Goal: Transaction & Acquisition: Purchase product/service

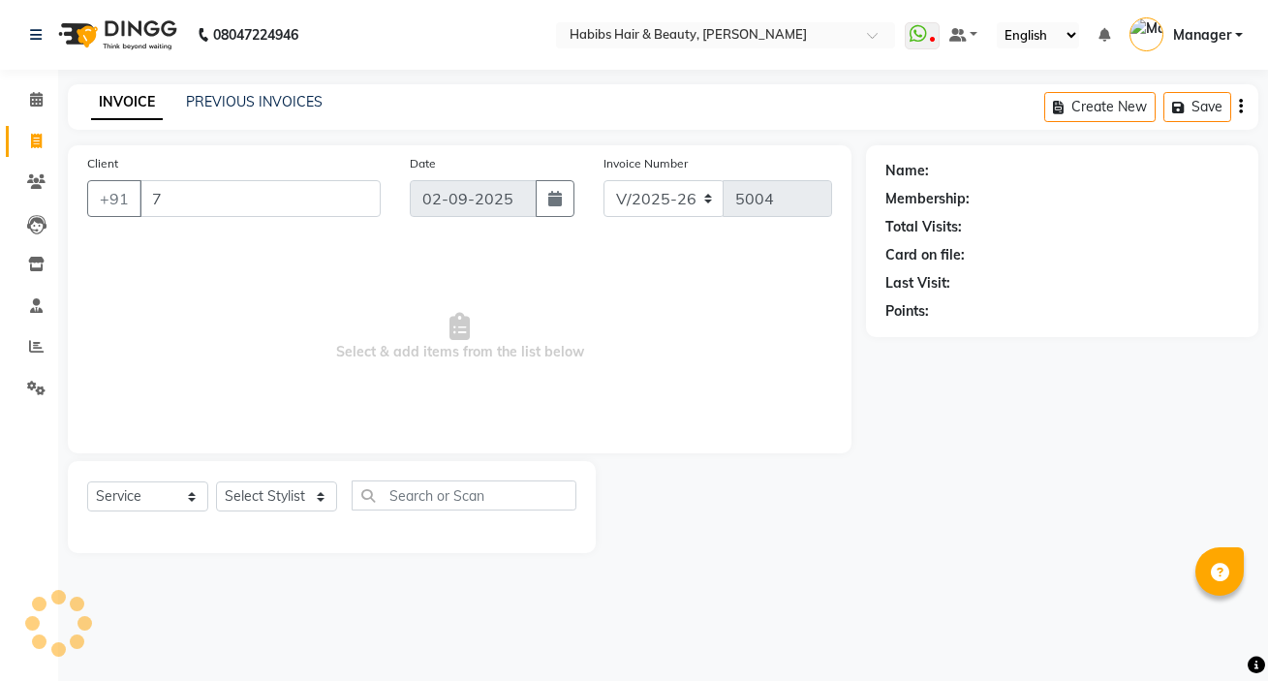
select select "6465"
select select "service"
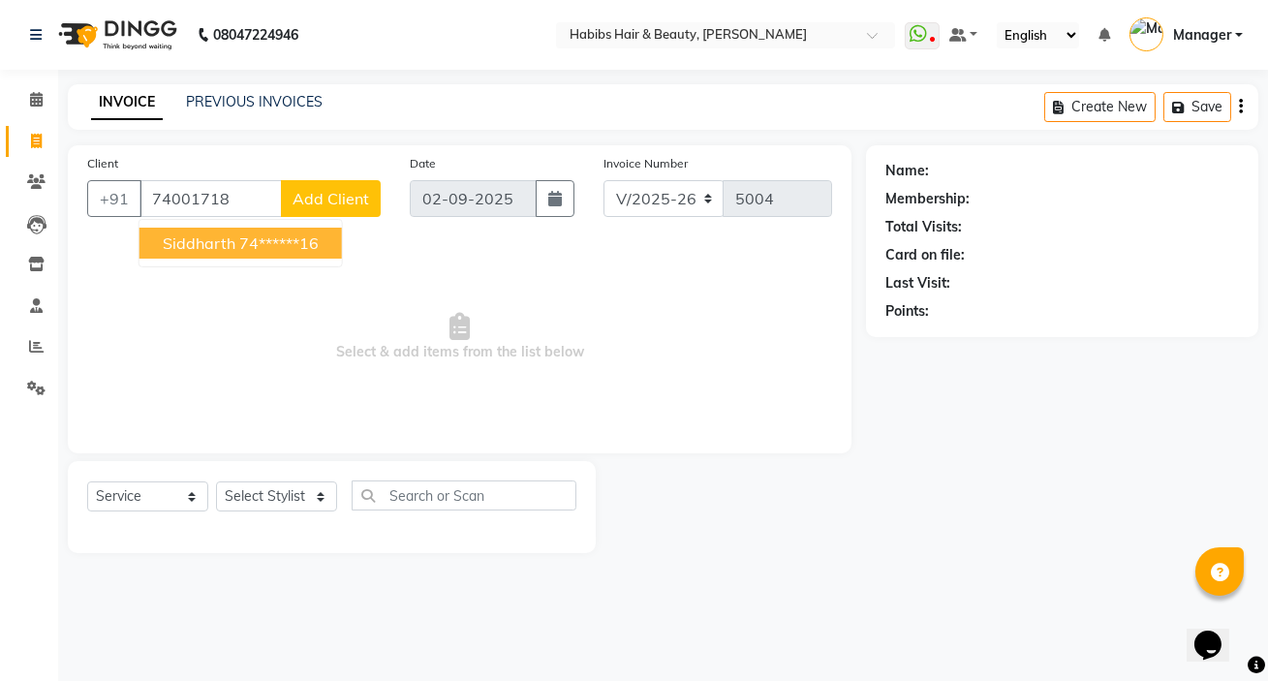
drag, startPoint x: 227, startPoint y: 249, endPoint x: 247, endPoint y: 262, distance: 24.4
click at [236, 252] on button "siddharth 74******16" at bounding box center [240, 243] width 202 height 31
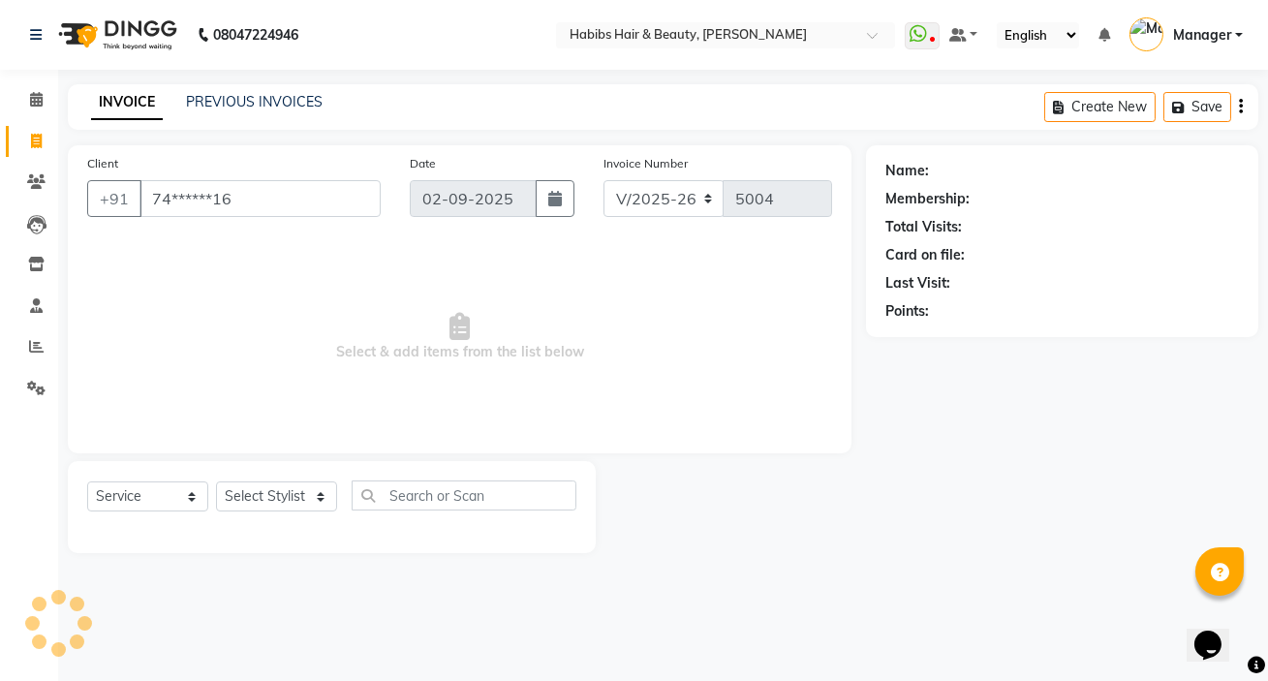
type input "74******16"
select select "1: Object"
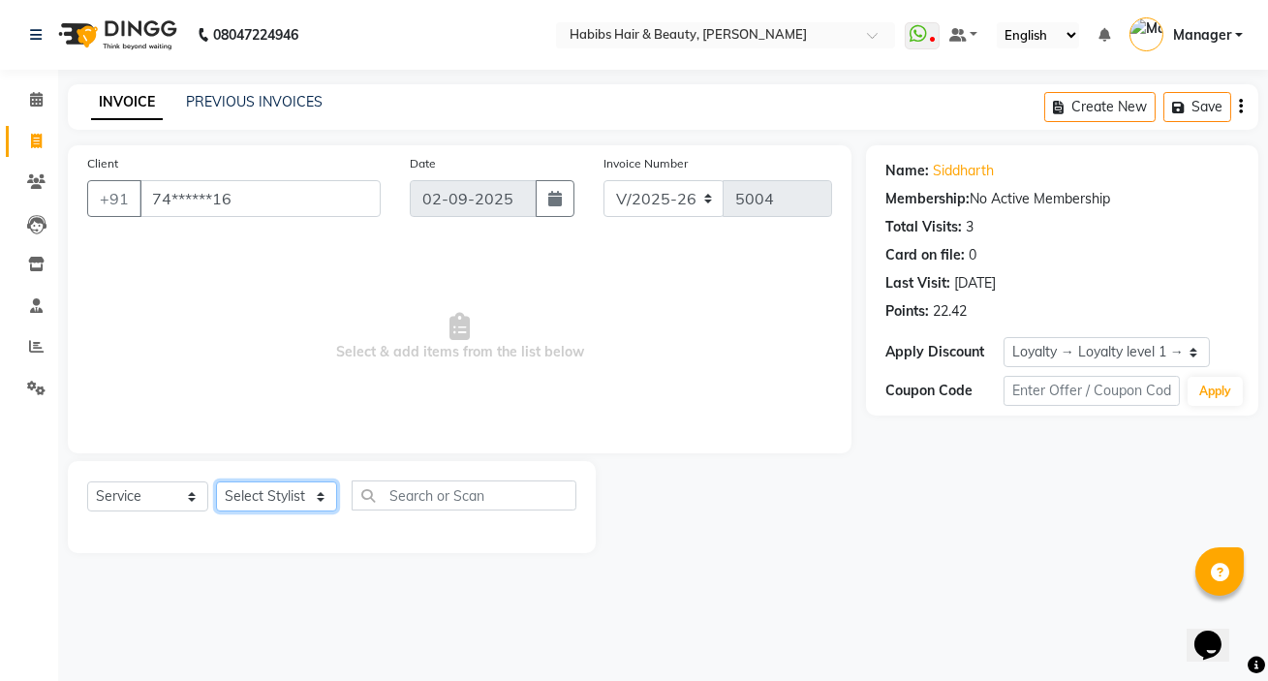
click at [247, 491] on select "Select Stylist [PERSON_NAME] [PERSON_NAME] HK [PERSON_NAME] Manager [PERSON_NAM…" at bounding box center [276, 496] width 121 height 30
select select "57550"
click at [216, 481] on select "Select Stylist [PERSON_NAME] [PERSON_NAME] HK [PERSON_NAME] Manager [PERSON_NAM…" at bounding box center [276, 496] width 121 height 30
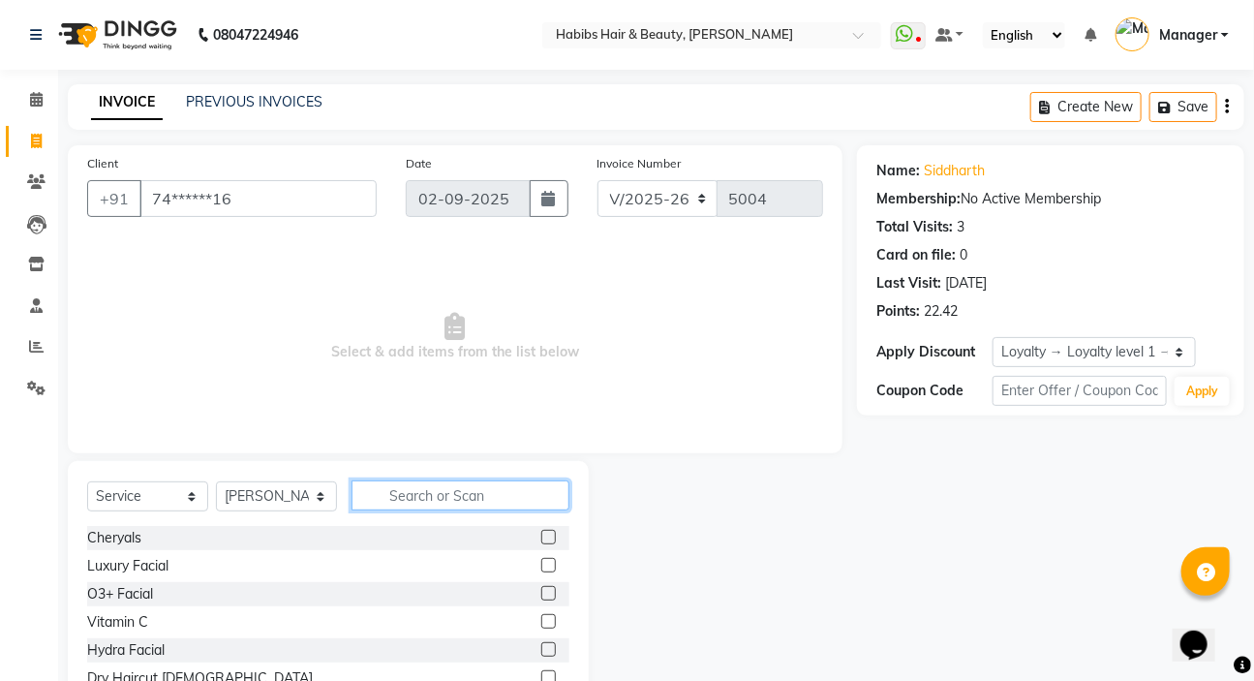
click at [428, 509] on input "text" at bounding box center [461, 495] width 218 height 30
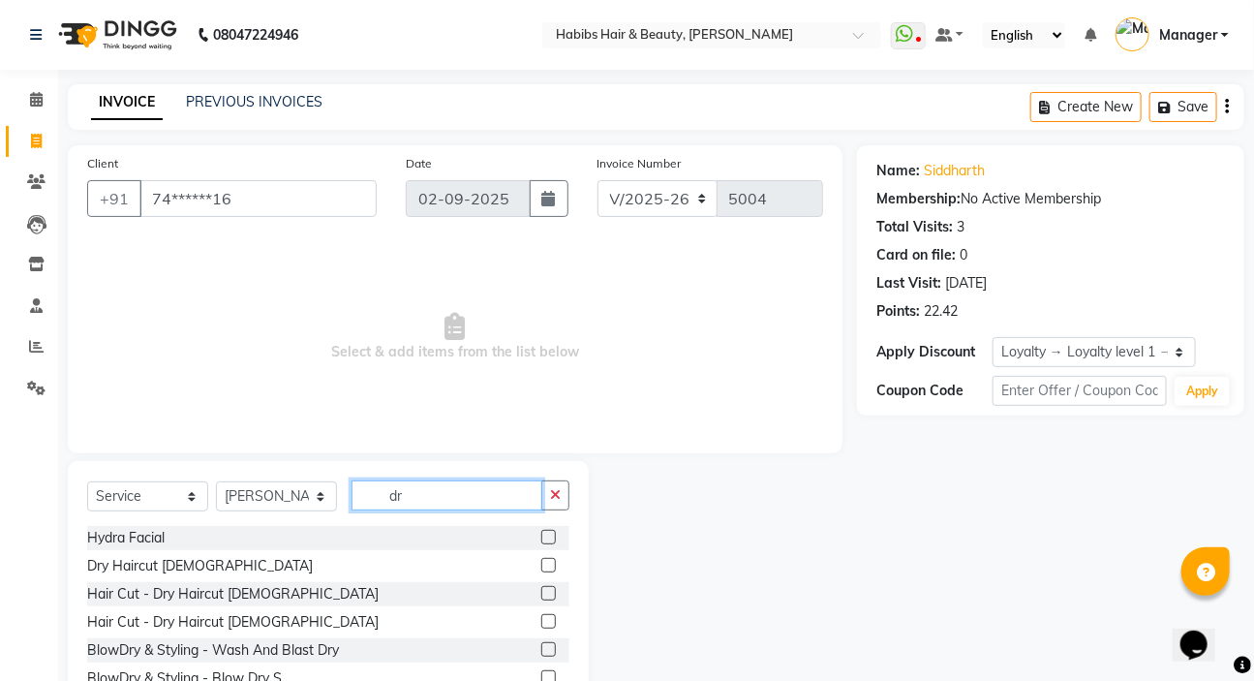
type input "dr"
click at [541, 559] on label at bounding box center [548, 565] width 15 height 15
click at [541, 560] on input "checkbox" at bounding box center [547, 566] width 13 height 13
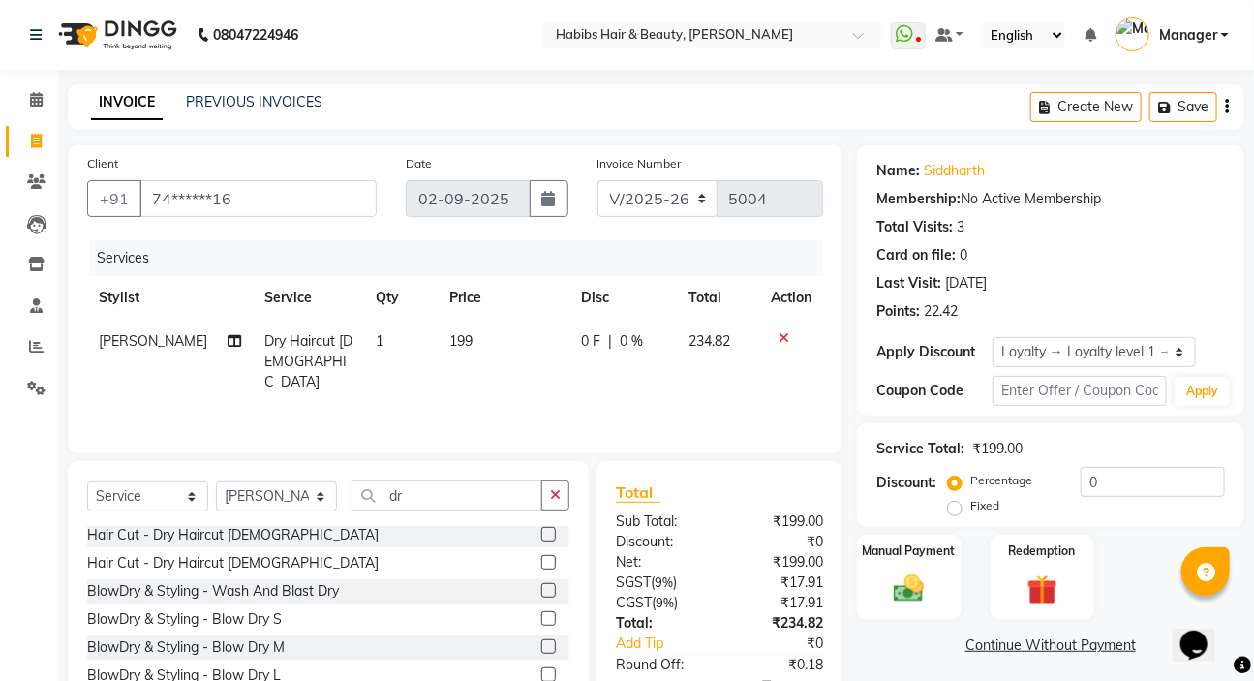
checkbox input "false"
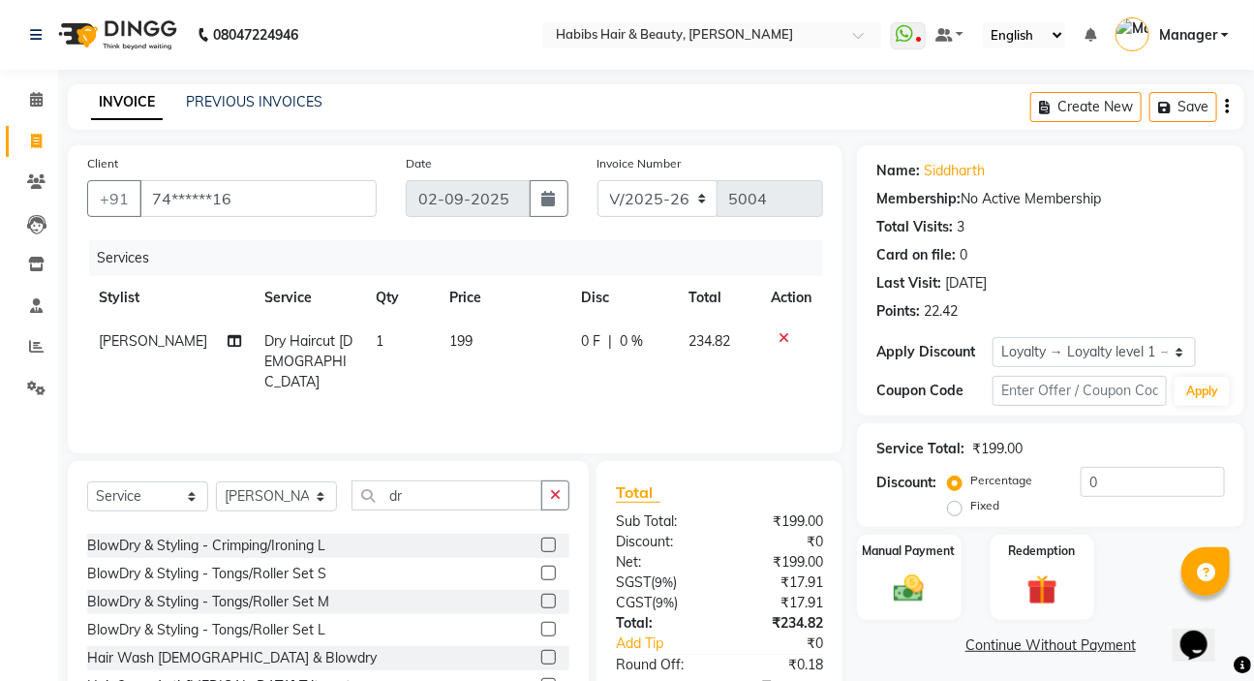
scroll to position [352, 0]
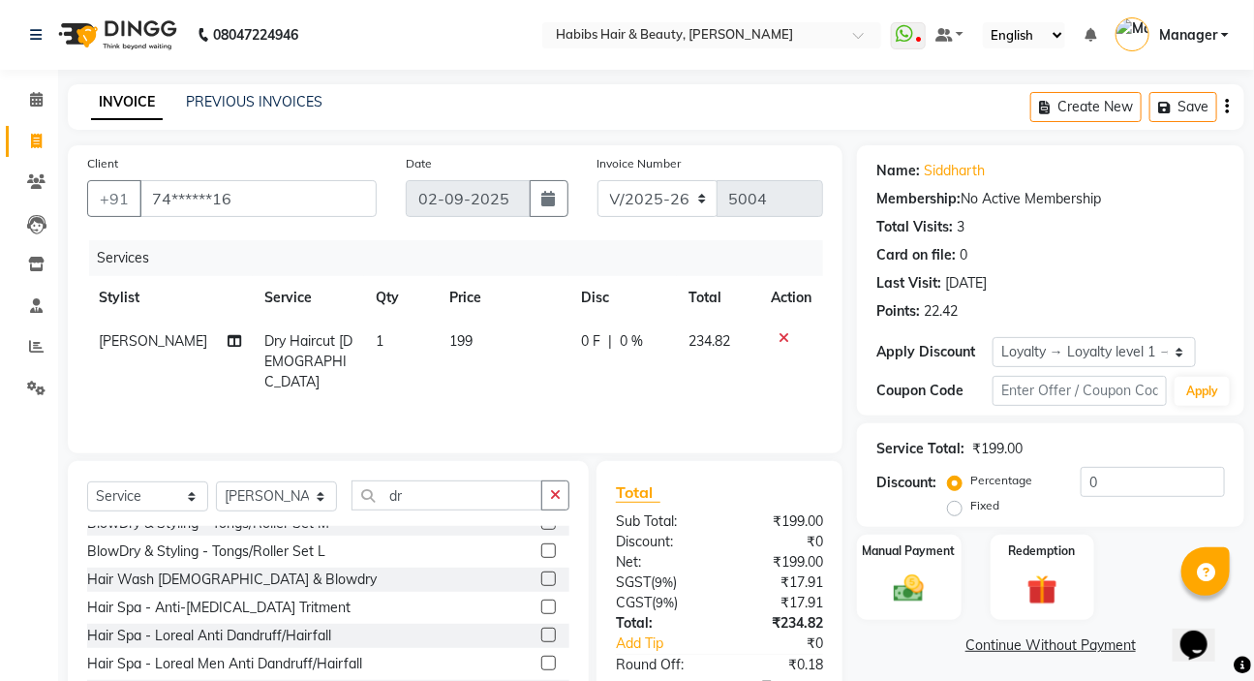
click at [1225, 107] on icon "button" at bounding box center [1227, 107] width 4 height 1
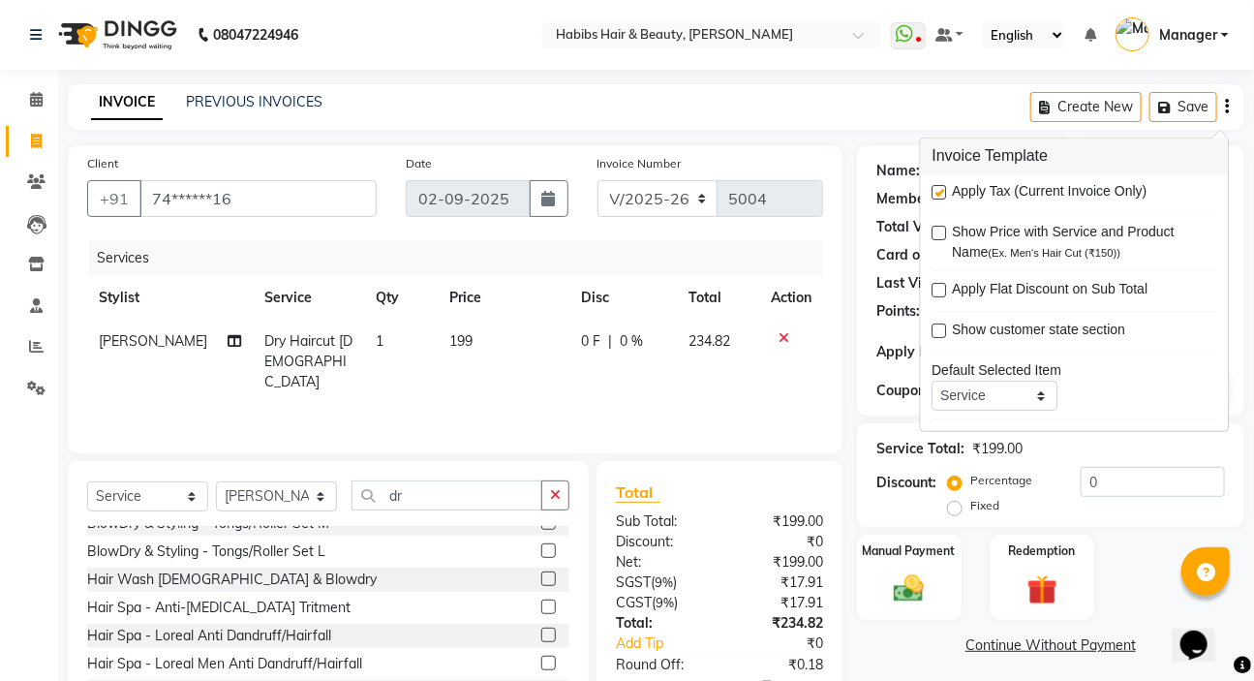
click at [937, 193] on label at bounding box center [940, 192] width 15 height 15
click at [937, 193] on input "checkbox" at bounding box center [939, 193] width 13 height 13
checkbox input "false"
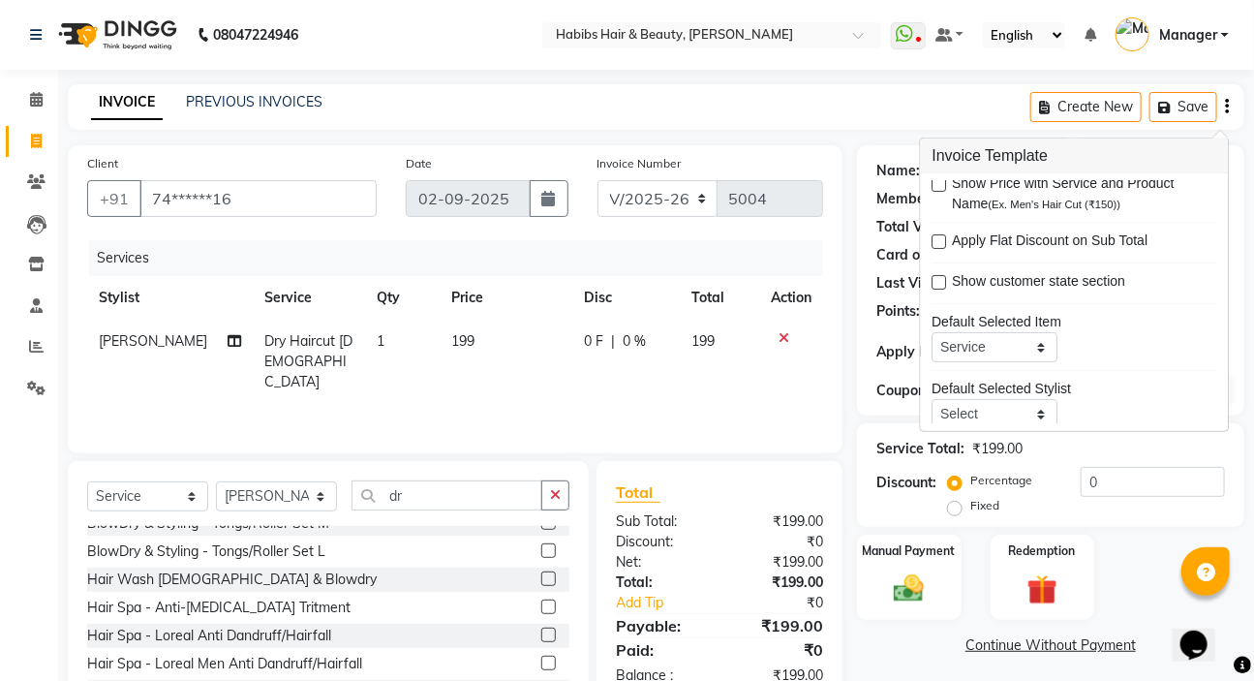
scroll to position [94, 0]
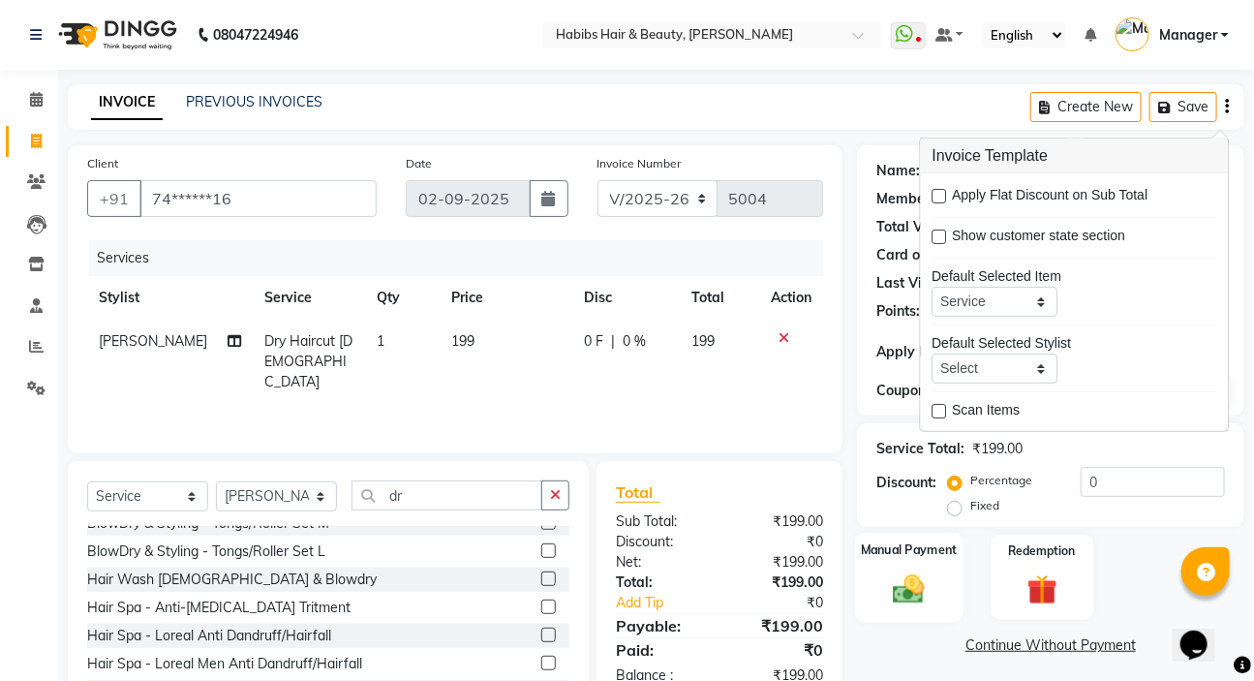
click at [910, 598] on img at bounding box center [908, 588] width 51 height 36
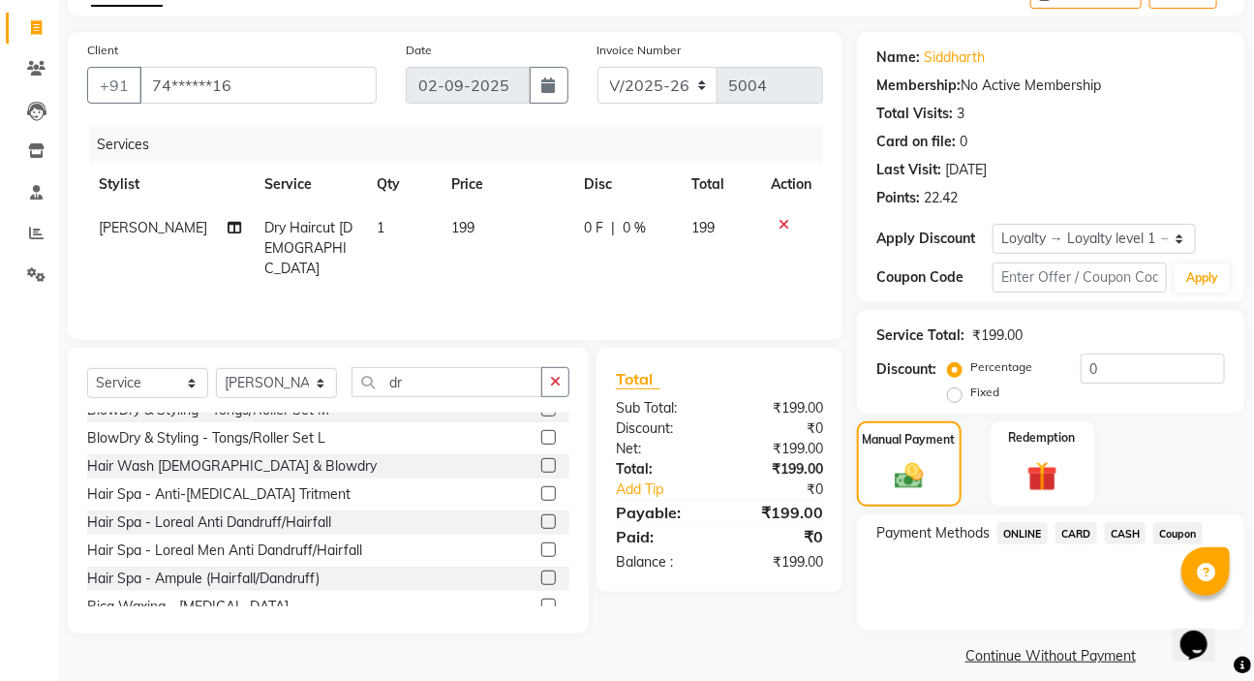
scroll to position [132, 0]
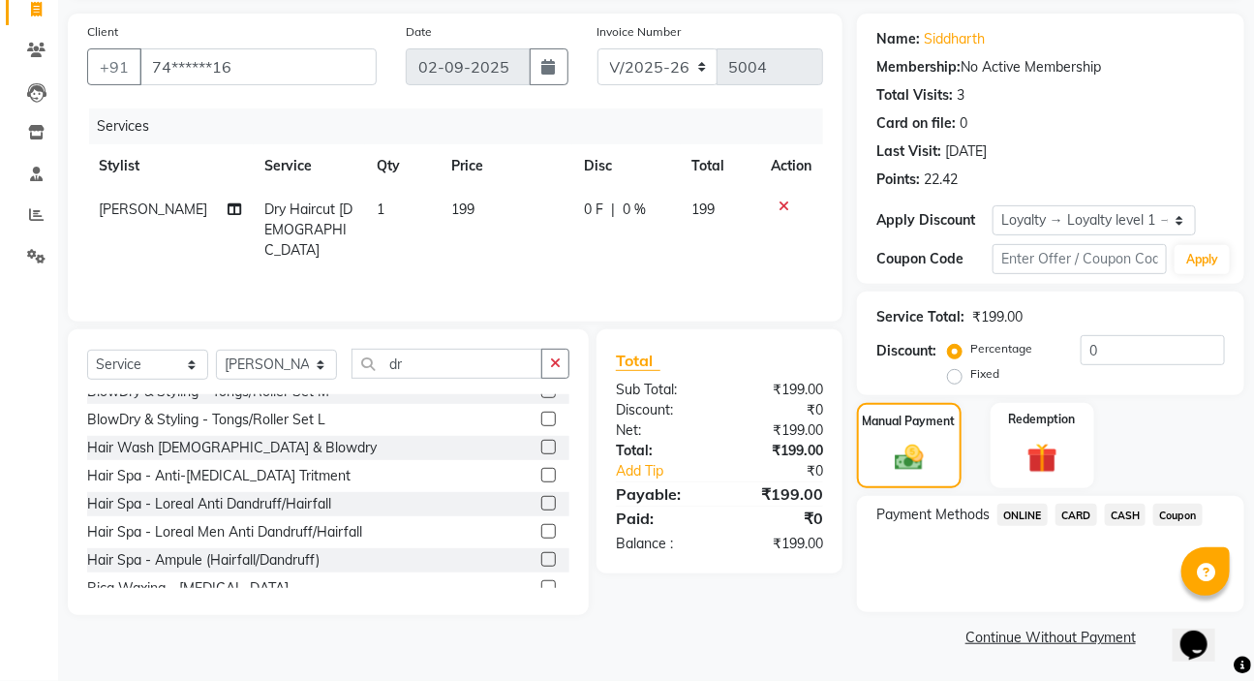
click at [1012, 509] on span "ONLINE" at bounding box center [1023, 515] width 50 height 22
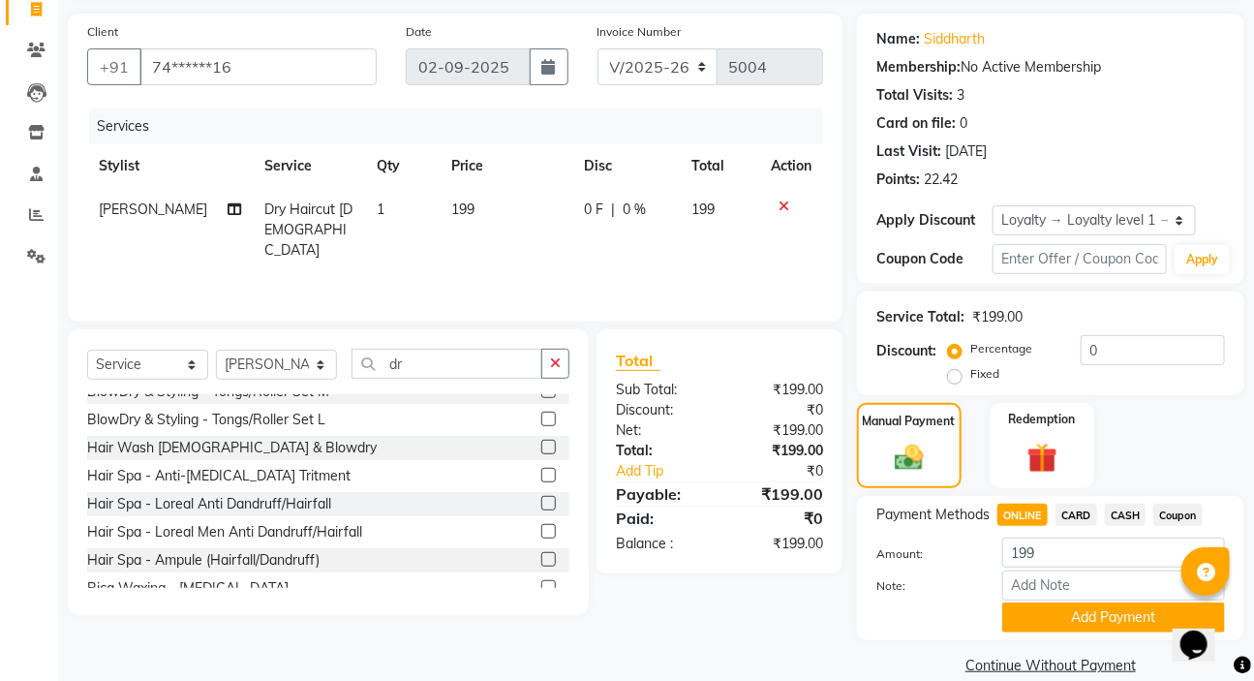
scroll to position [160, 0]
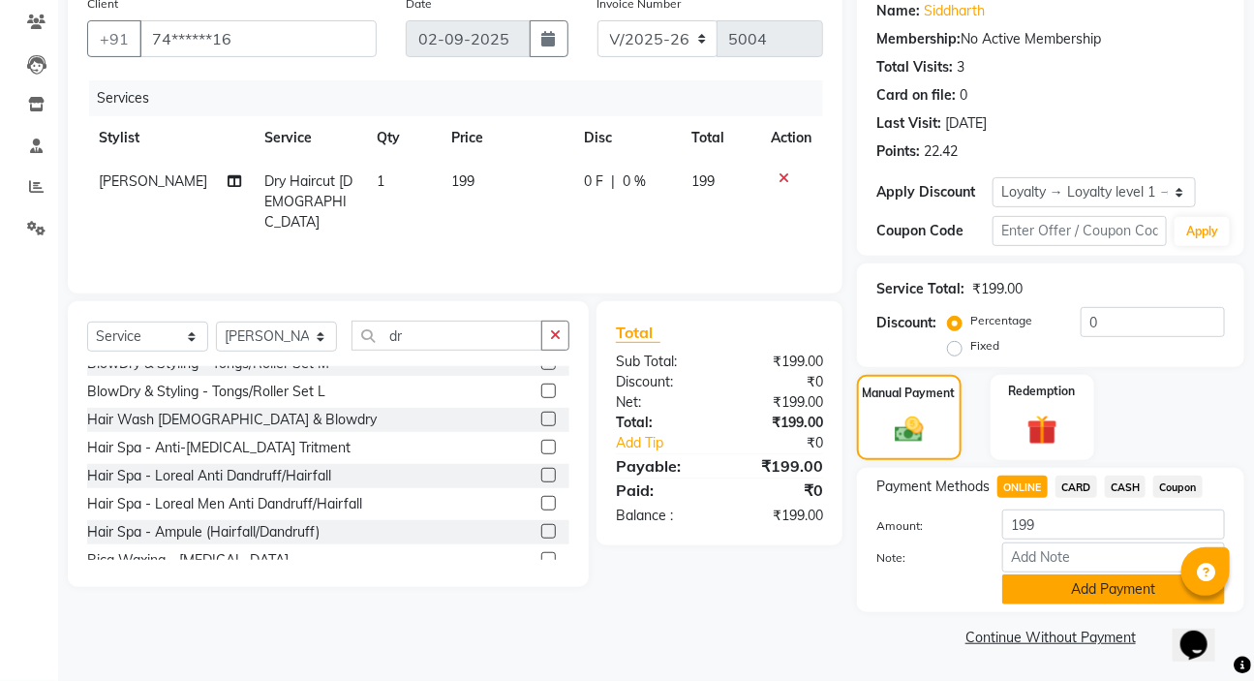
click at [1028, 582] on button "Add Payment" at bounding box center [1113, 589] width 223 height 30
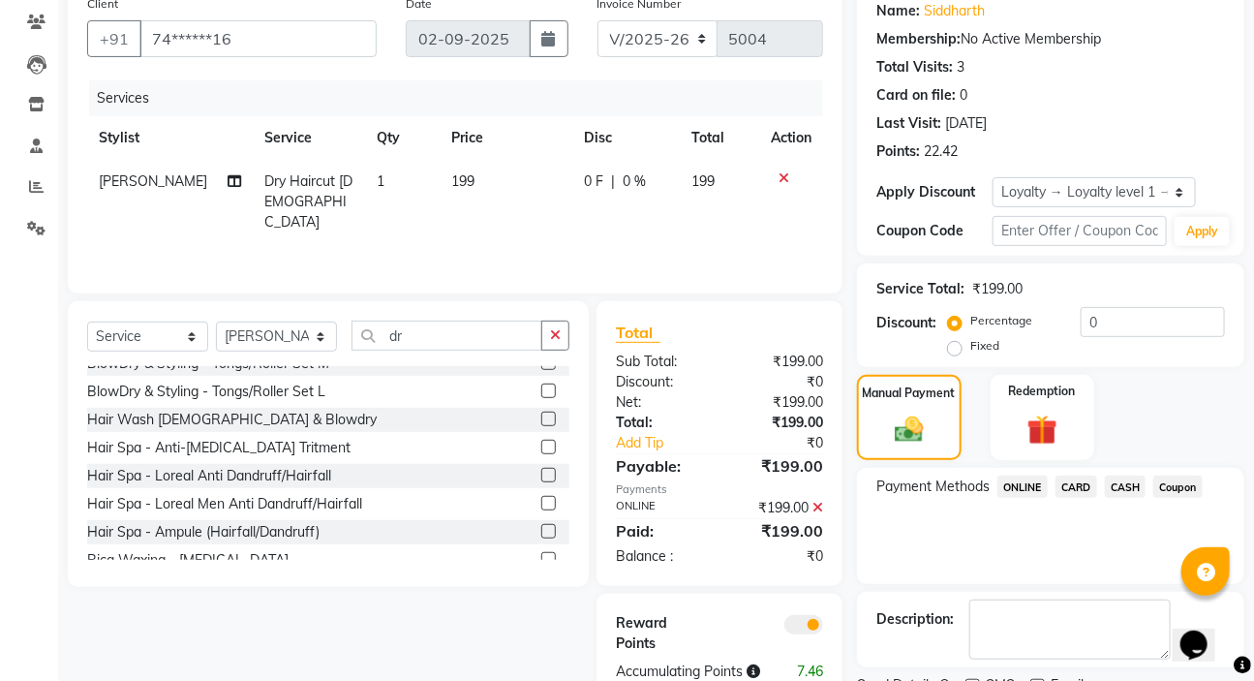
scroll to position [241, 0]
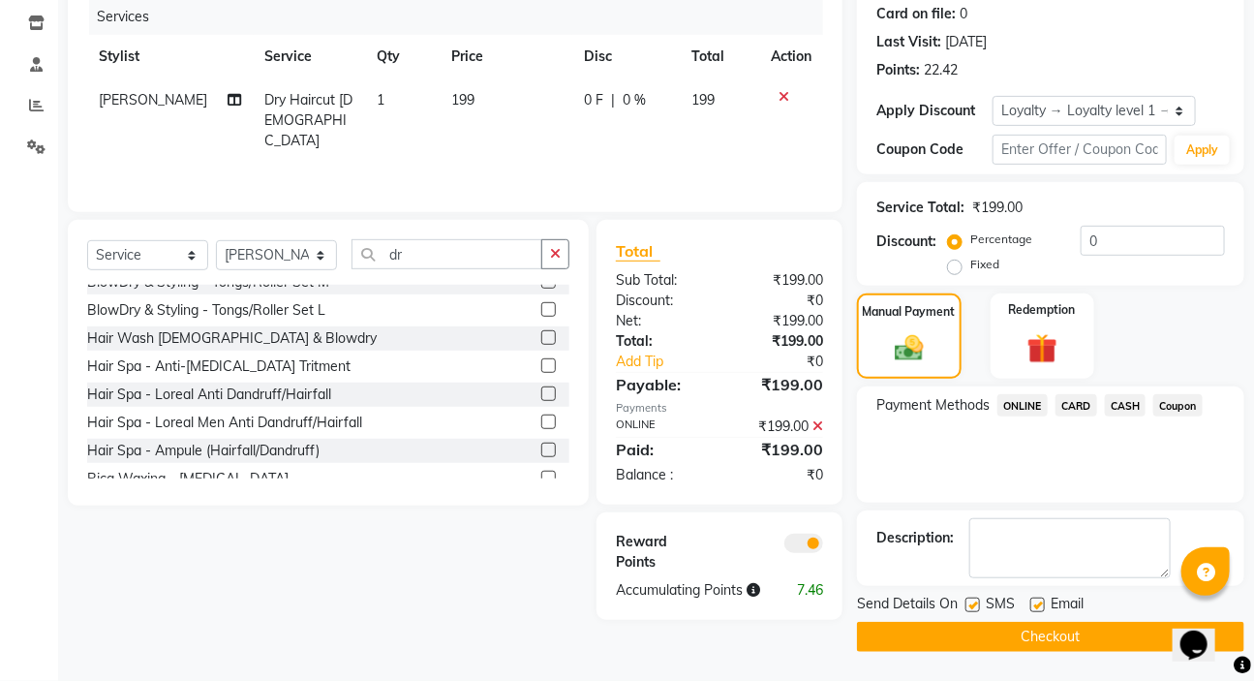
click at [1002, 632] on button "Checkout" at bounding box center [1050, 637] width 387 height 30
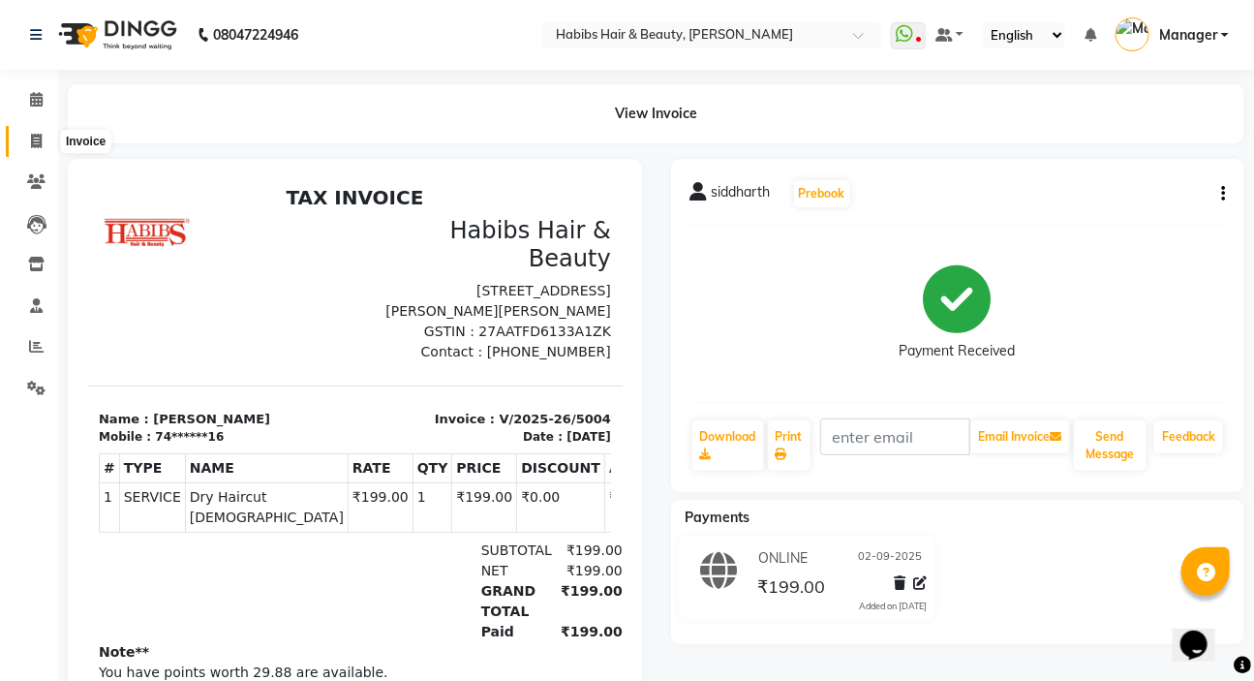
click at [32, 140] on icon at bounding box center [36, 141] width 11 height 15
select select "service"
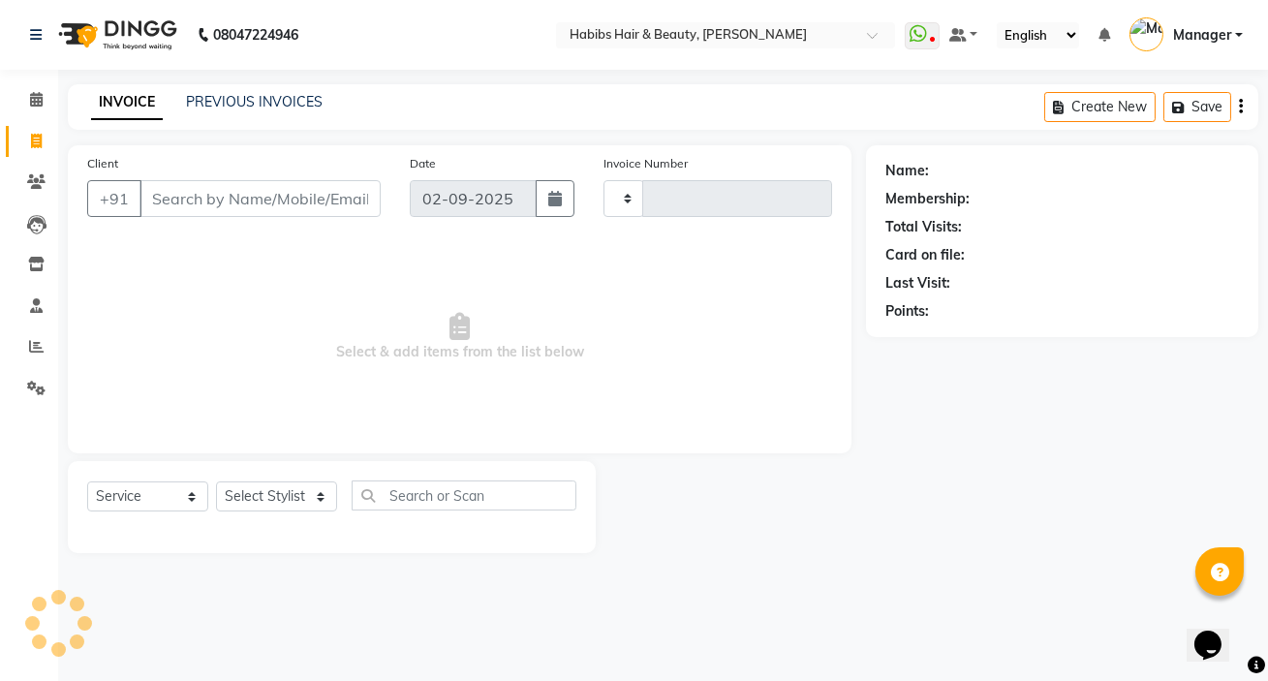
click at [262, 200] on input "Client" at bounding box center [259, 198] width 241 height 37
type input "8600076603"
click at [238, 512] on select "Select Stylist" at bounding box center [276, 503] width 121 height 30
click at [216, 488] on select "Select Stylist" at bounding box center [276, 503] width 121 height 30
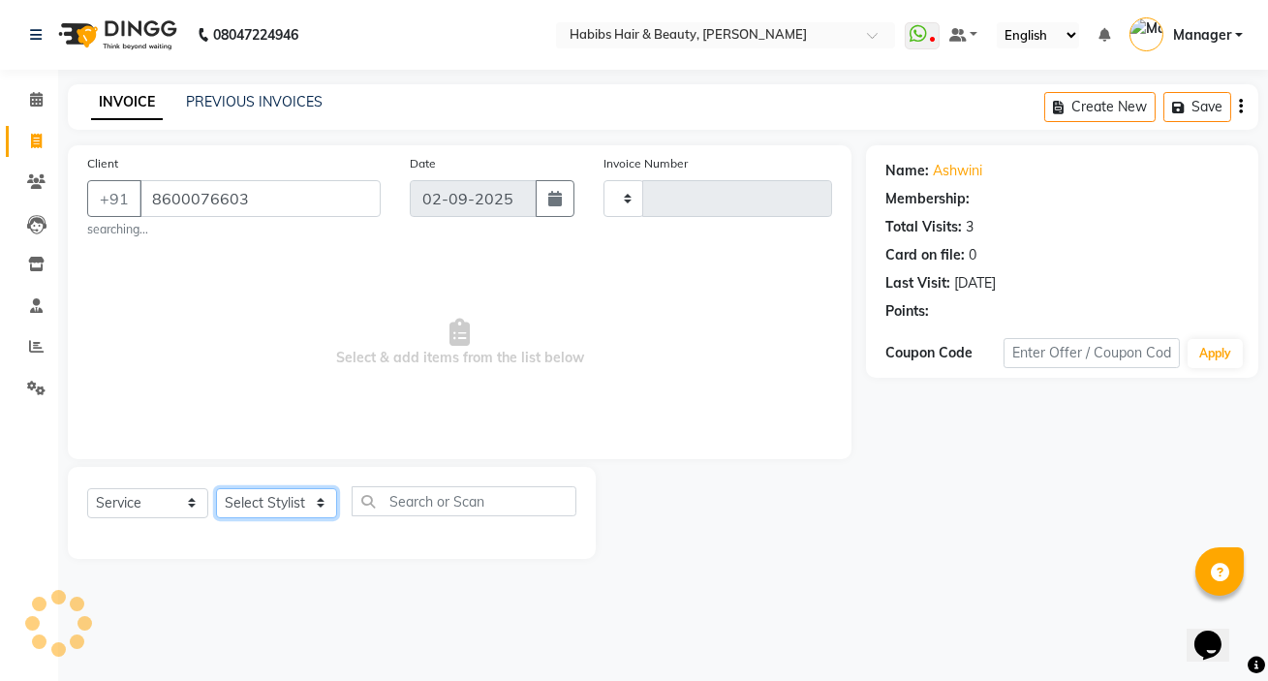
type input "5005"
select select "6465"
select select "2: Object"
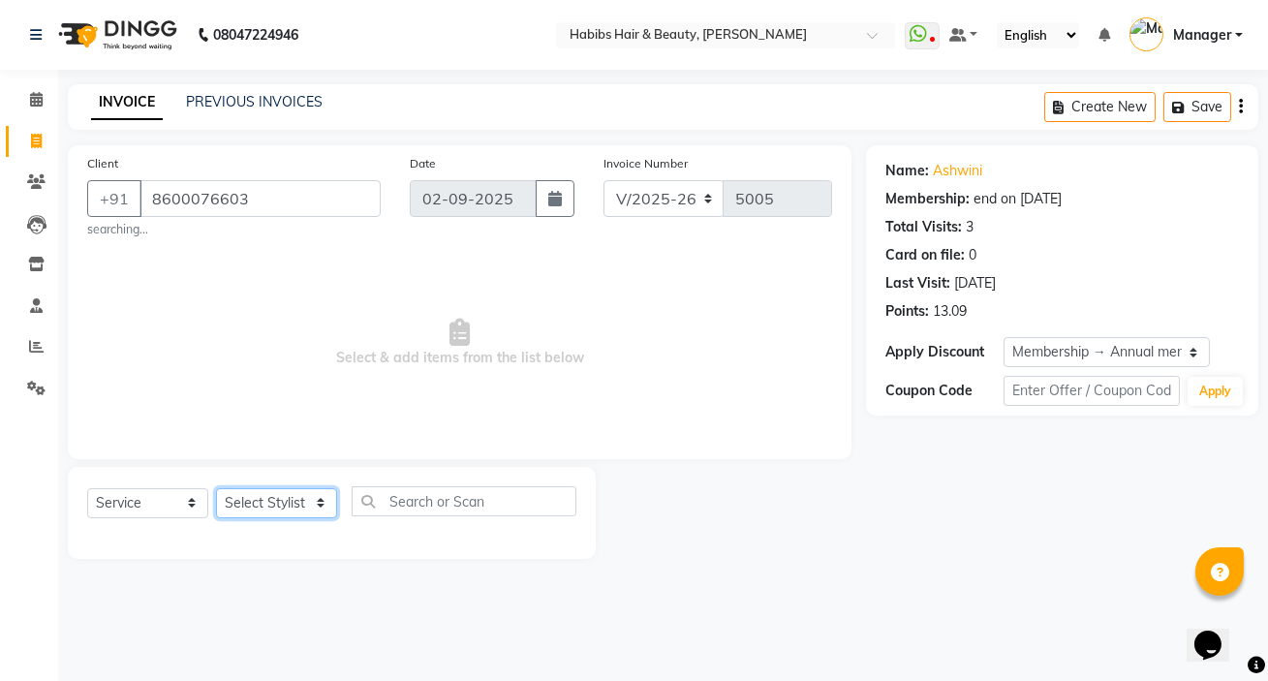
click at [262, 500] on select "Select Stylist [PERSON_NAME] [PERSON_NAME] HK [PERSON_NAME] Manager [PERSON_NAM…" at bounding box center [276, 503] width 121 height 30
select select "65252"
click at [216, 488] on select "Select Stylist [PERSON_NAME] [PERSON_NAME] HK [PERSON_NAME] Manager [PERSON_NAM…" at bounding box center [276, 503] width 121 height 30
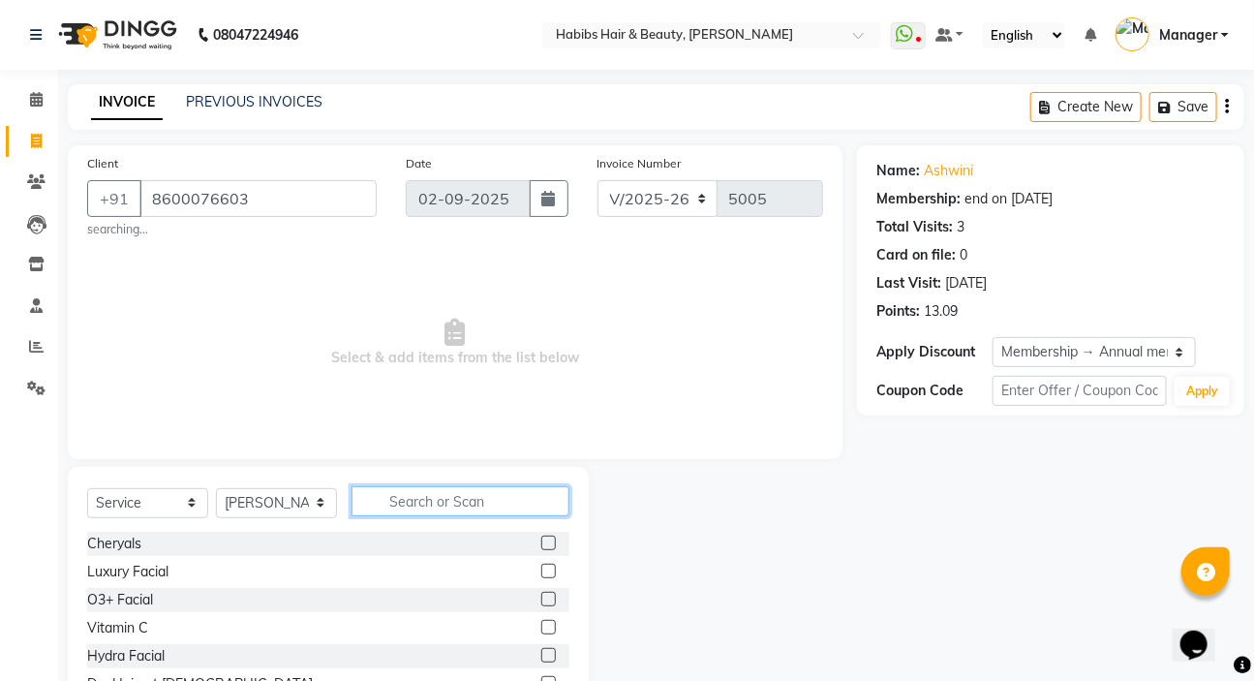
click at [410, 503] on input "text" at bounding box center [461, 501] width 218 height 30
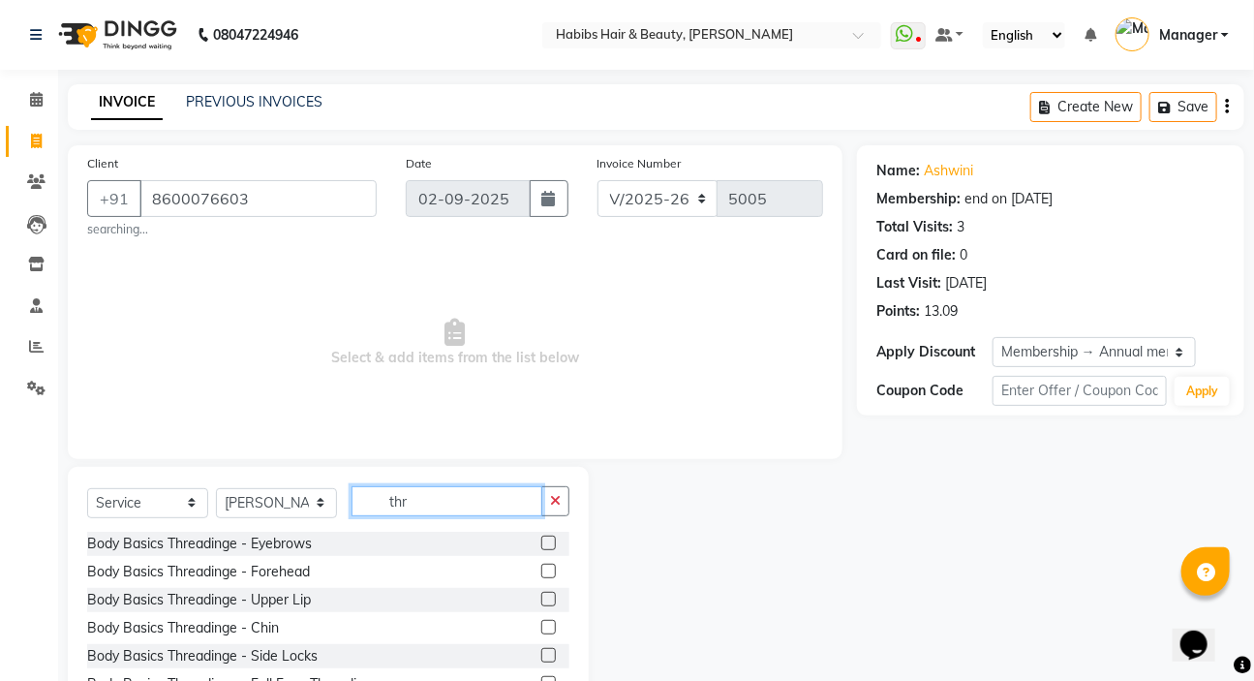
type input "thr"
click at [541, 542] on label at bounding box center [548, 543] width 15 height 15
click at [541, 542] on input "checkbox" at bounding box center [547, 544] width 13 height 13
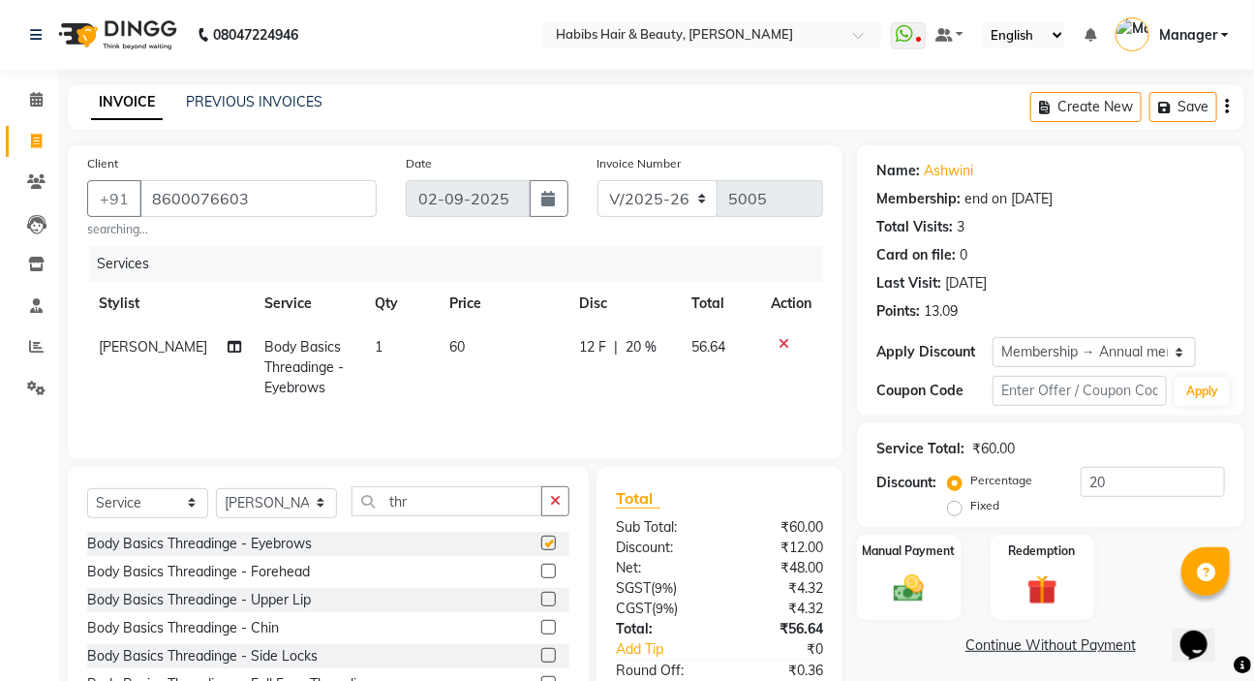
checkbox input "false"
click at [541, 599] on label at bounding box center [548, 599] width 15 height 15
click at [541, 599] on input "checkbox" at bounding box center [547, 600] width 13 height 13
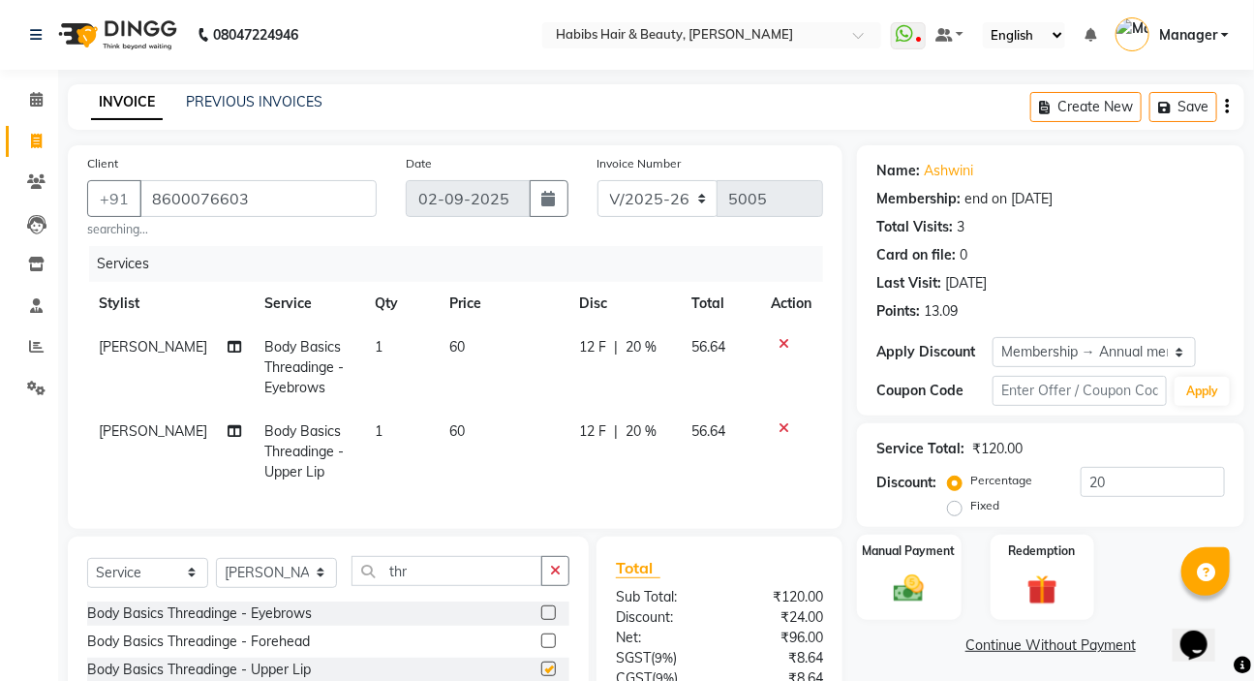
checkbox input "false"
click at [457, 348] on td "60" at bounding box center [503, 367] width 131 height 84
select select "65252"
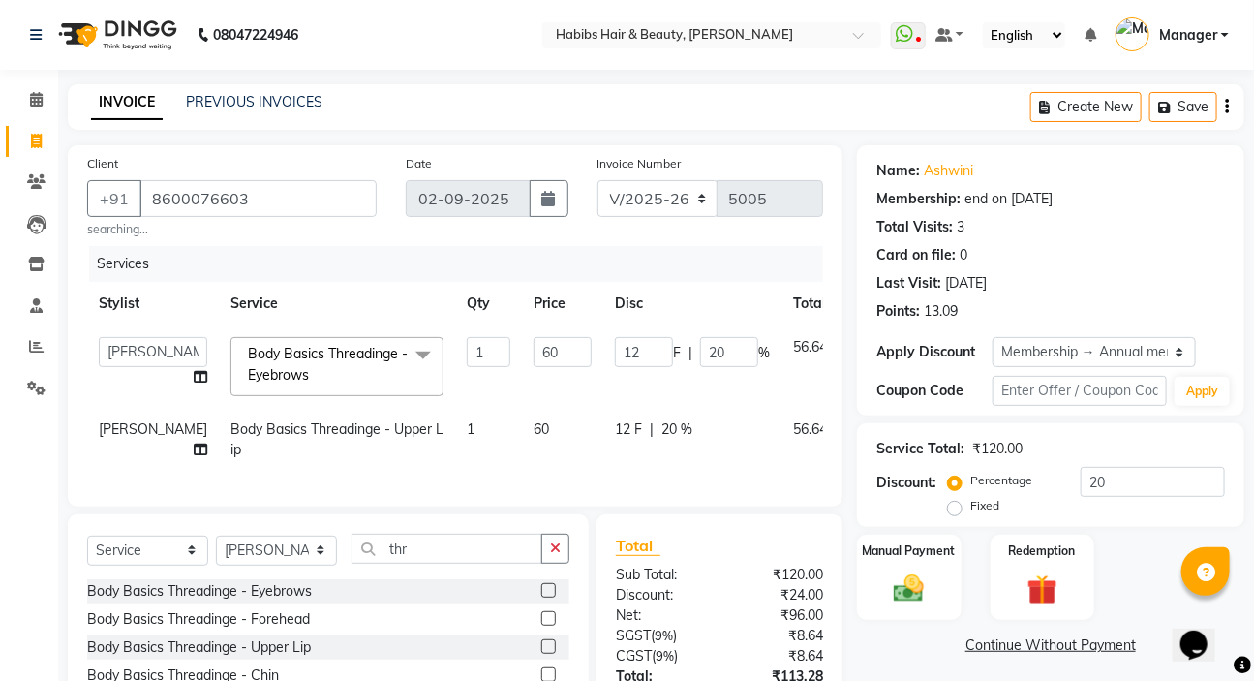
click at [284, 385] on span "Body Basics Threadinge - Eyebrows x" at bounding box center [328, 365] width 170 height 42
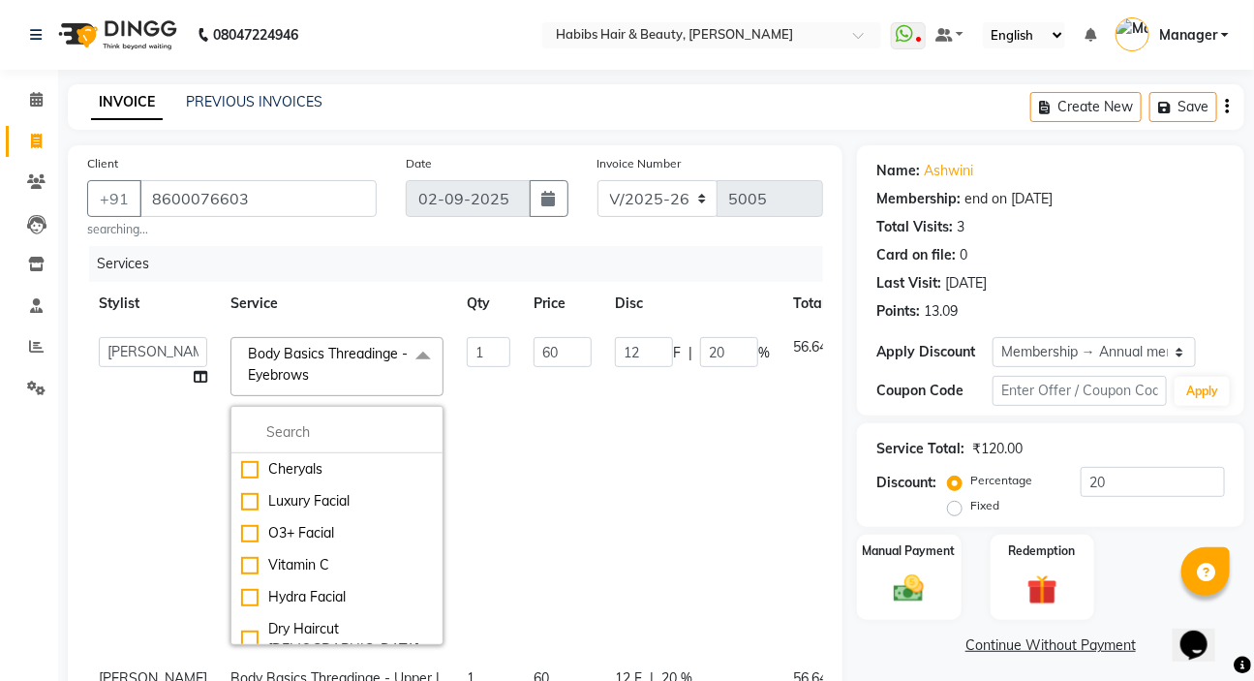
click at [533, 469] on td "60" at bounding box center [562, 490] width 81 height 331
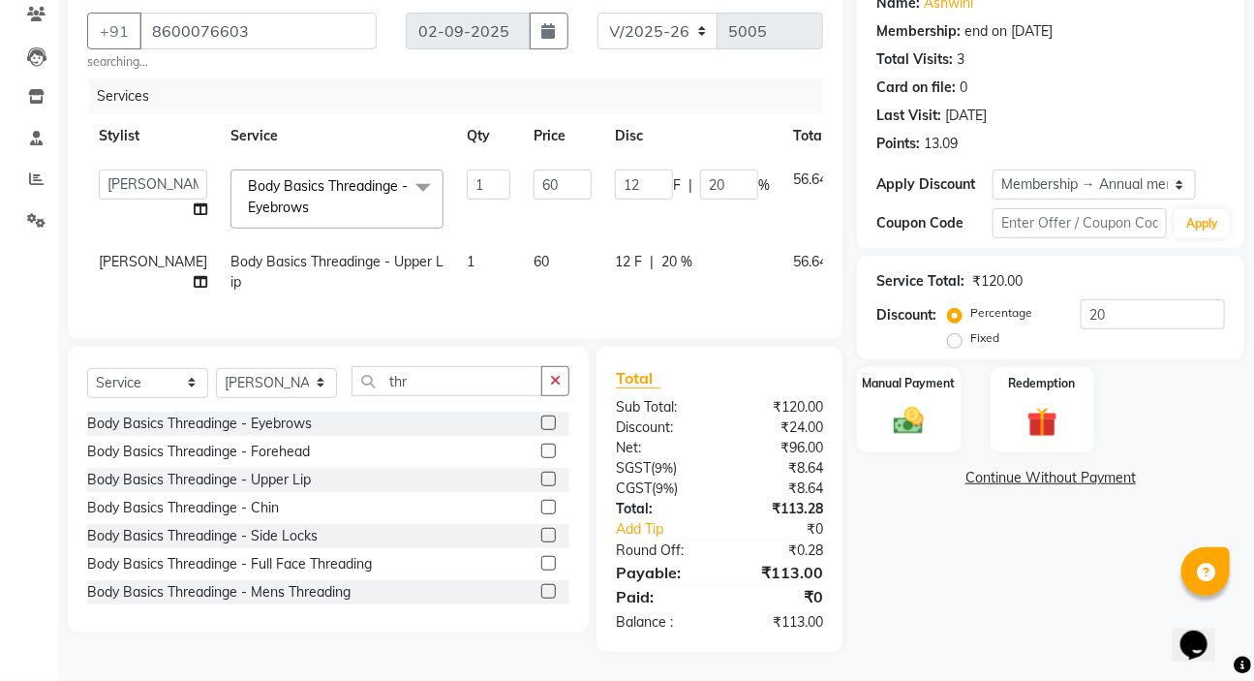
scroll to position [202, 0]
click at [1024, 571] on div "Name: Ashwini Membership: end on 01-01-2026 Total Visits: 3 Card on file: 0 Las…" at bounding box center [1058, 315] width 402 height 674
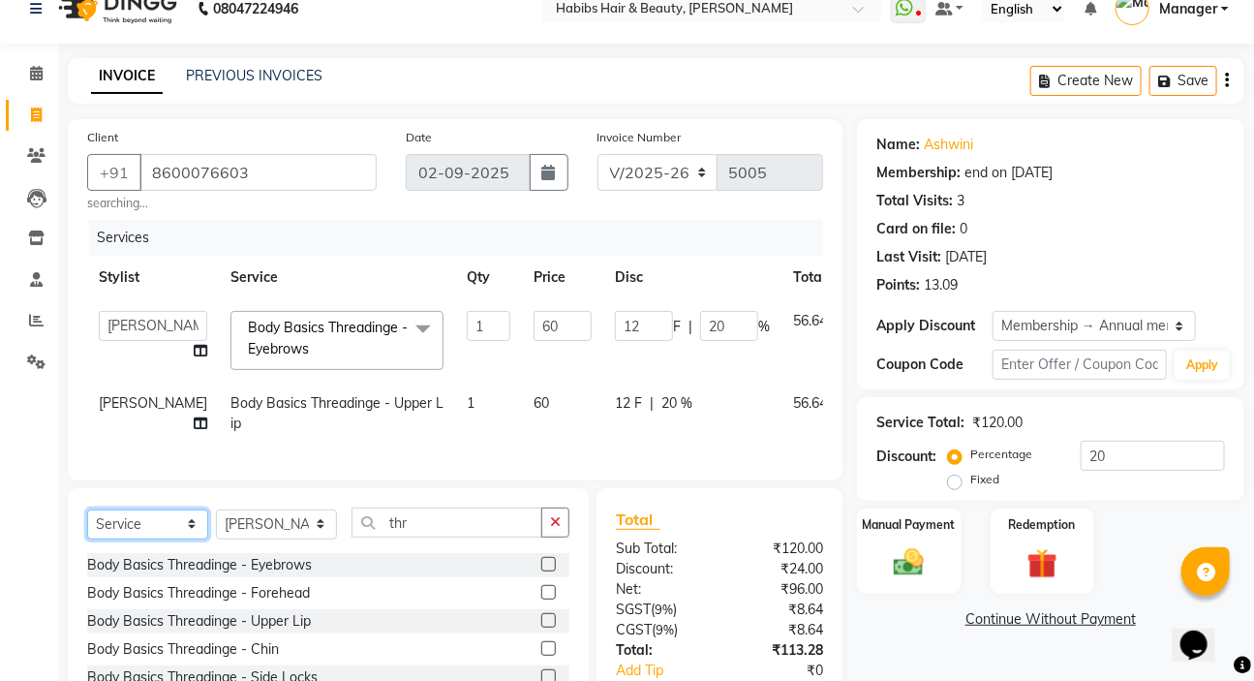
click at [113, 540] on select "Select Service Product Membership Package Voucher Prepaid Gift Card" at bounding box center [147, 524] width 121 height 30
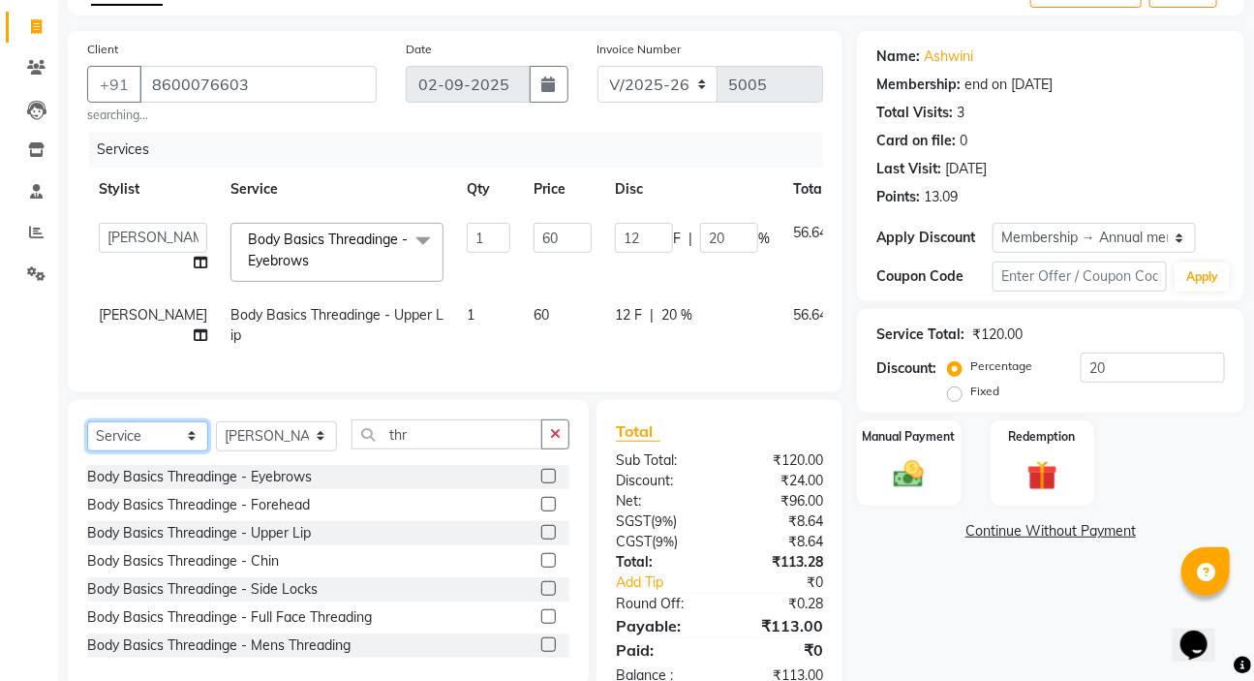
click at [154, 451] on select "Select Service Product Membership Package Voucher Prepaid Gift Card" at bounding box center [147, 436] width 121 height 30
select select "P"
click at [87, 451] on select "Select Service Product Membership Package Voucher Prepaid Gift Card" at bounding box center [147, 436] width 121 height 30
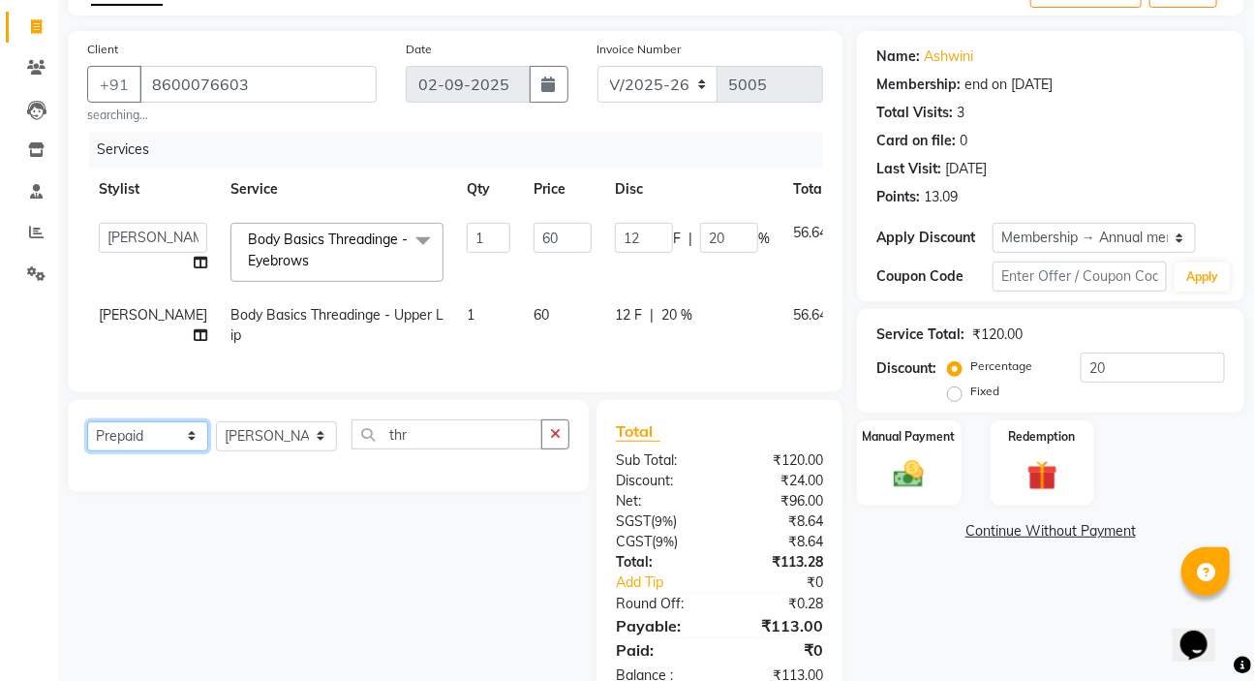
scroll to position [202, 0]
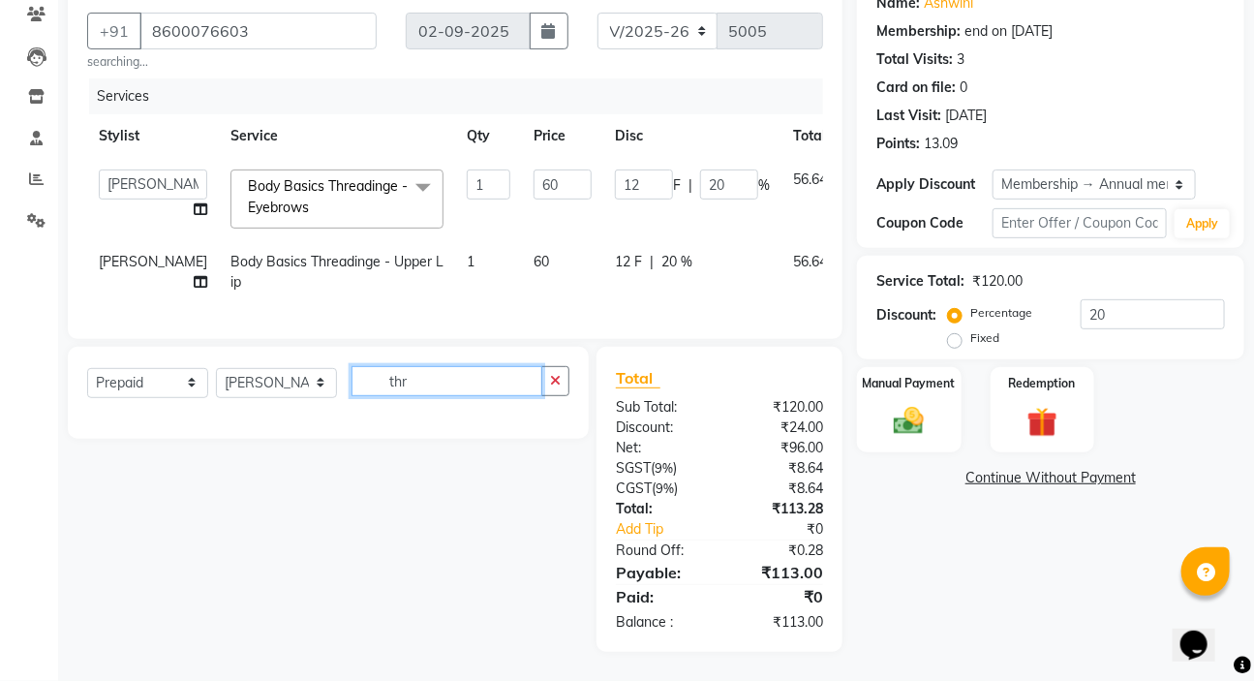
click at [418, 385] on input "thr" at bounding box center [447, 381] width 191 height 30
type input "t"
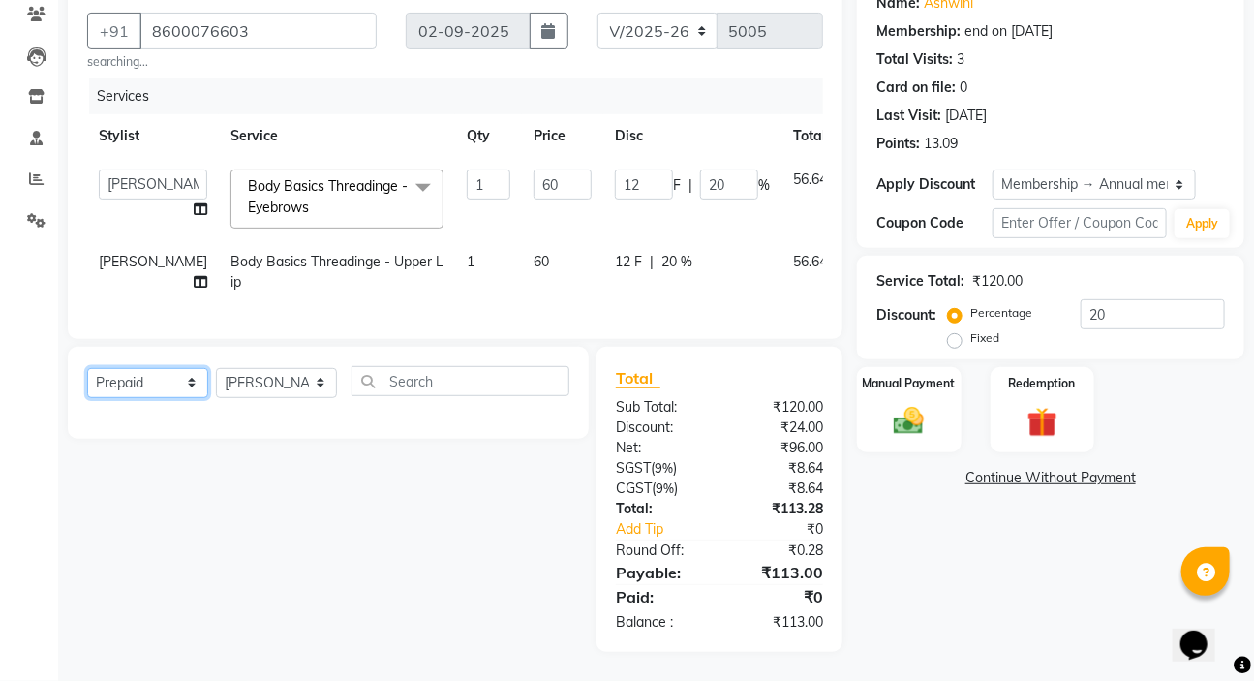
click at [146, 375] on select "Select Service Product Membership Package Voucher Prepaid Gift Card" at bounding box center [147, 383] width 121 height 30
select select "V"
click at [87, 368] on select "Select Service Product Membership Package Voucher Prepaid Gift Card" at bounding box center [147, 383] width 121 height 30
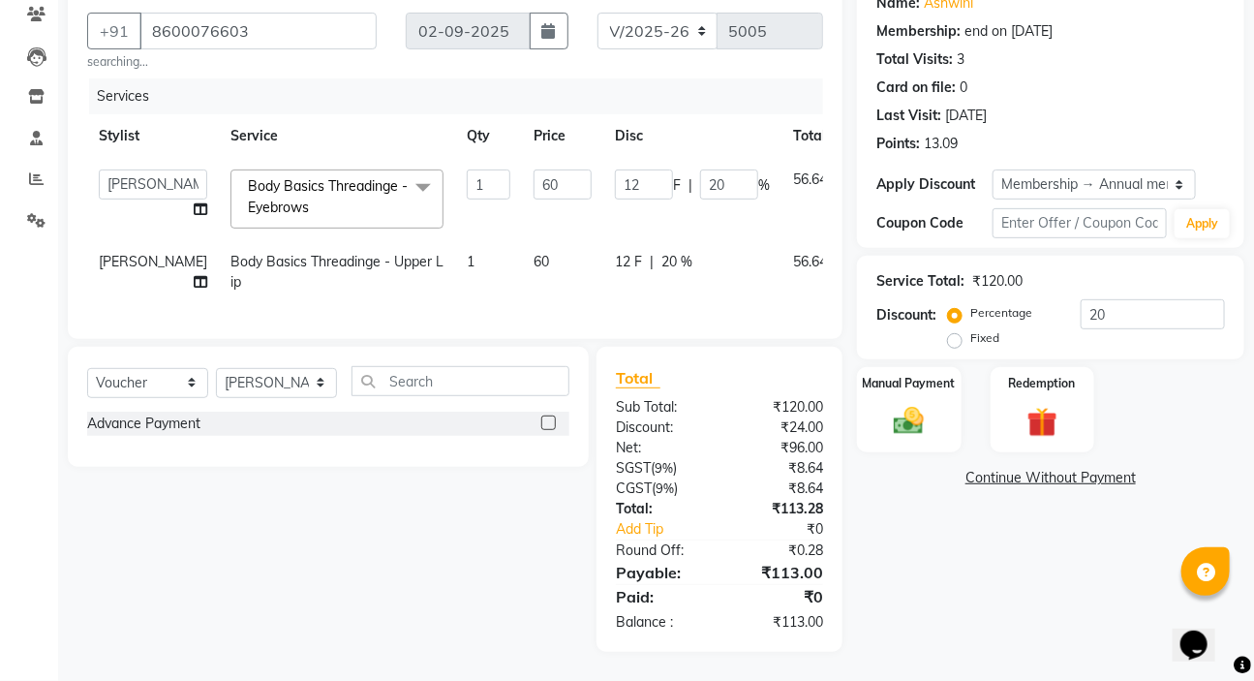
click at [549, 420] on label at bounding box center [548, 423] width 15 height 15
click at [549, 420] on input "checkbox" at bounding box center [547, 423] width 13 height 13
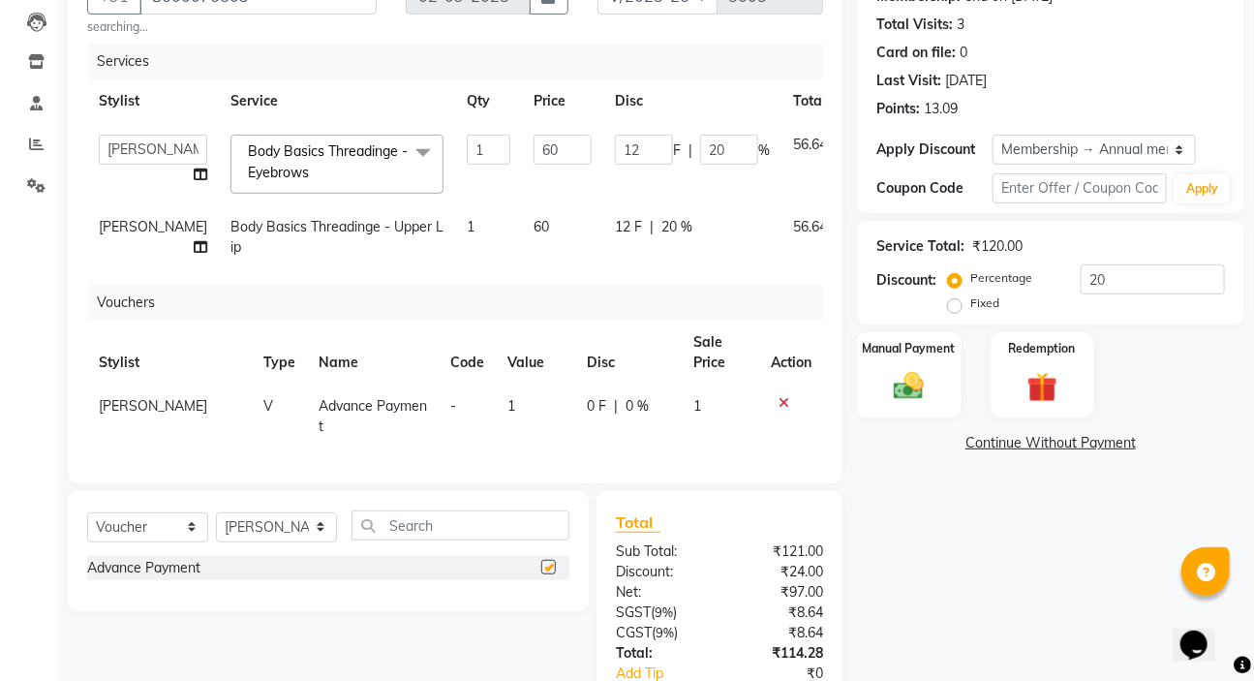
checkbox input "false"
click at [508, 423] on td "1" at bounding box center [535, 417] width 79 height 64
select select "65252"
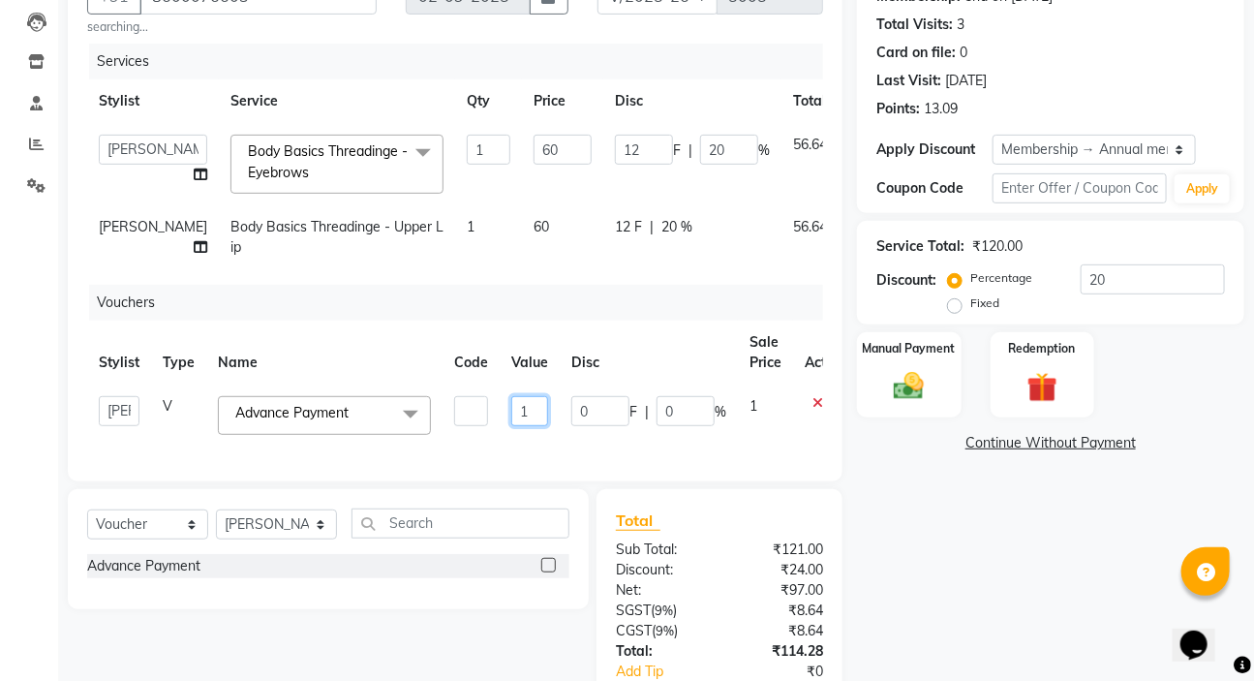
click at [524, 426] on input "1" at bounding box center [529, 411] width 37 height 30
type input "63"
click at [973, 600] on div "Name: Ashwini Membership: end on 01-01-2026 Total Visits: 3 Card on file: 0 Las…" at bounding box center [1058, 368] width 402 height 851
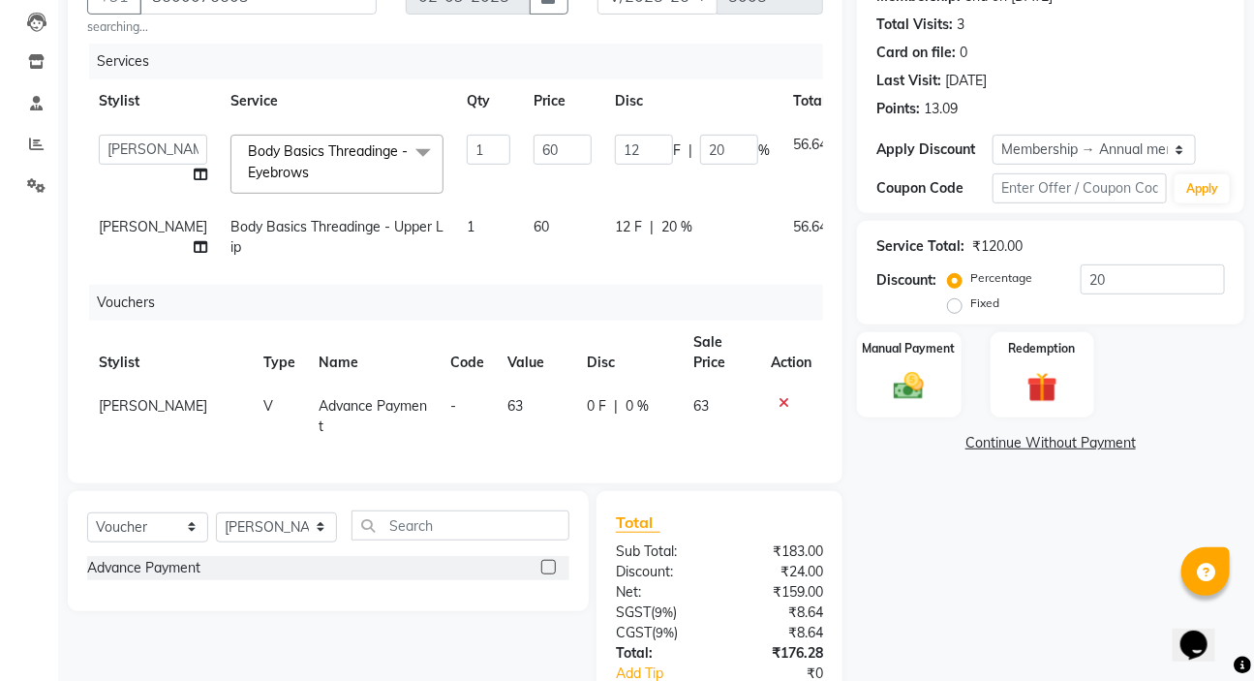
click at [662, 225] on span "20 %" at bounding box center [677, 227] width 31 height 20
select select "65252"
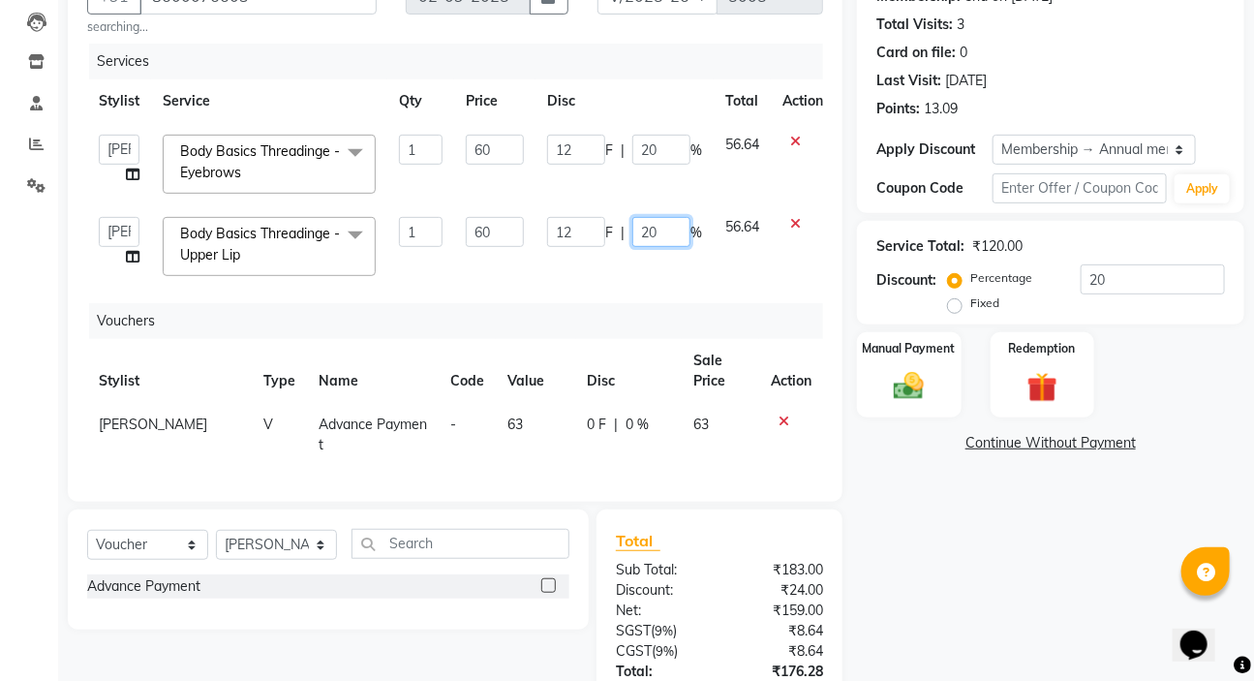
click at [677, 228] on input "20" at bounding box center [661, 232] width 58 height 30
type input "2"
type input "100"
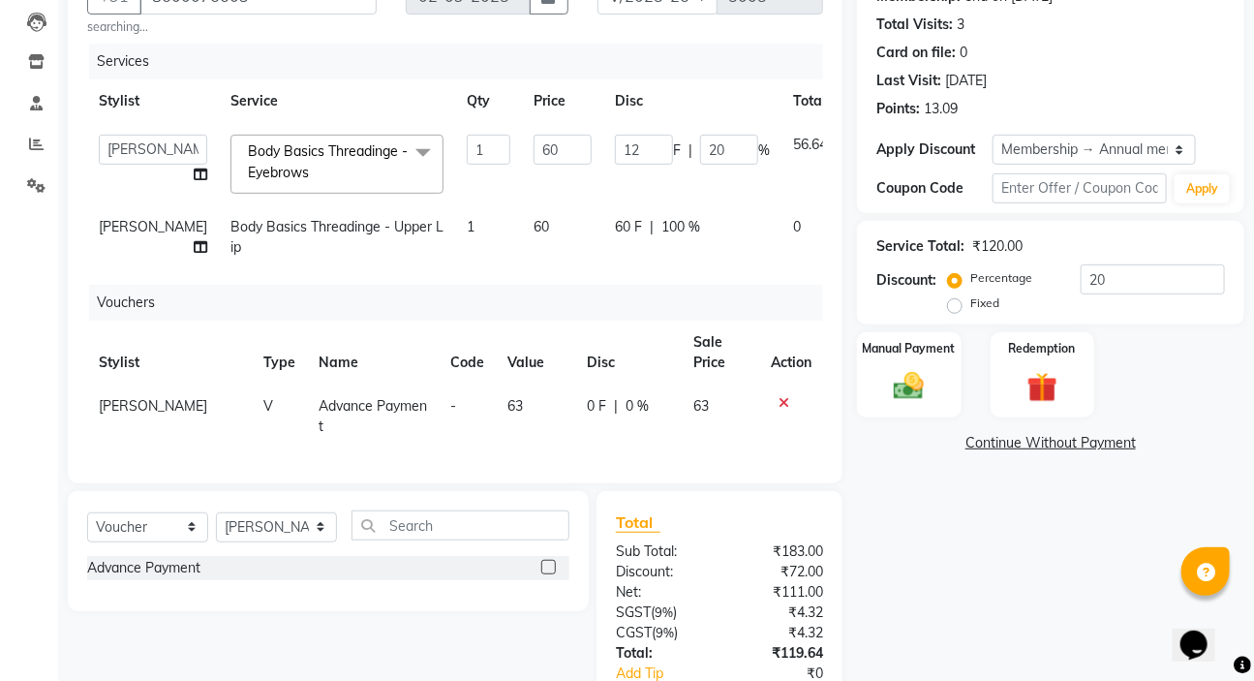
click at [969, 570] on div "Name: Ashwini Membership: end on 01-01-2026 Total Visits: 3 Card on file: 0 Las…" at bounding box center [1058, 369] width 402 height 853
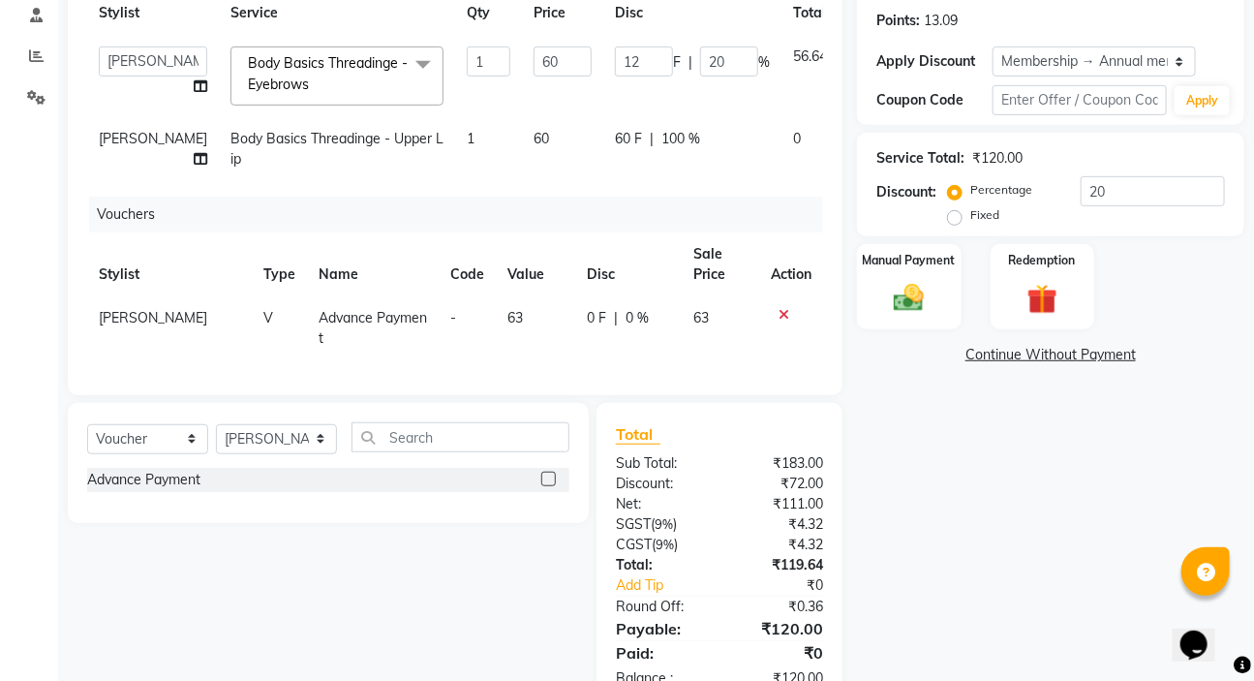
scroll to position [360, 0]
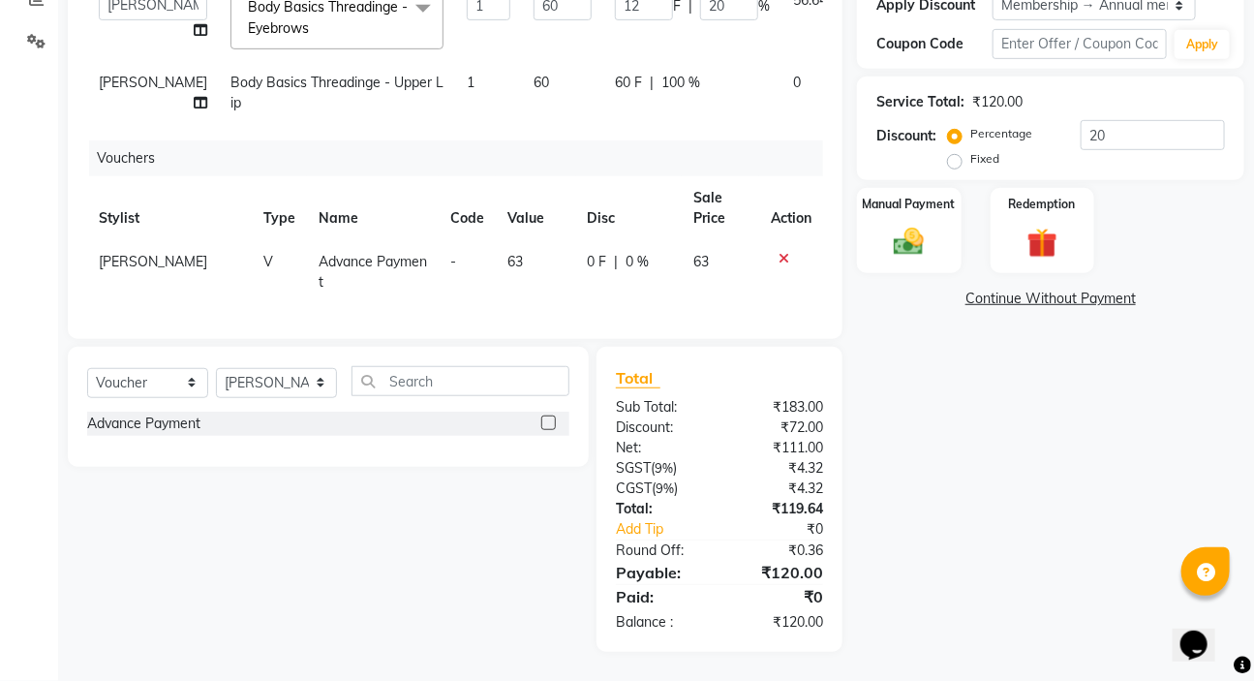
click at [921, 503] on div "Name: Ashwini Membership: end on 01-01-2026 Total Visits: 3 Card on file: 0 Las…" at bounding box center [1058, 225] width 402 height 853
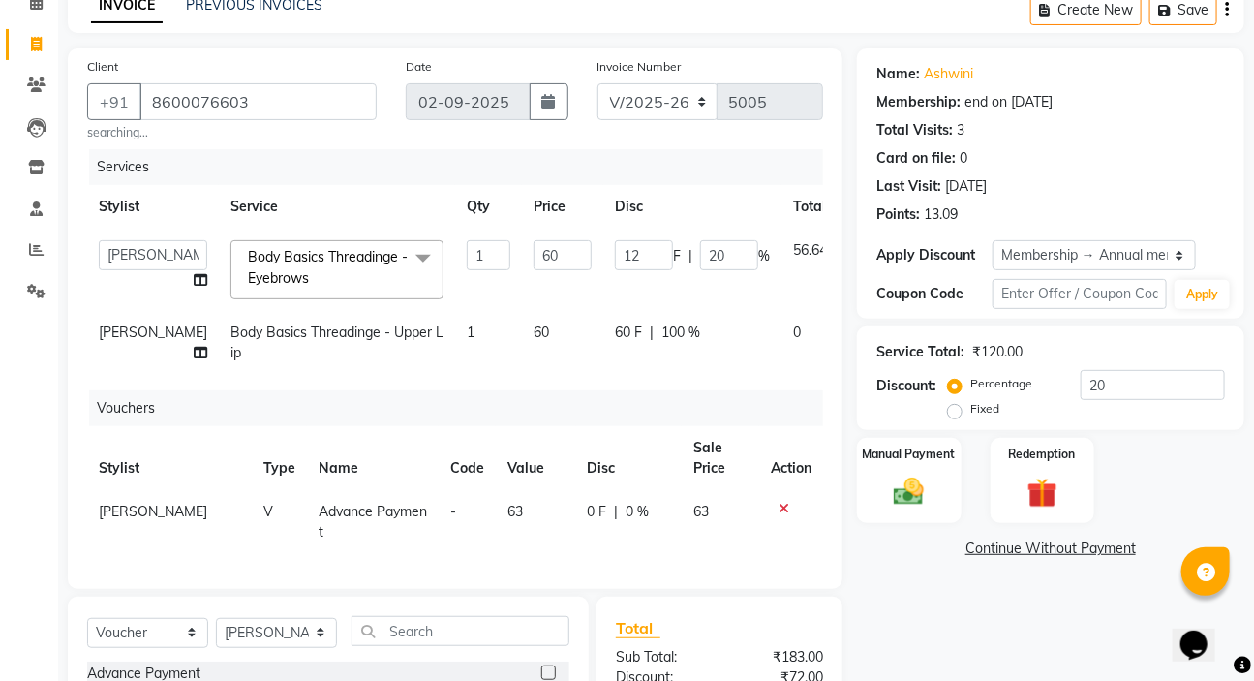
scroll to position [184, 0]
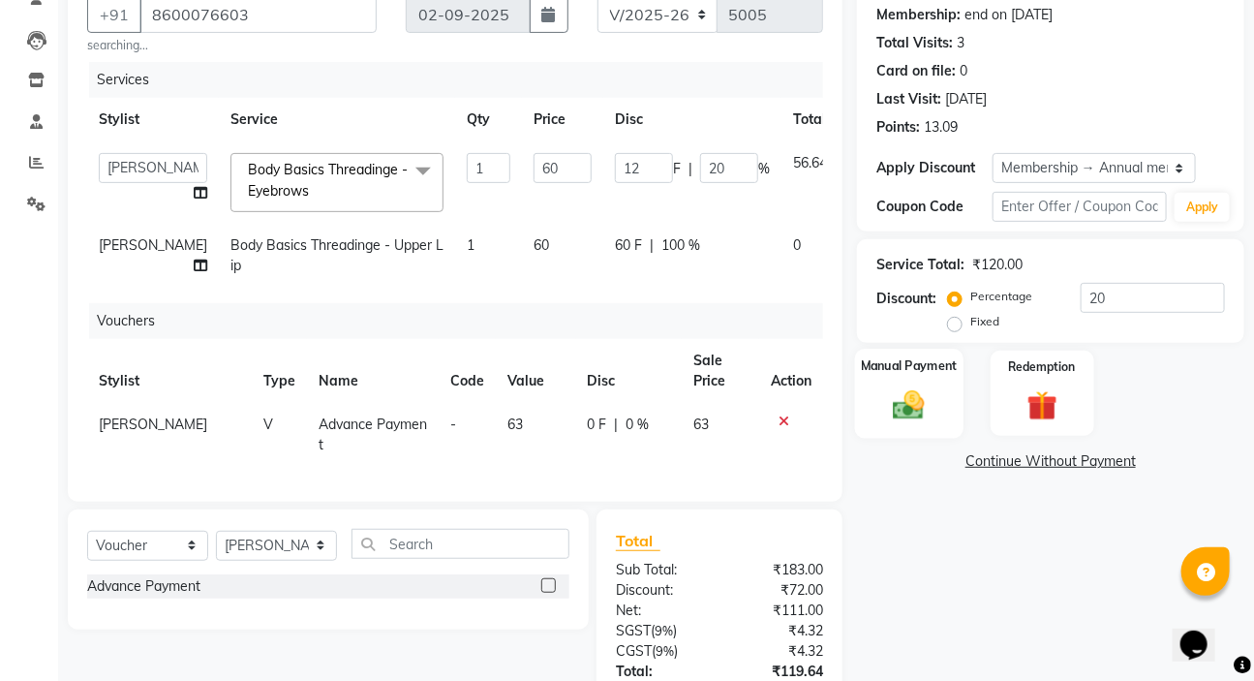
click at [890, 386] on img at bounding box center [908, 404] width 51 height 36
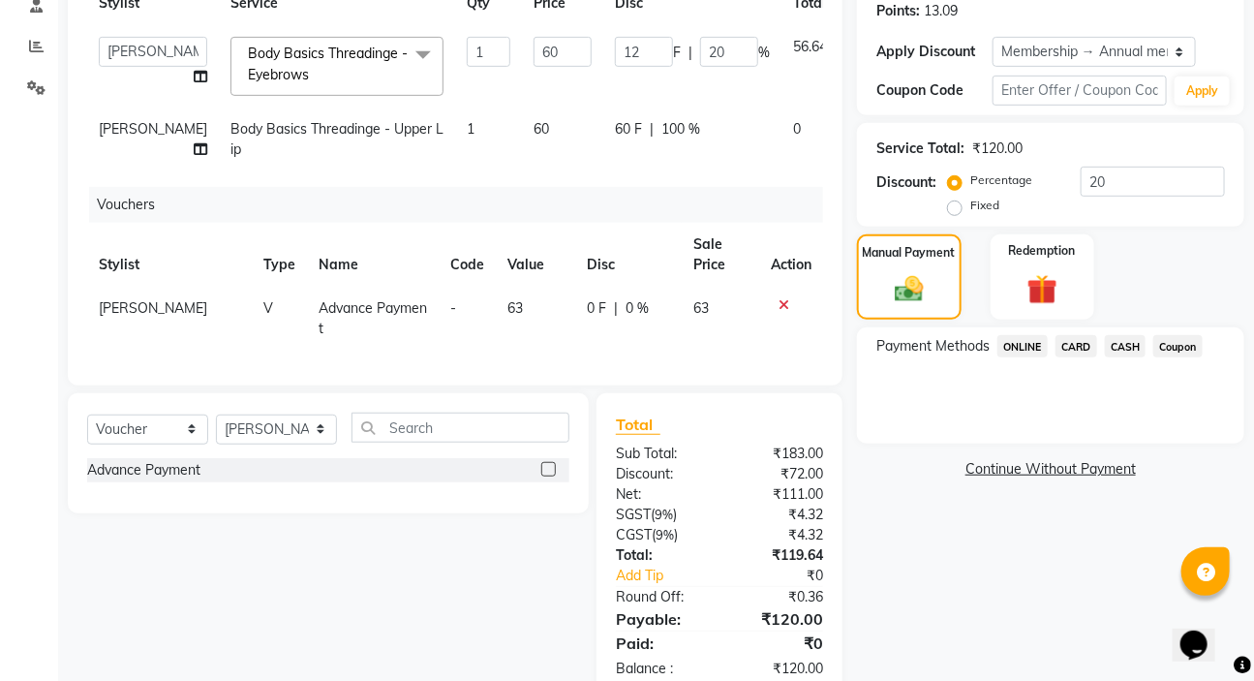
scroll to position [360, 0]
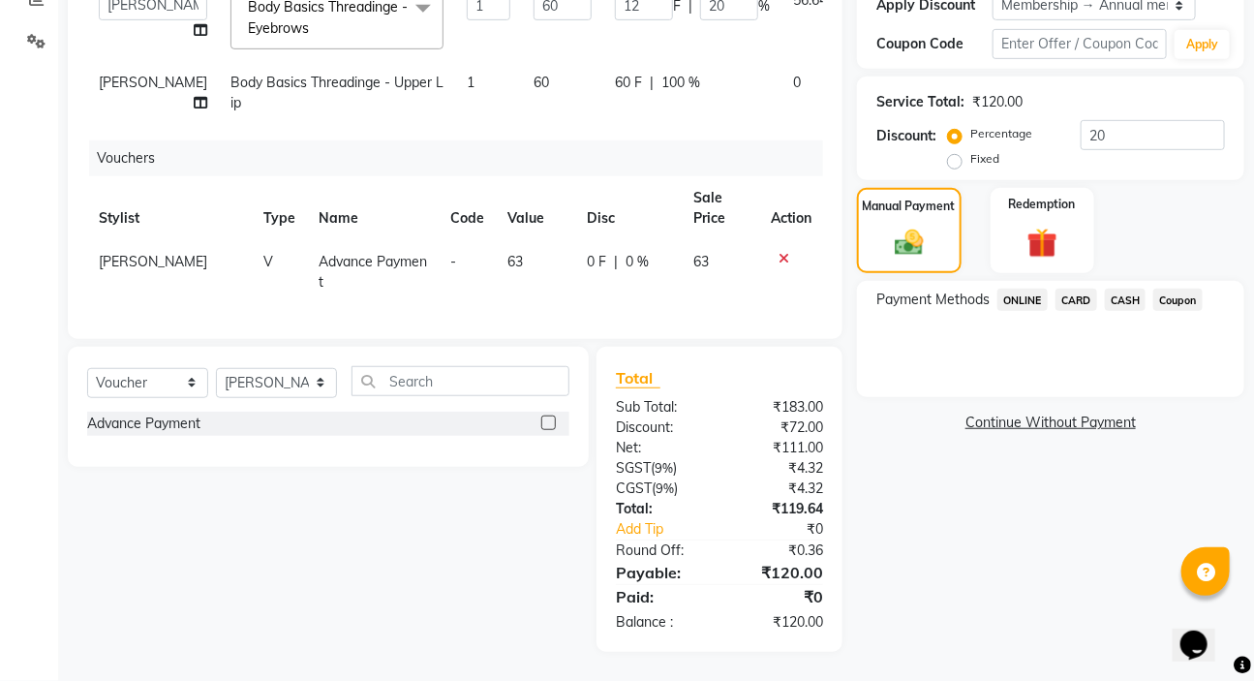
click at [1019, 289] on span "ONLINE" at bounding box center [1023, 300] width 50 height 22
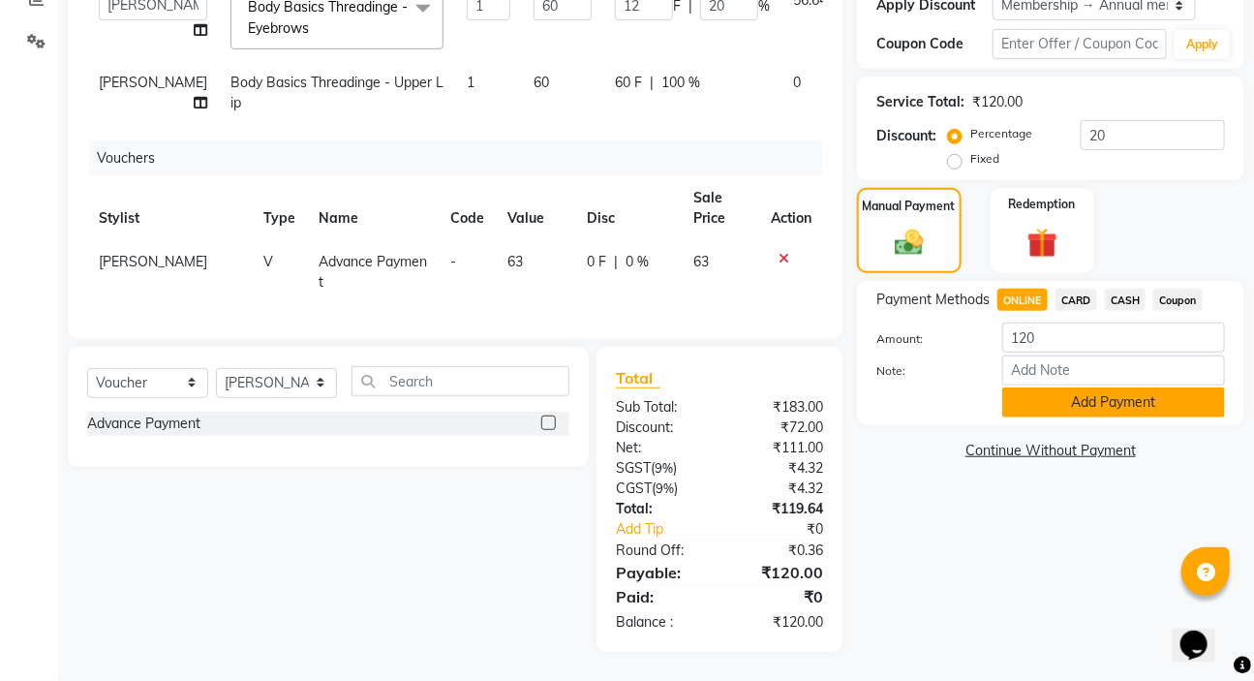
click at [1082, 389] on button "Add Payment" at bounding box center [1113, 402] width 223 height 30
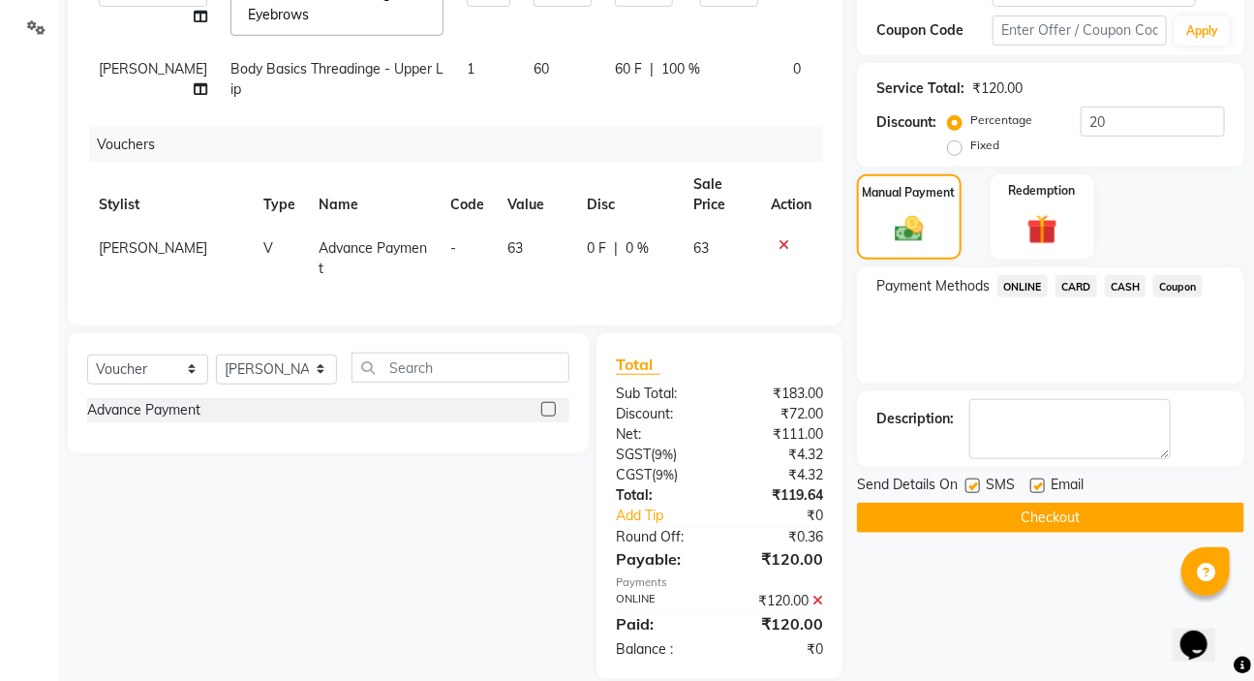
scroll to position [488, 0]
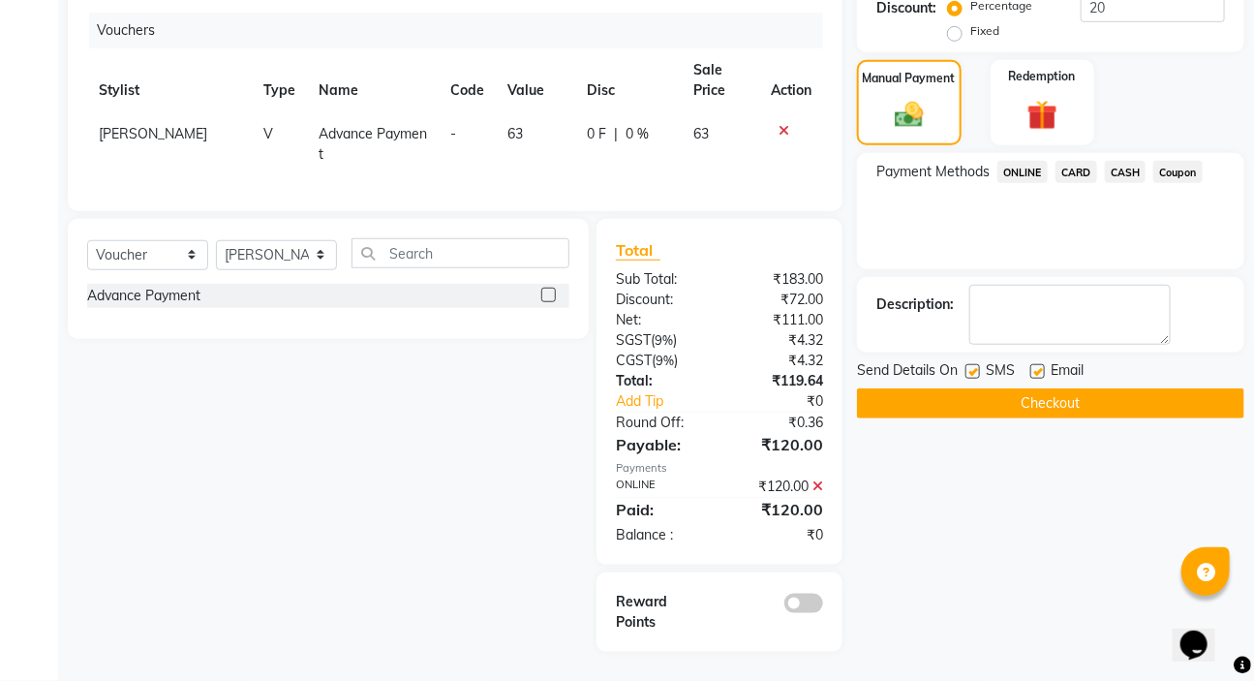
click at [1066, 388] on button "Checkout" at bounding box center [1050, 403] width 387 height 30
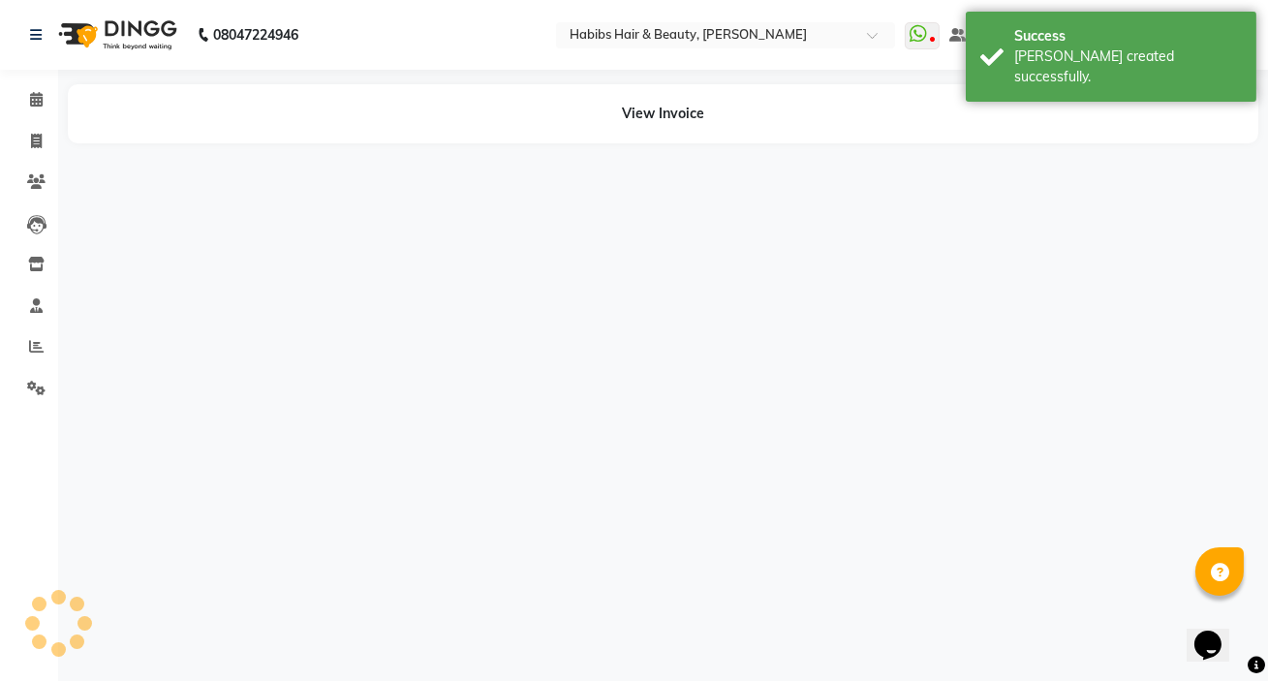
click at [262, 370] on div "08047224946 Select Location × Habibs Hair & Beauty, Ambernath WhatsApp Status ✕…" at bounding box center [634, 340] width 1268 height 681
click at [36, 140] on icon at bounding box center [36, 141] width 11 height 15
select select "service"
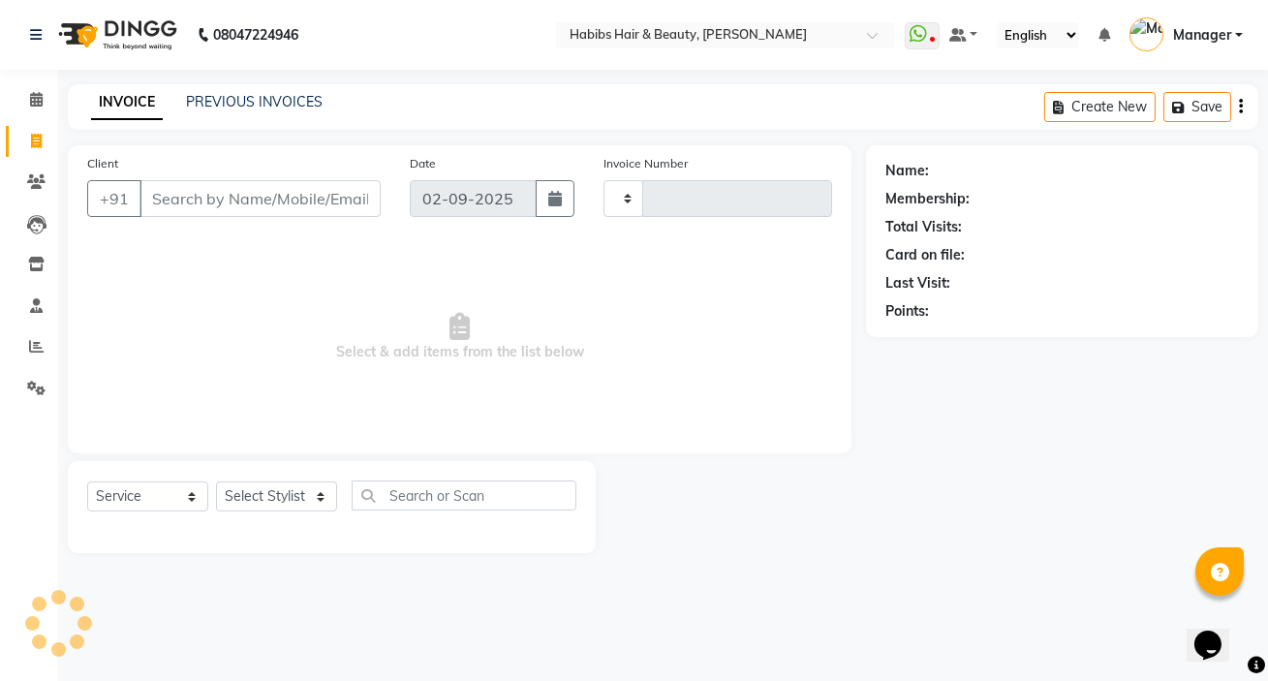
click at [216, 193] on input "Client" at bounding box center [259, 198] width 241 height 37
select select "6465"
type input "5006"
type input "9"
click at [216, 193] on input "Client" at bounding box center [259, 198] width 241 height 37
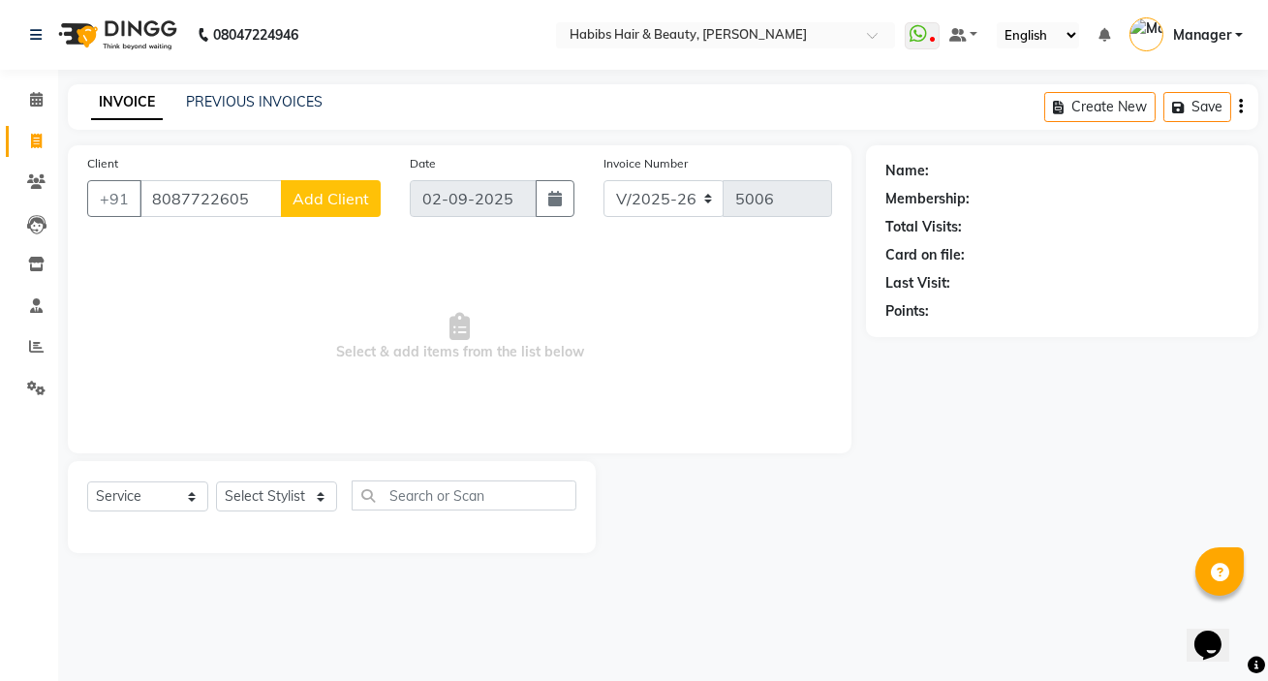
type input "8087722605"
click at [302, 191] on span "Add Client" at bounding box center [331, 198] width 77 height 19
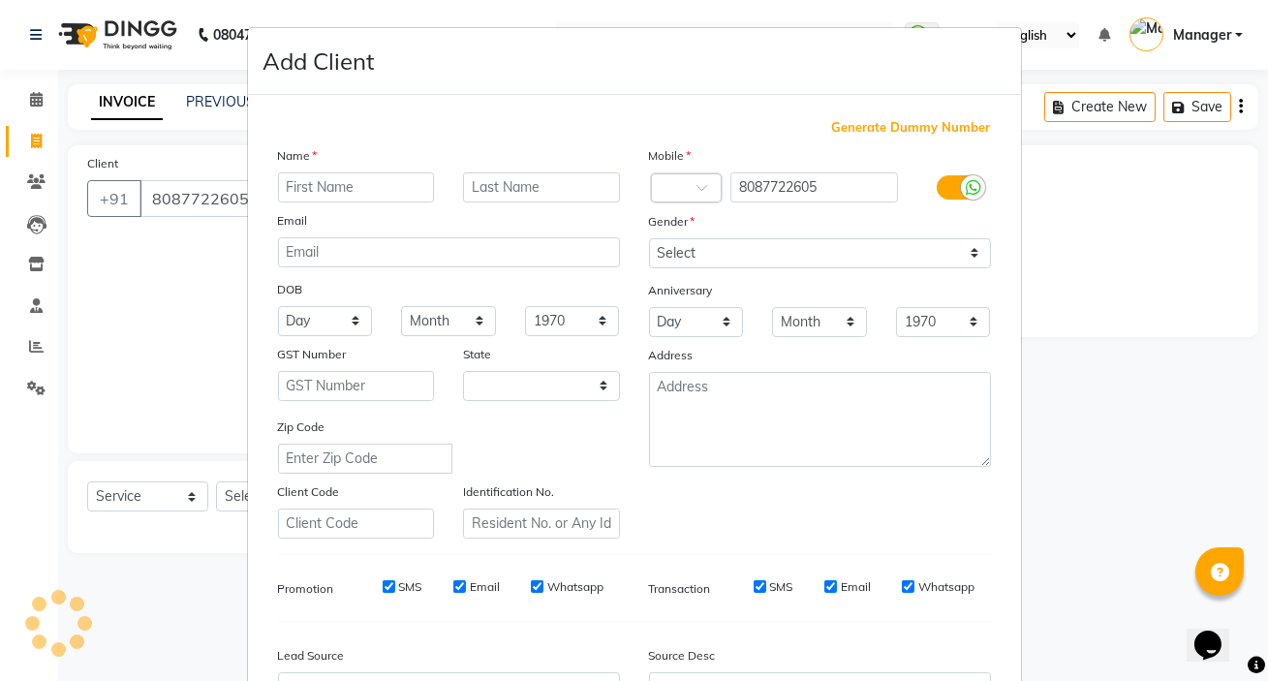
select select "22"
click at [314, 194] on input "text" at bounding box center [356, 187] width 157 height 30
type input "k"
type input "preeti"
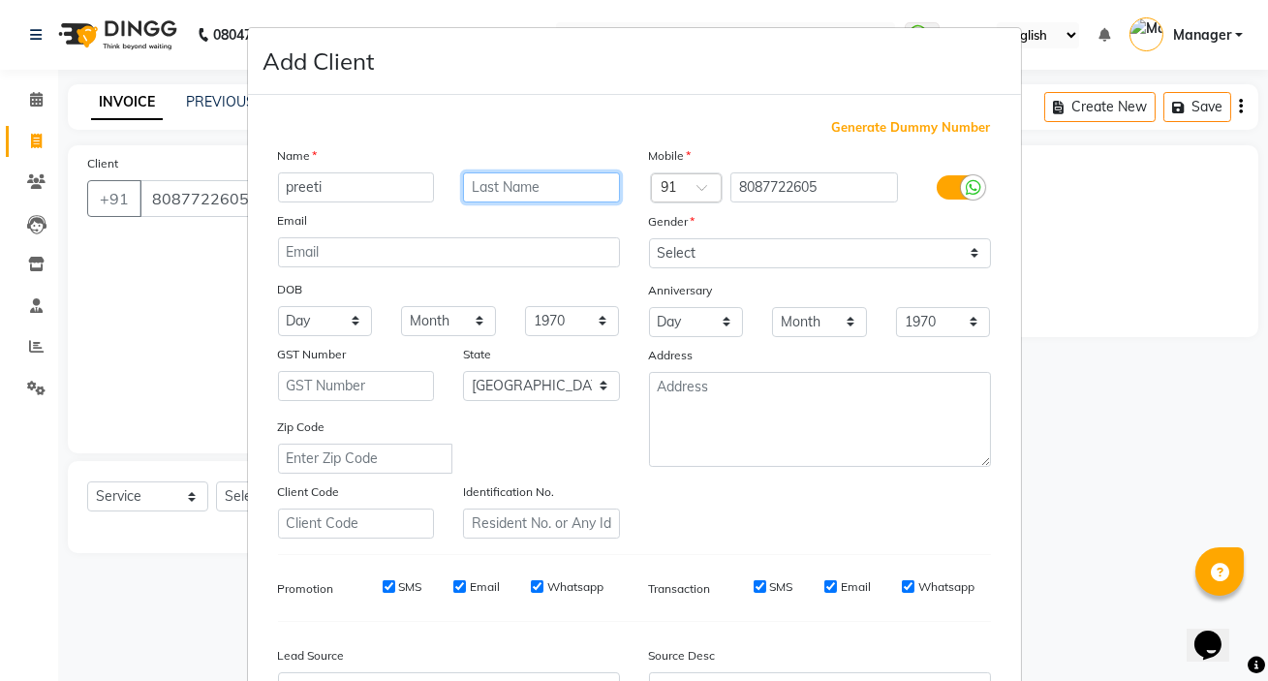
click at [499, 180] on input "text" at bounding box center [541, 187] width 157 height 30
type input "chimavekar"
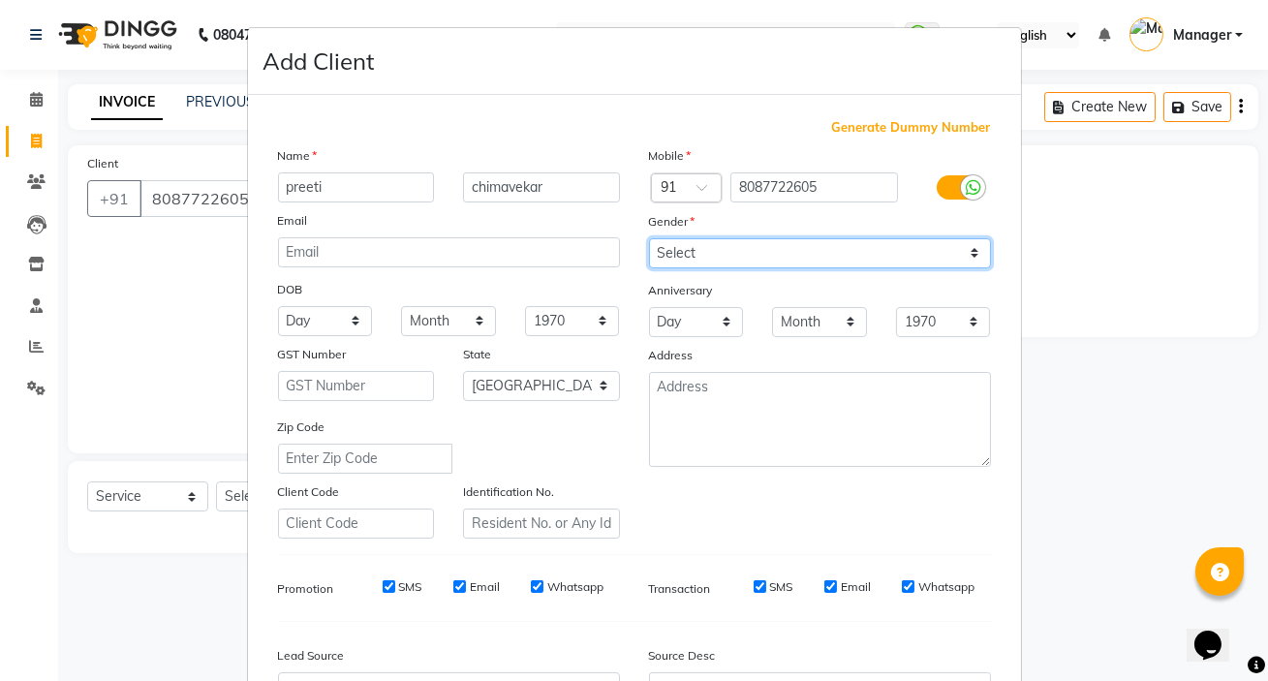
click at [719, 240] on select "Select [DEMOGRAPHIC_DATA] [DEMOGRAPHIC_DATA] Other Prefer Not To Say" at bounding box center [820, 253] width 342 height 30
select select "[DEMOGRAPHIC_DATA]"
click at [649, 238] on select "Select [DEMOGRAPHIC_DATA] [DEMOGRAPHIC_DATA] Other Prefer Not To Say" at bounding box center [820, 253] width 342 height 30
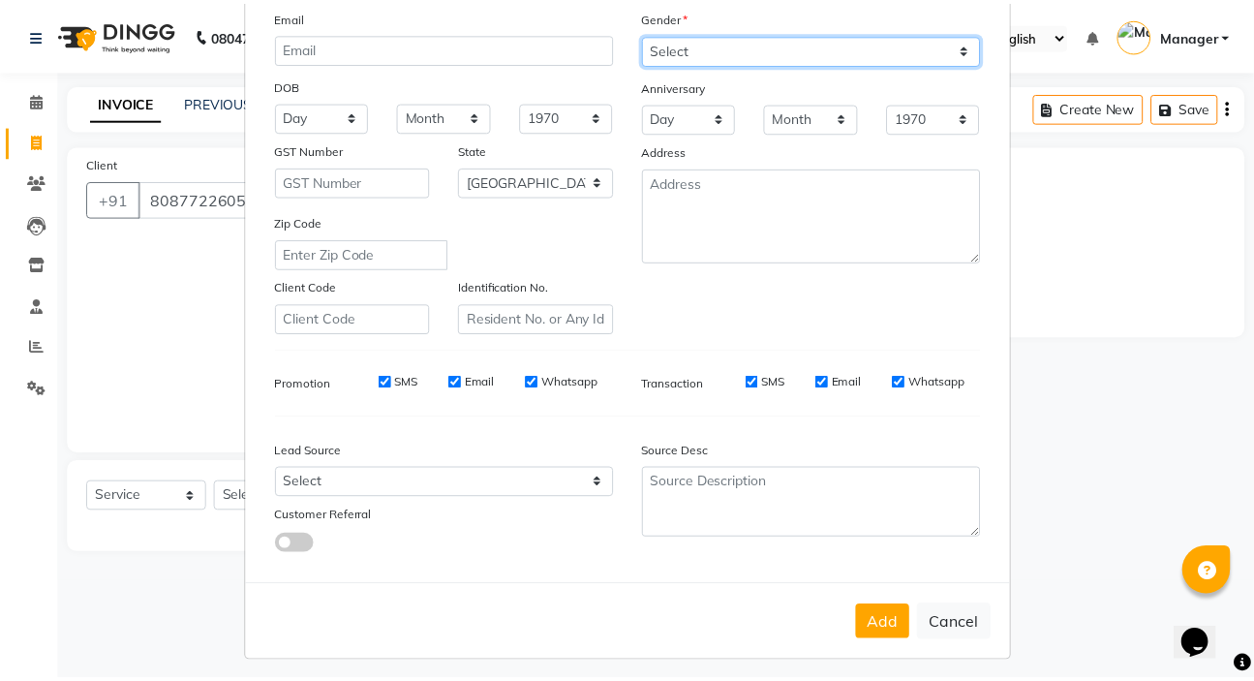
scroll to position [219, 0]
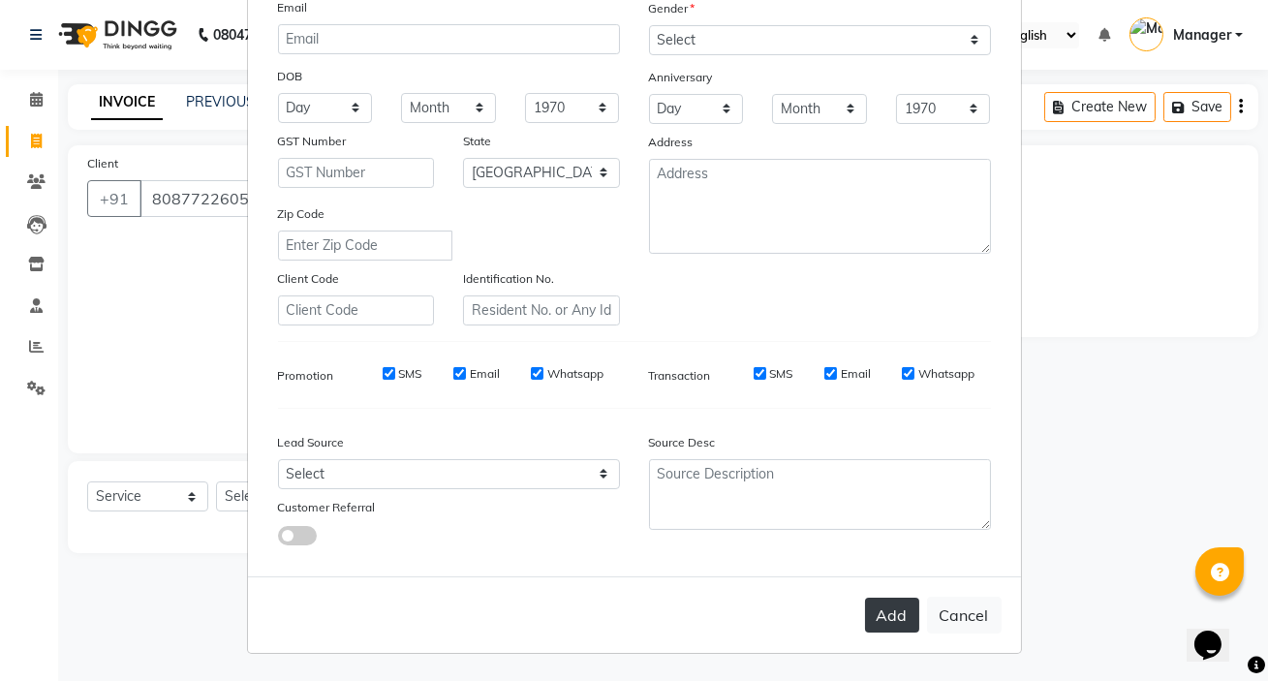
click at [865, 602] on button "Add" at bounding box center [892, 615] width 54 height 35
type input "80******05"
select select
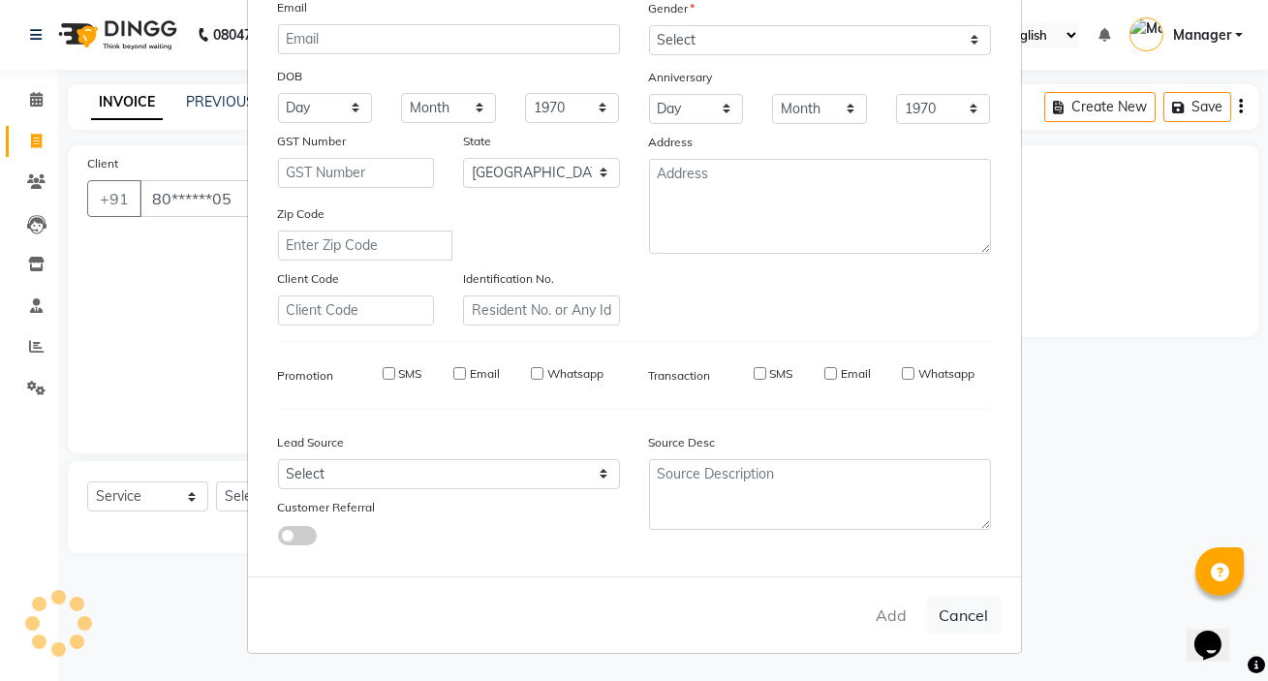
select select
select select "null"
select select
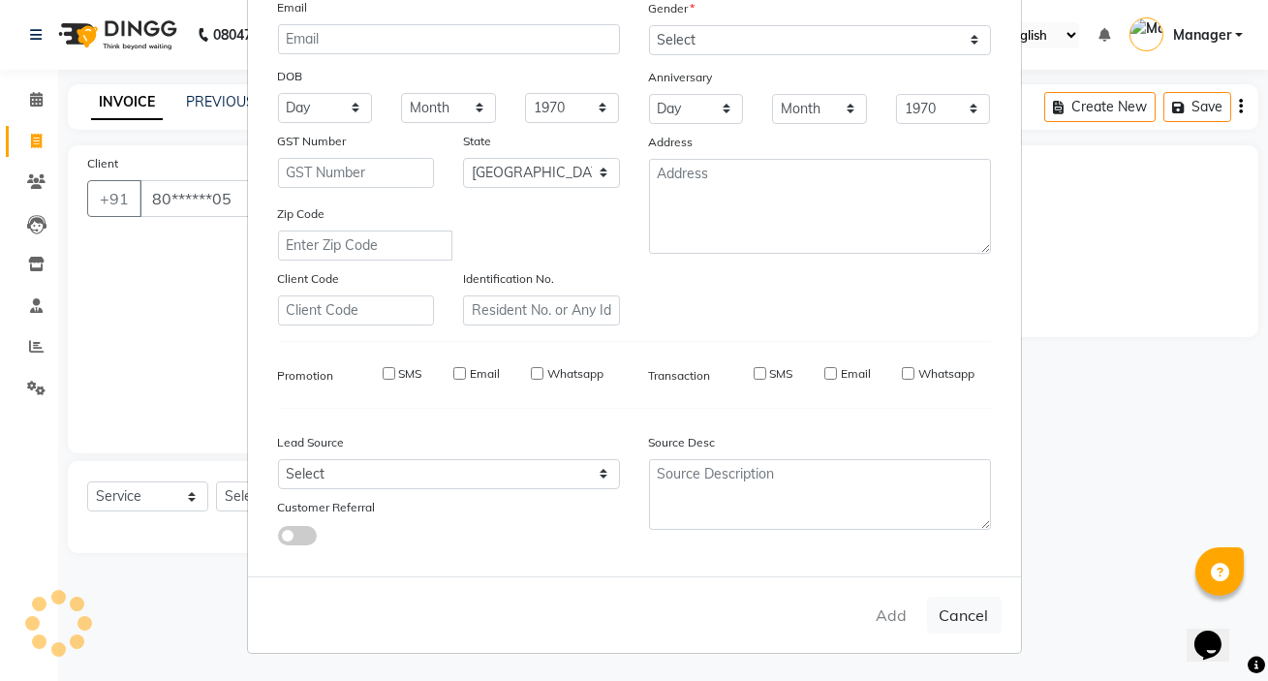
select select
checkbox input "false"
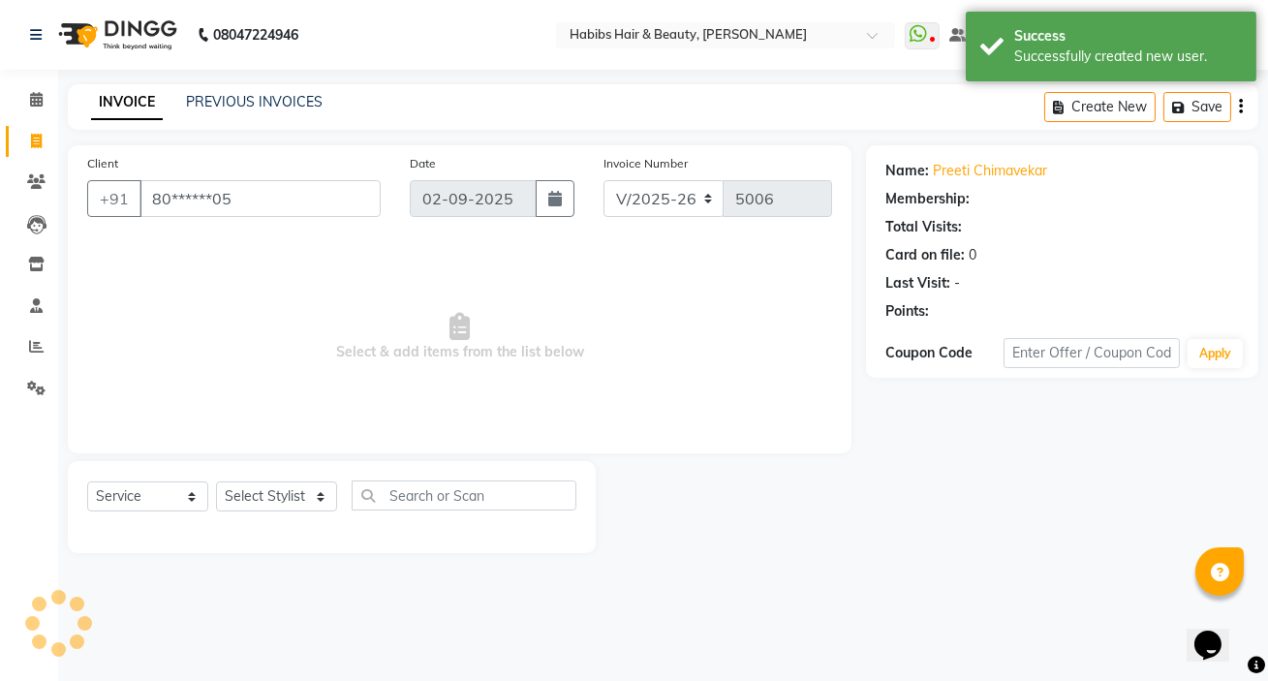
select select "1: Object"
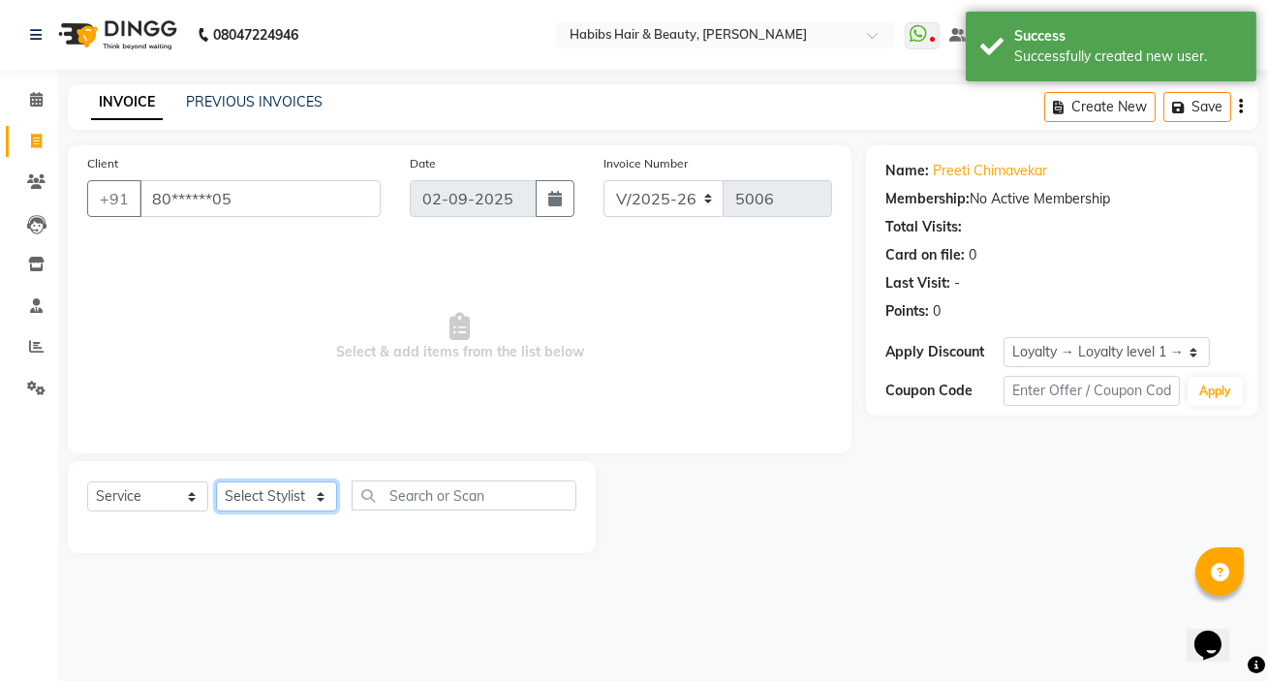
click at [267, 492] on select "Select Stylist [PERSON_NAME] [PERSON_NAME] HK [PERSON_NAME] Manager [PERSON_NAM…" at bounding box center [276, 496] width 121 height 30
select select "65252"
click at [216, 481] on select "Select Stylist [PERSON_NAME] [PERSON_NAME] HK [PERSON_NAME] Manager [PERSON_NAM…" at bounding box center [276, 496] width 121 height 30
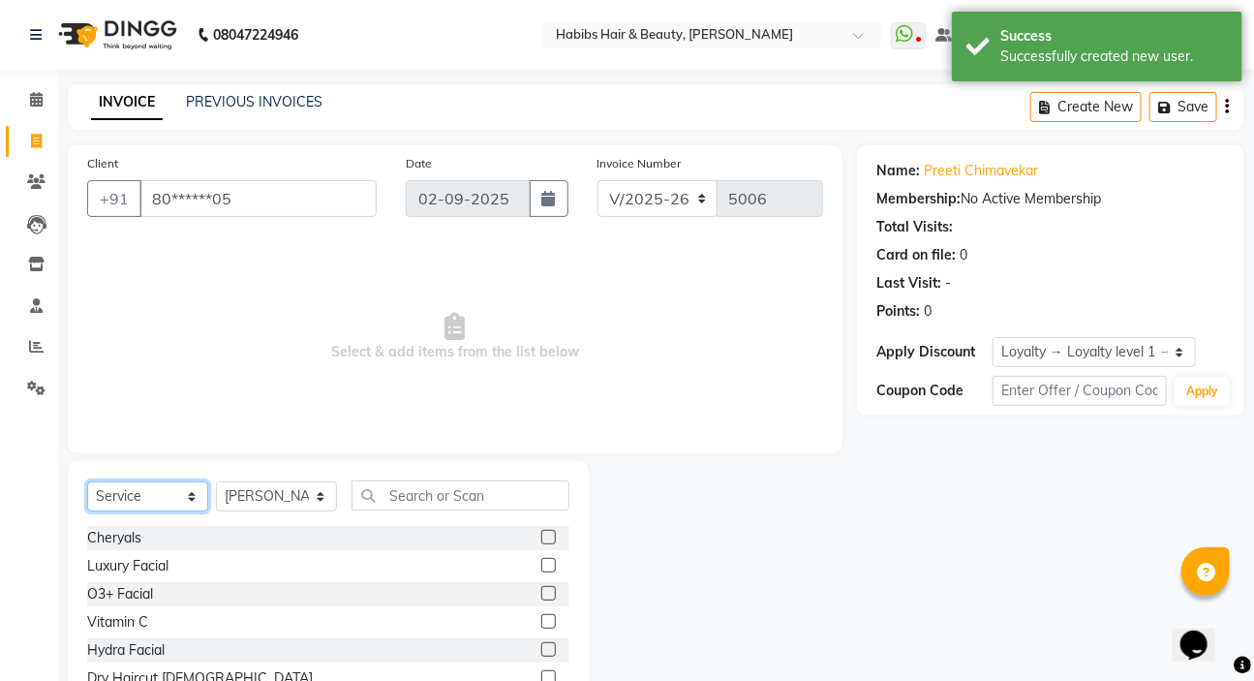
click at [133, 494] on select "Select Service Product Membership Package Voucher Prepaid Gift Card" at bounding box center [147, 496] width 121 height 30
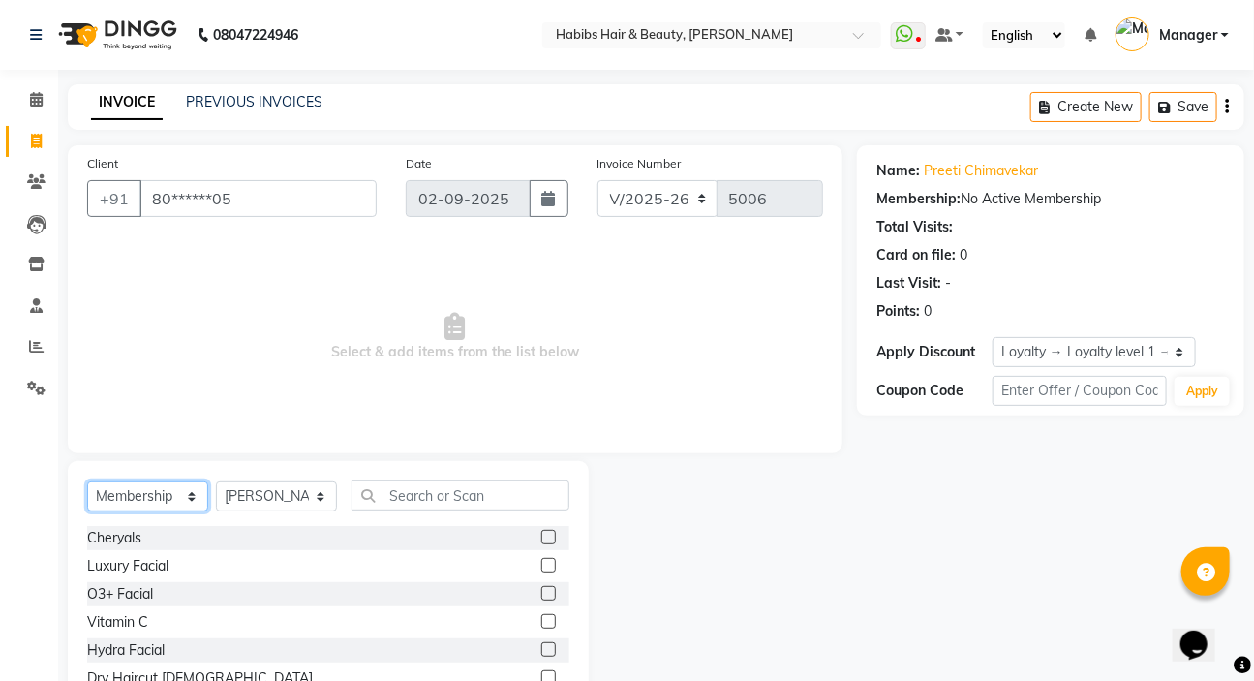
click at [87, 481] on select "Select Service Product Membership Package Voucher Prepaid Gift Card" at bounding box center [147, 496] width 121 height 30
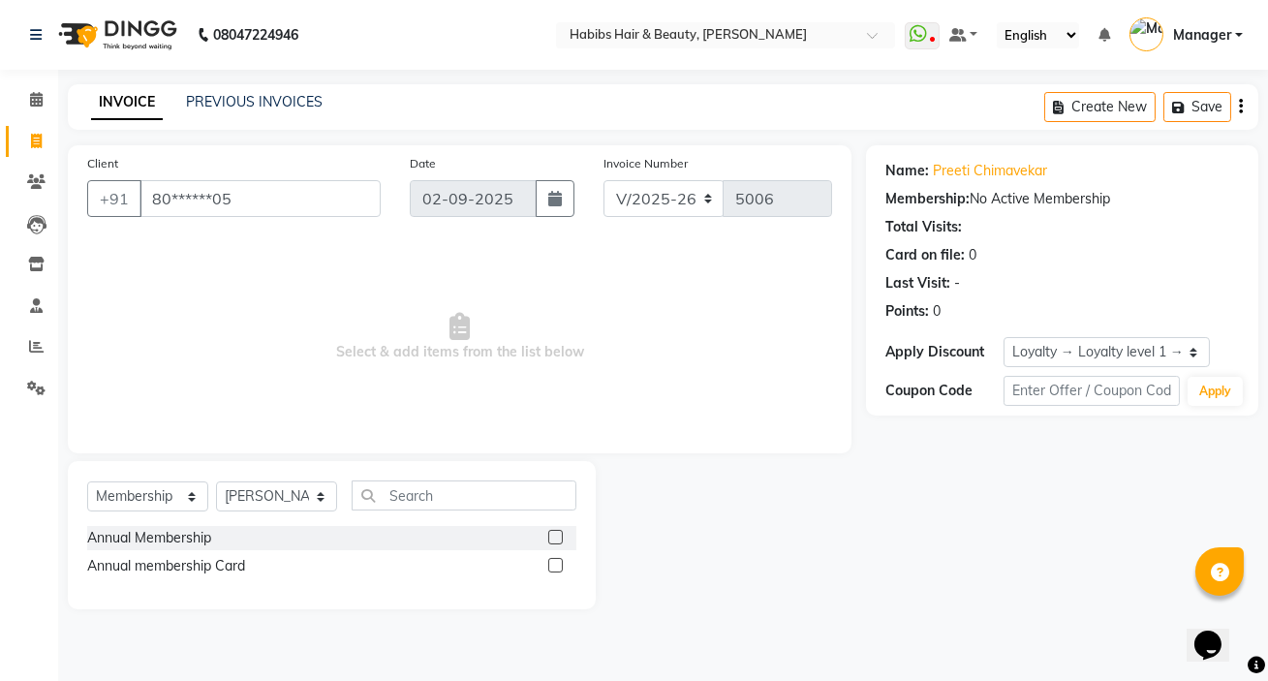
click at [552, 567] on label at bounding box center [555, 565] width 15 height 15
click at [552, 567] on input "checkbox" at bounding box center [554, 566] width 13 height 13
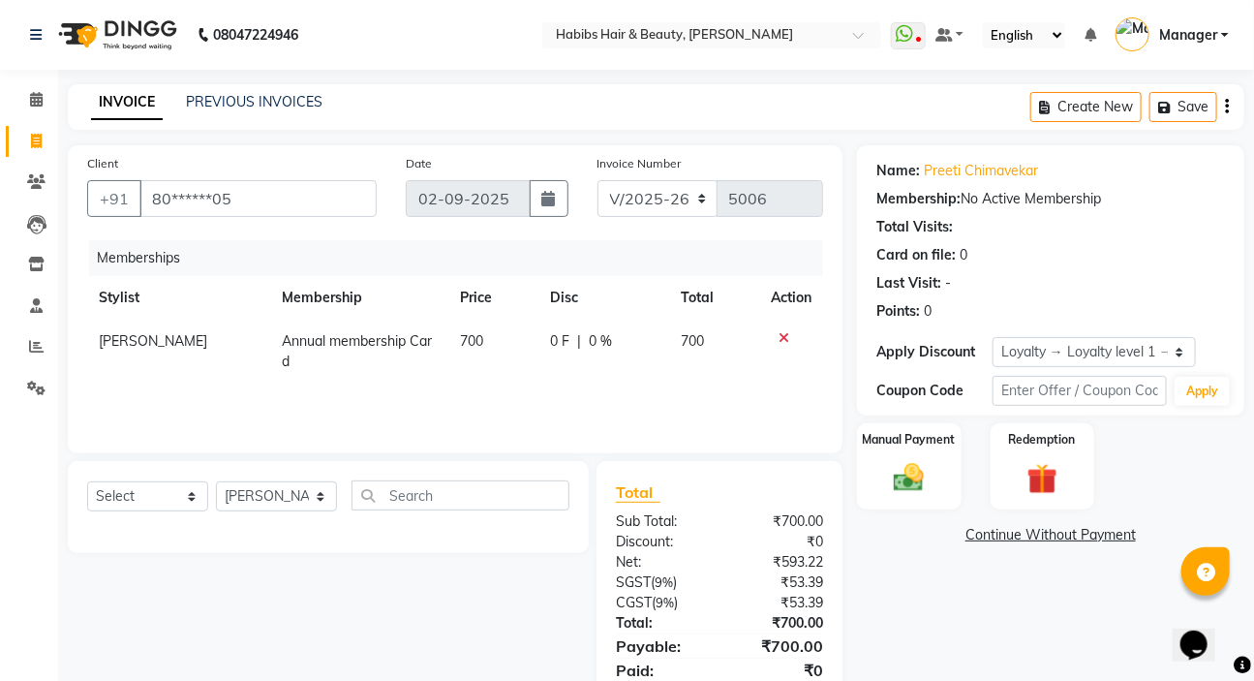
scroll to position [0, 0]
click at [137, 506] on select "Select Service Product Package Voucher Prepaid Gift Card" at bounding box center [147, 496] width 121 height 30
select select "service"
click at [87, 481] on select "Select Service Product Package Voucher Prepaid Gift Card" at bounding box center [147, 496] width 121 height 30
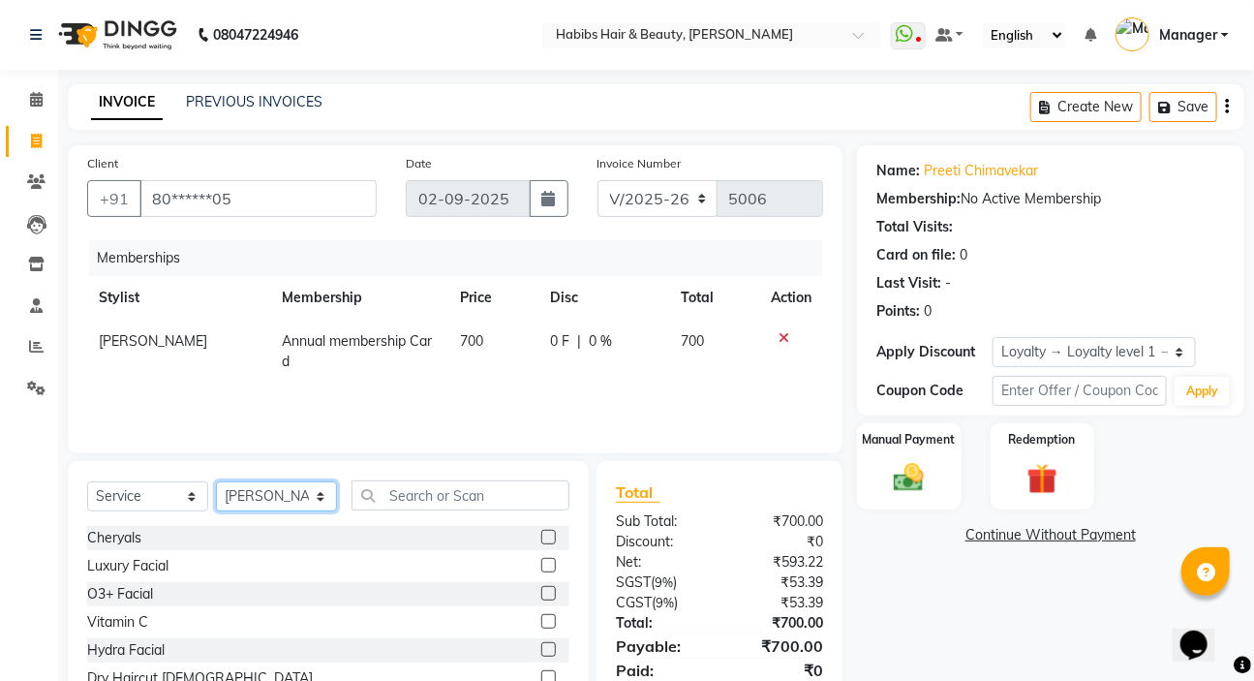
click at [278, 493] on select "Select Stylist [PERSON_NAME] [PERSON_NAME] HK [PERSON_NAME] Manager [PERSON_NAM…" at bounding box center [276, 496] width 121 height 30
select select "57550"
click at [216, 481] on select "Select Stylist [PERSON_NAME] [PERSON_NAME] HK [PERSON_NAME] Manager [PERSON_NAM…" at bounding box center [276, 496] width 121 height 30
click at [439, 294] on th "Membership" at bounding box center [359, 298] width 178 height 44
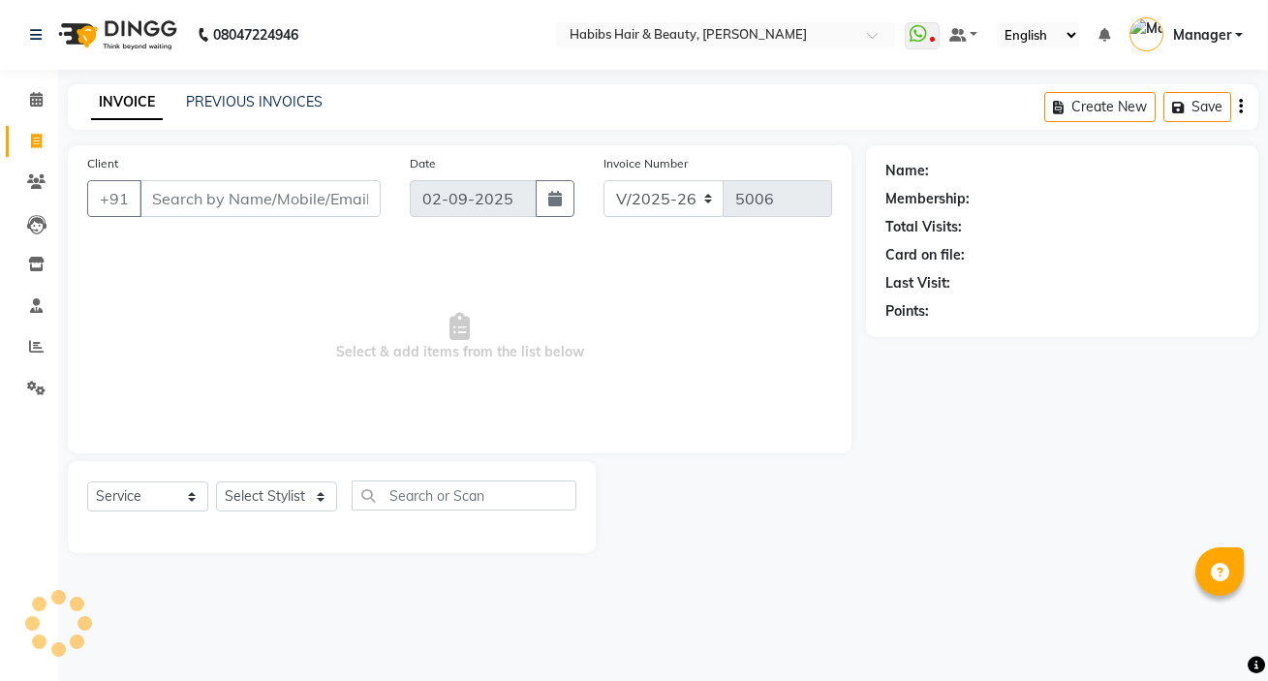
select select "6465"
select select "service"
click at [215, 190] on input "Client" at bounding box center [259, 198] width 241 height 37
click at [270, 210] on input "9930282864" at bounding box center [259, 198] width 241 height 37
type input "9930282864"
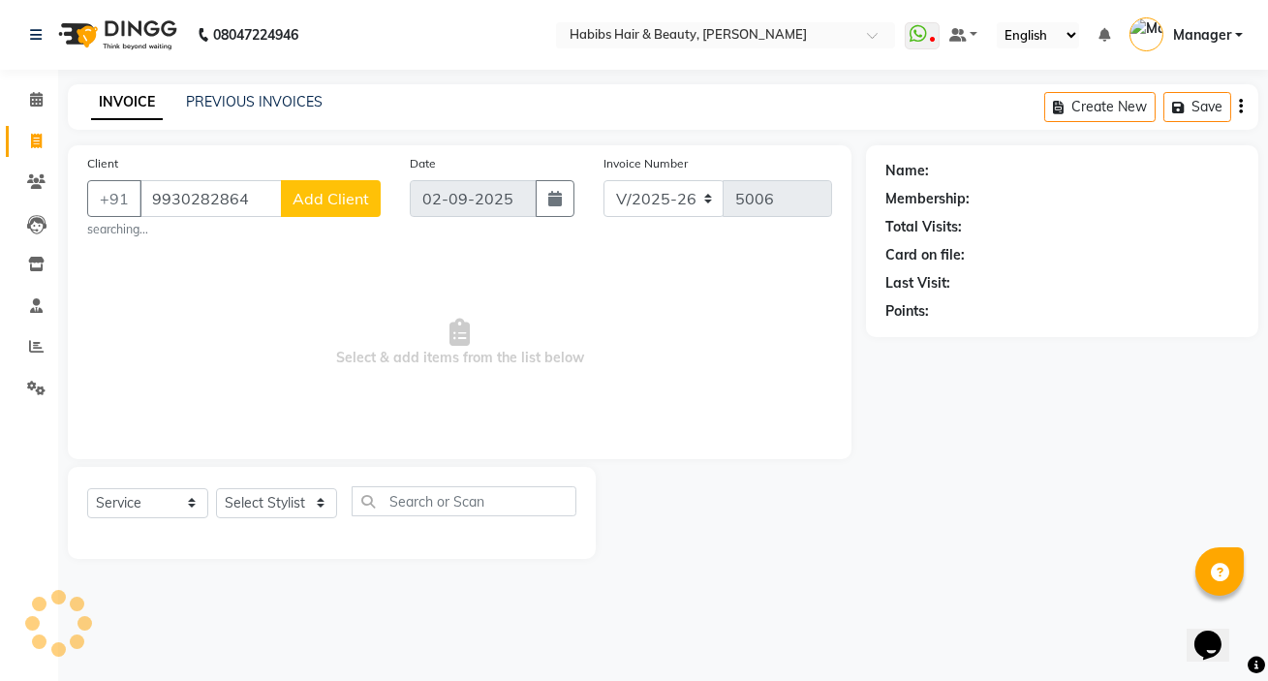
click at [711, 394] on span "Select & add items from the list below" at bounding box center [459, 343] width 745 height 194
click at [315, 202] on span "Add Client" at bounding box center [331, 198] width 77 height 19
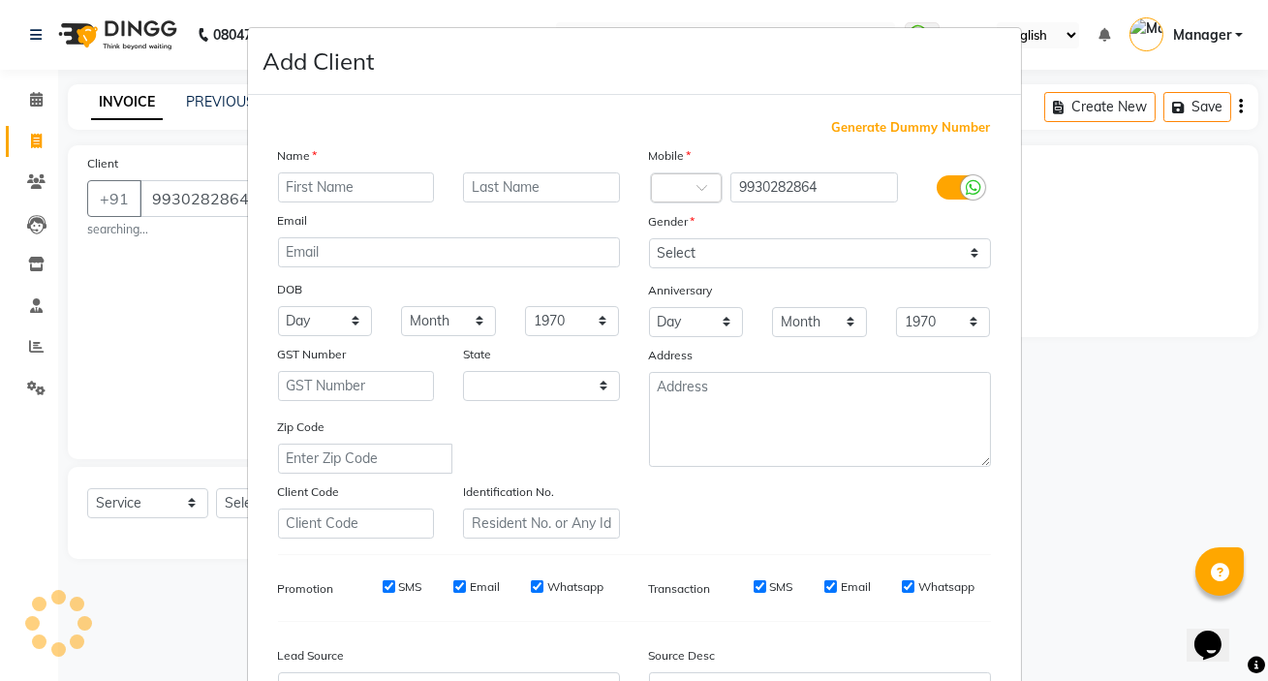
select select "22"
click at [327, 186] on input "text" at bounding box center [356, 187] width 157 height 30
type input "saurabh"
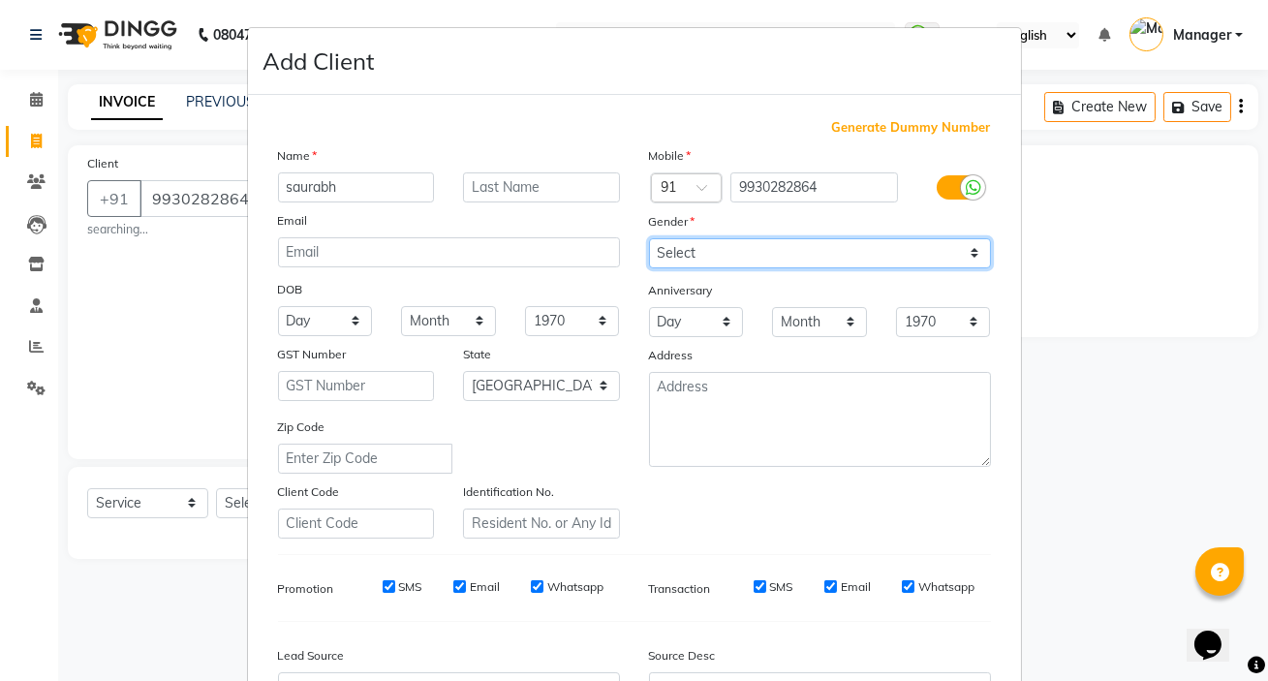
click at [671, 252] on select "Select [DEMOGRAPHIC_DATA] [DEMOGRAPHIC_DATA] Other Prefer Not To Say" at bounding box center [820, 253] width 342 height 30
select select "[DEMOGRAPHIC_DATA]"
click at [649, 238] on select "Select [DEMOGRAPHIC_DATA] [DEMOGRAPHIC_DATA] Other Prefer Not To Say" at bounding box center [820, 253] width 342 height 30
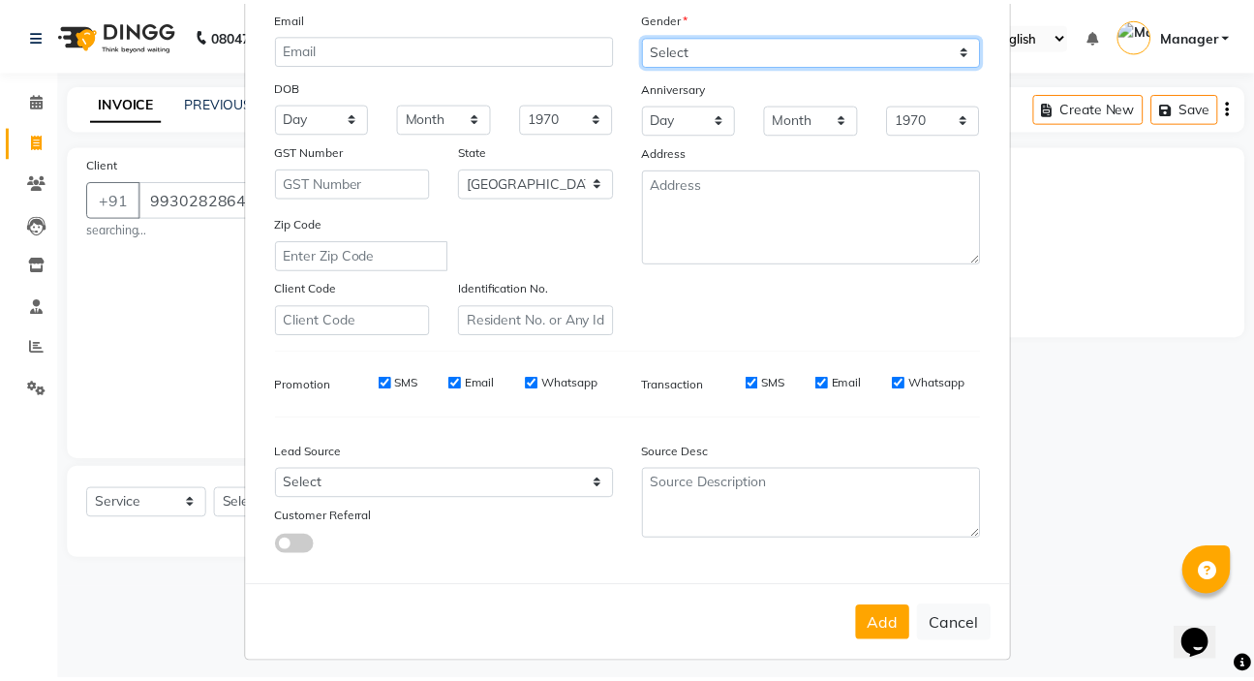
scroll to position [219, 0]
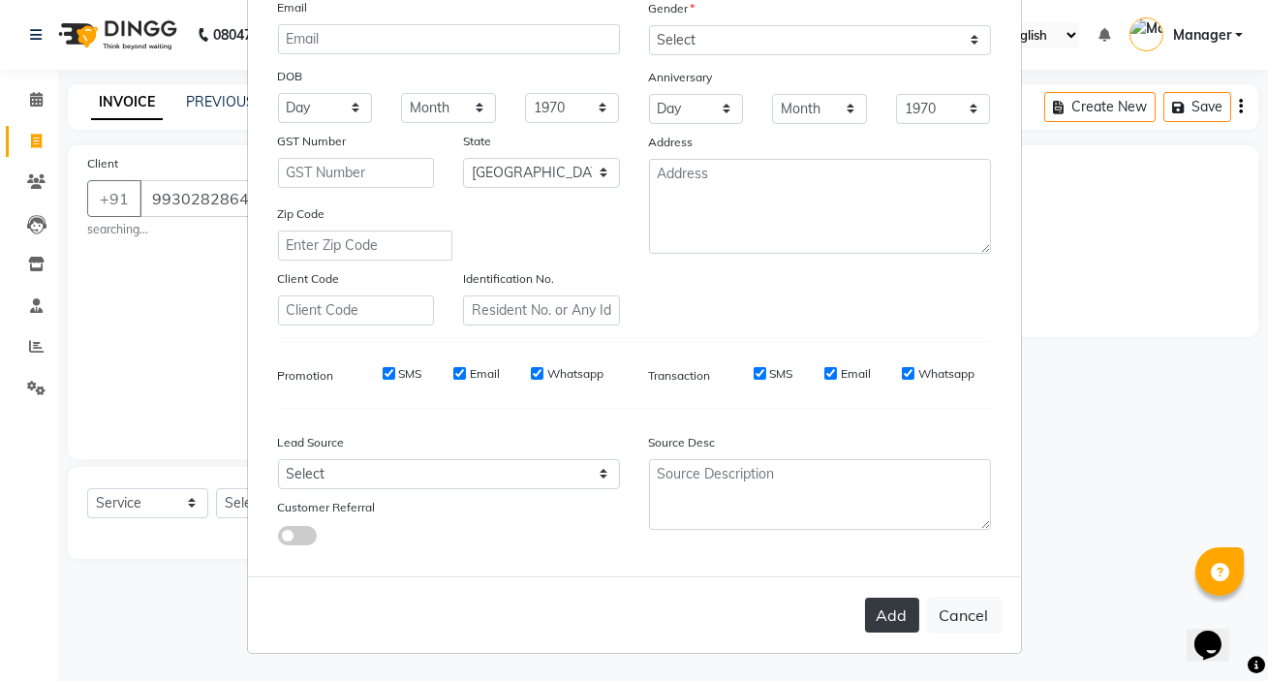
click at [879, 607] on button "Add" at bounding box center [892, 615] width 54 height 35
type input "99******64"
select select
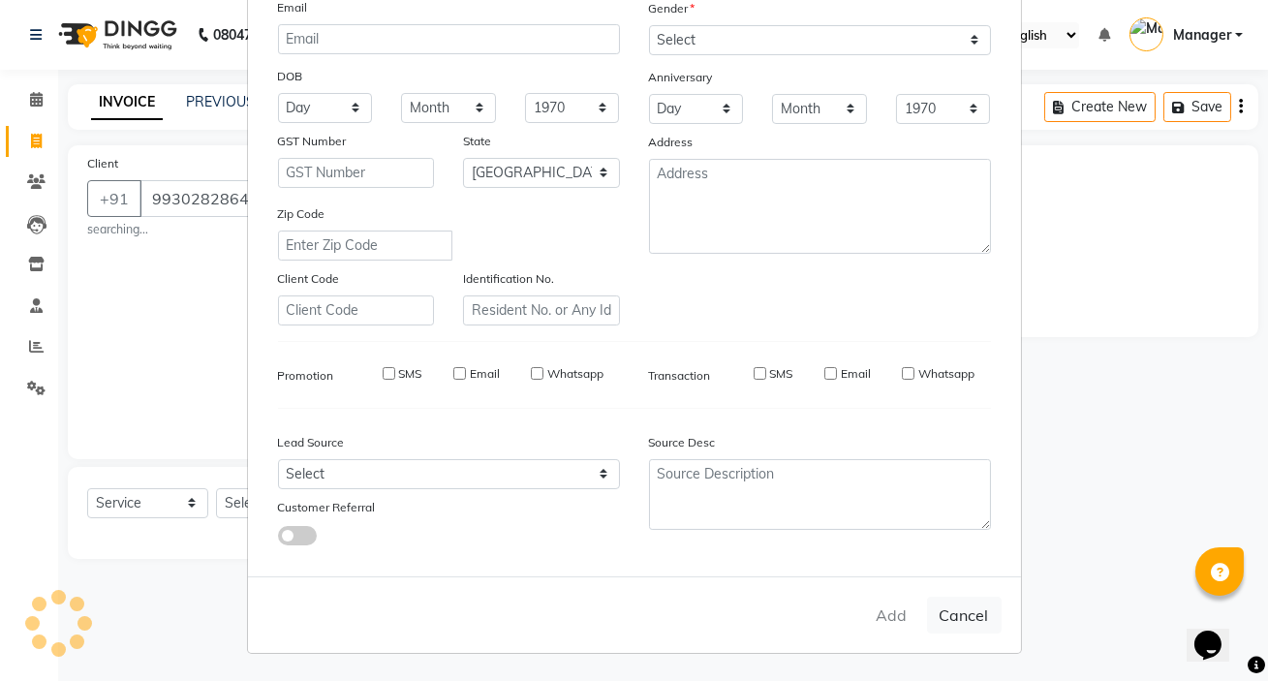
select select "null"
select select
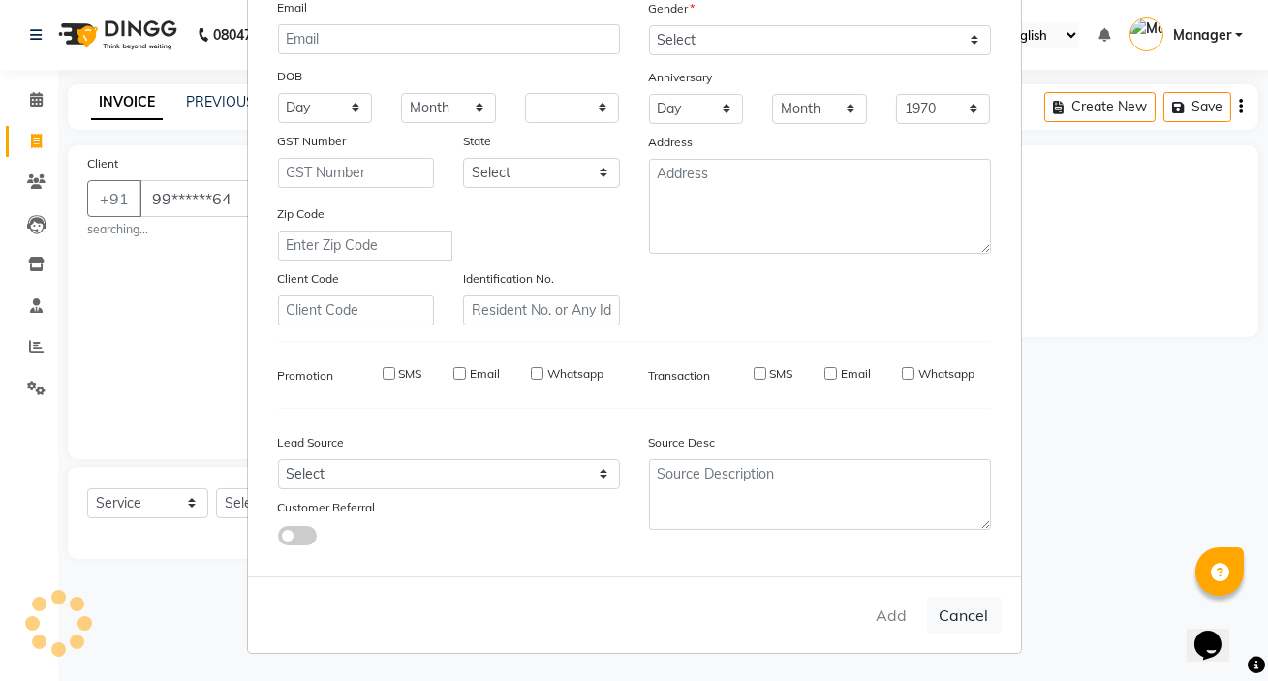
checkbox input "false"
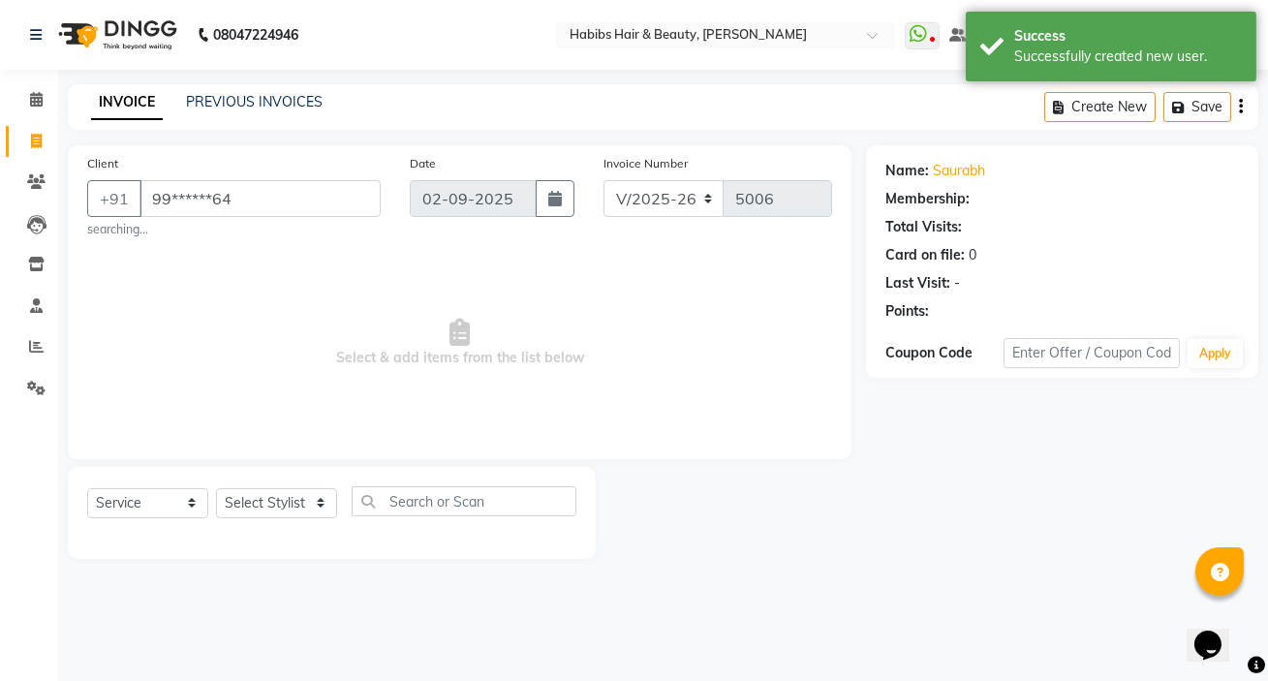
select select "1: Object"
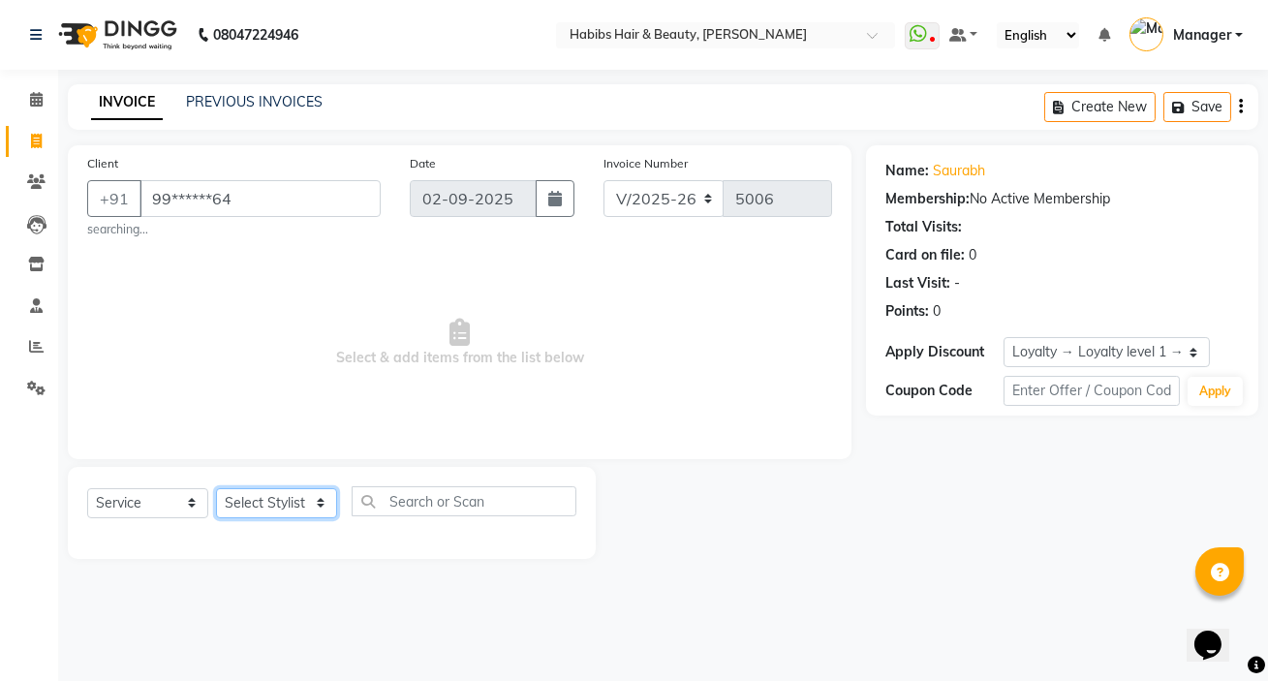
click at [266, 506] on select "Select Stylist [PERSON_NAME] [PERSON_NAME] HK [PERSON_NAME] Manager [PERSON_NAM…" at bounding box center [276, 503] width 121 height 30
select select "88135"
click at [216, 488] on select "Select Stylist [PERSON_NAME] [PERSON_NAME] HK [PERSON_NAME] Manager [PERSON_NAM…" at bounding box center [276, 503] width 121 height 30
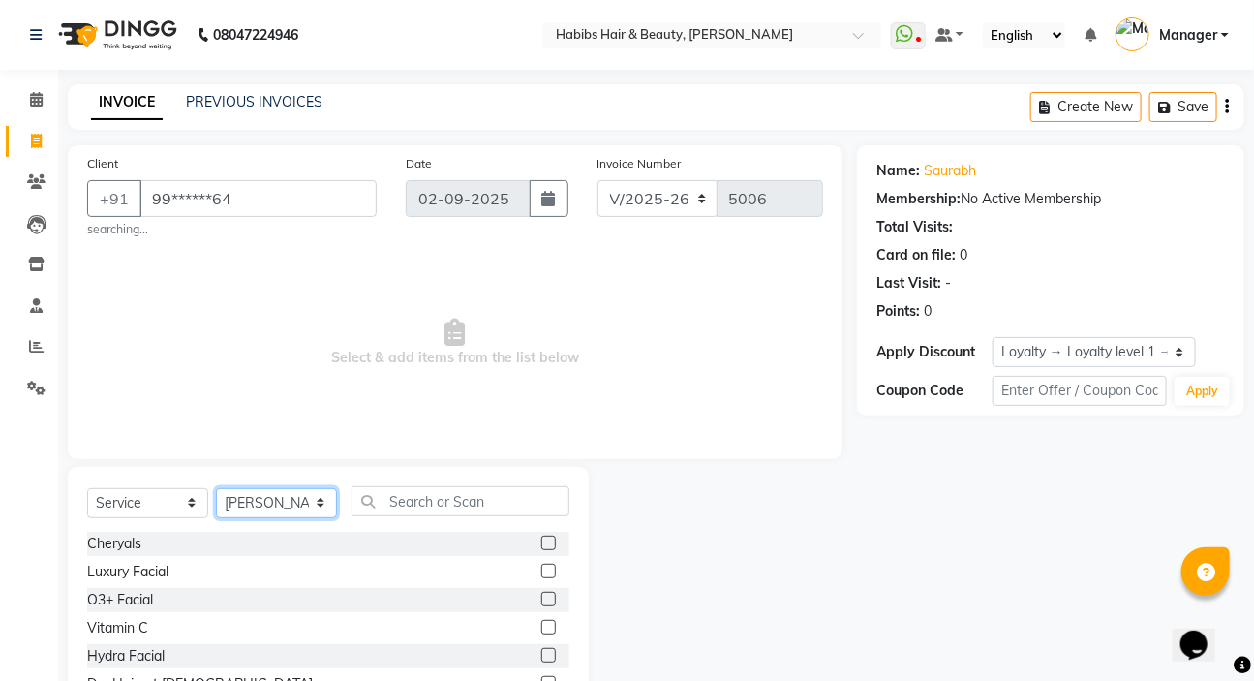
scroll to position [87, 0]
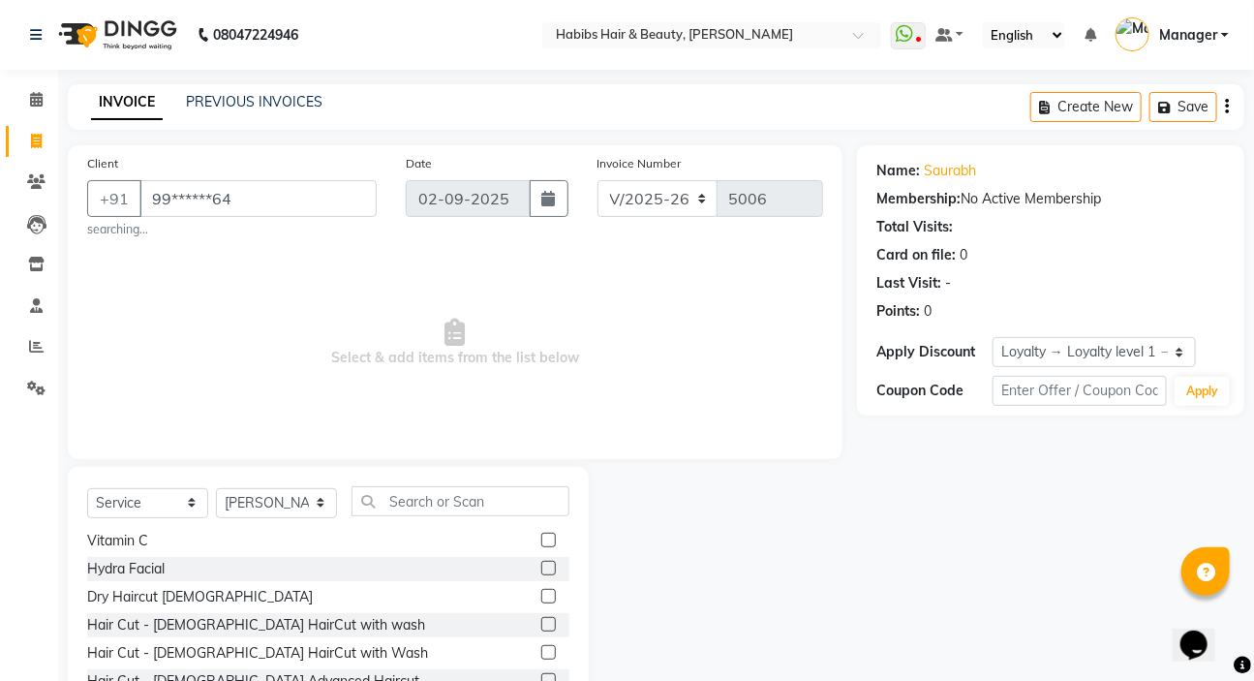
click at [541, 594] on label at bounding box center [548, 596] width 15 height 15
click at [541, 594] on input "checkbox" at bounding box center [547, 597] width 13 height 13
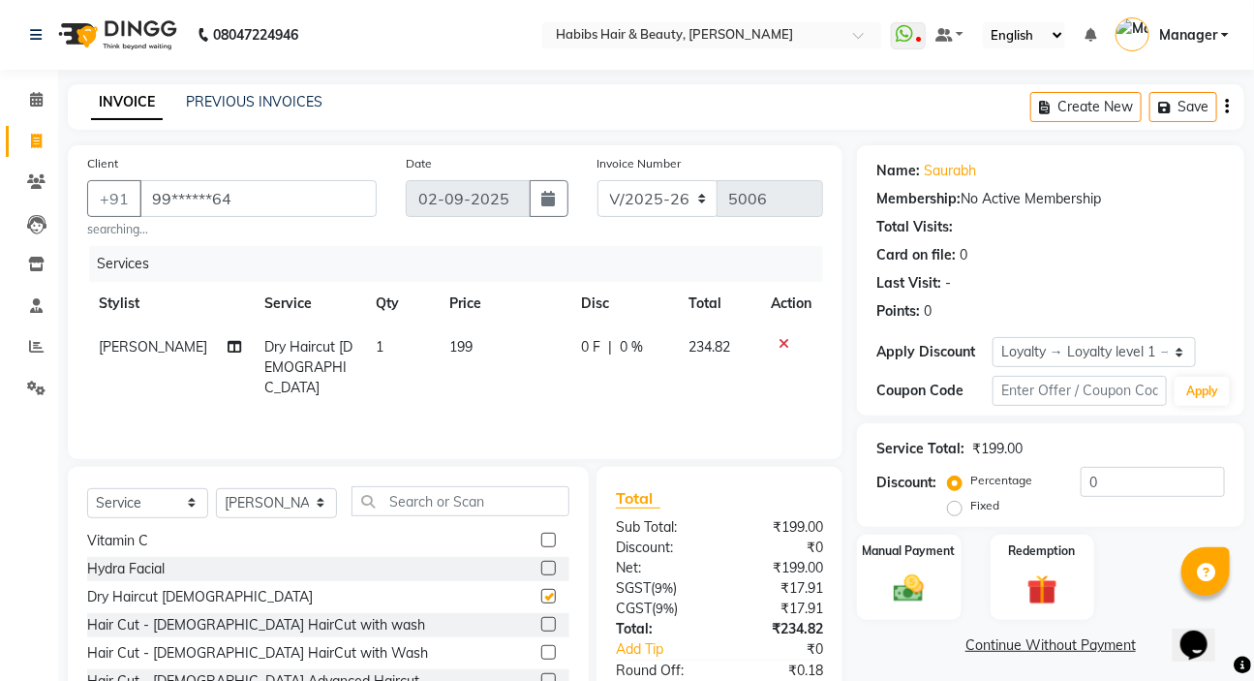
checkbox input "false"
click at [472, 341] on td "199" at bounding box center [504, 367] width 131 height 84
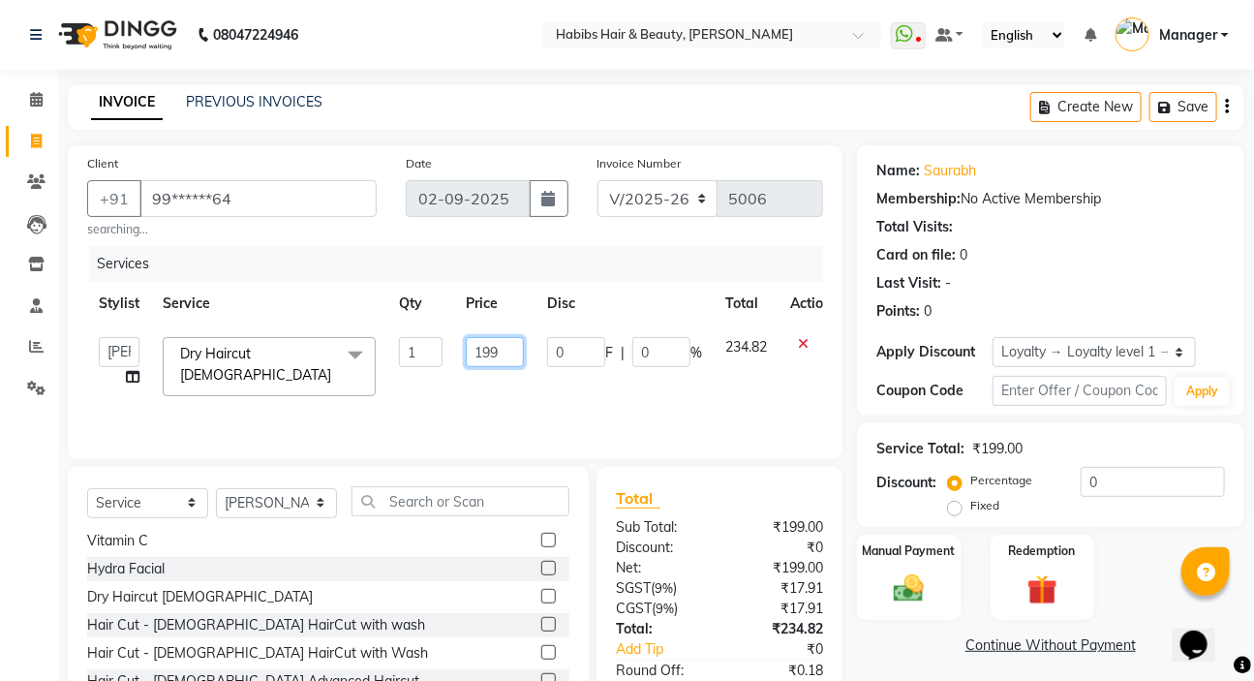
click at [504, 355] on input "199" at bounding box center [495, 352] width 58 height 30
type input "1"
type input "200"
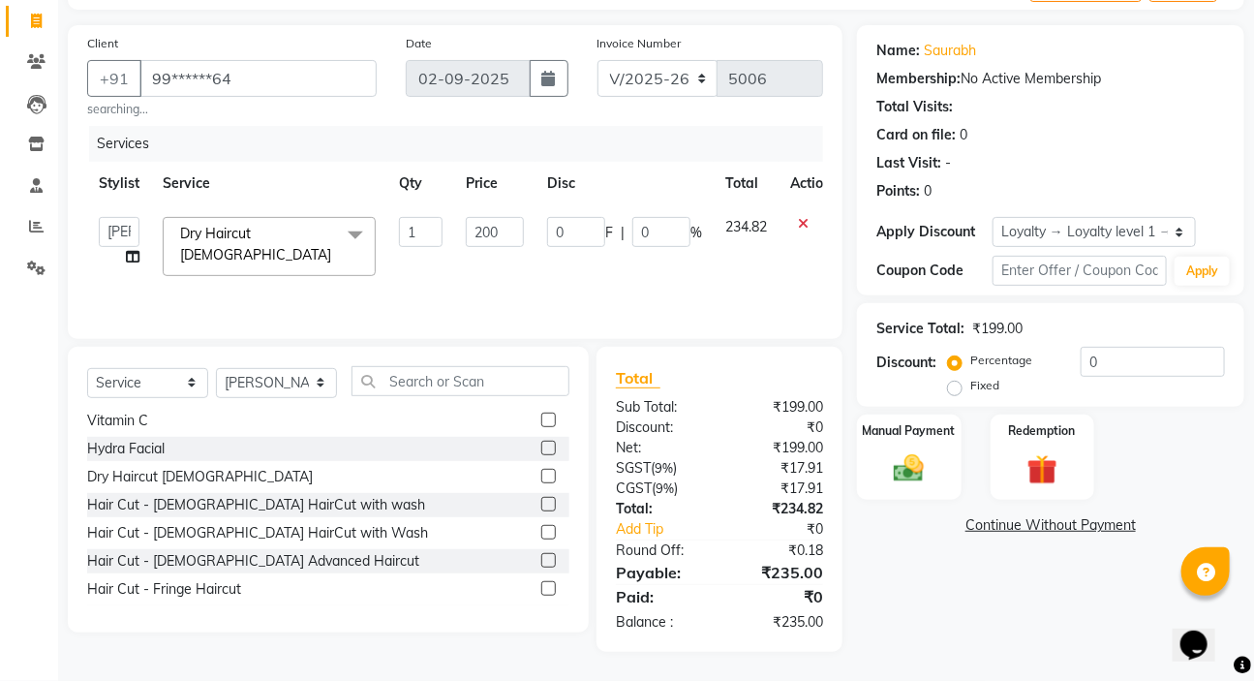
click at [919, 630] on div "Name: Saurabh Membership: No Active Membership Total Visits: Card on file: 0 La…" at bounding box center [1058, 338] width 402 height 627
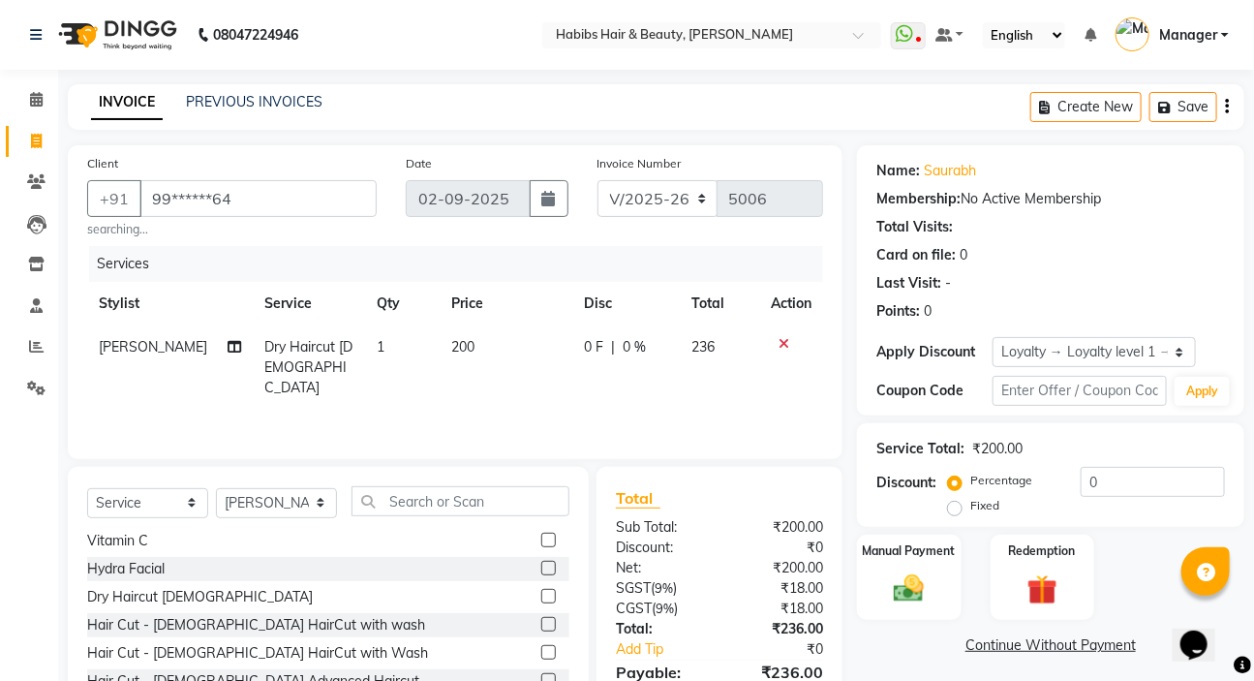
scroll to position [0, 0]
click at [1228, 107] on icon "button" at bounding box center [1227, 107] width 4 height 1
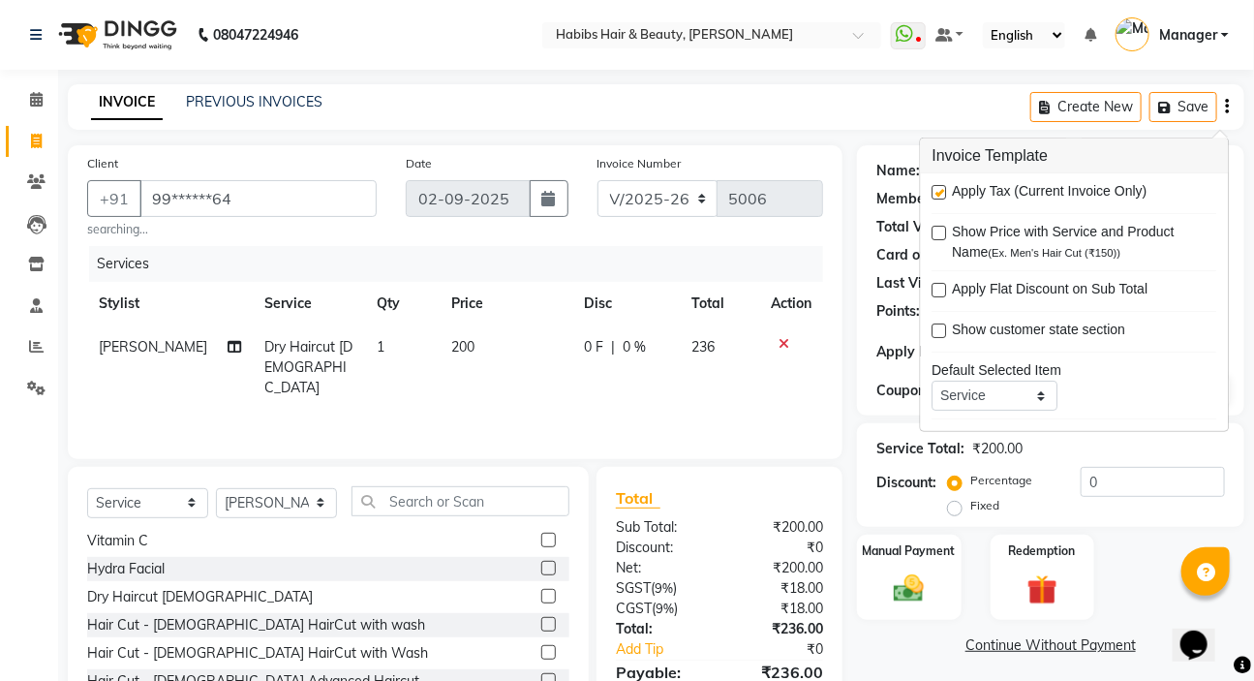
click at [938, 191] on label at bounding box center [940, 192] width 15 height 15
click at [938, 191] on input "checkbox" at bounding box center [939, 193] width 13 height 13
checkbox input "false"
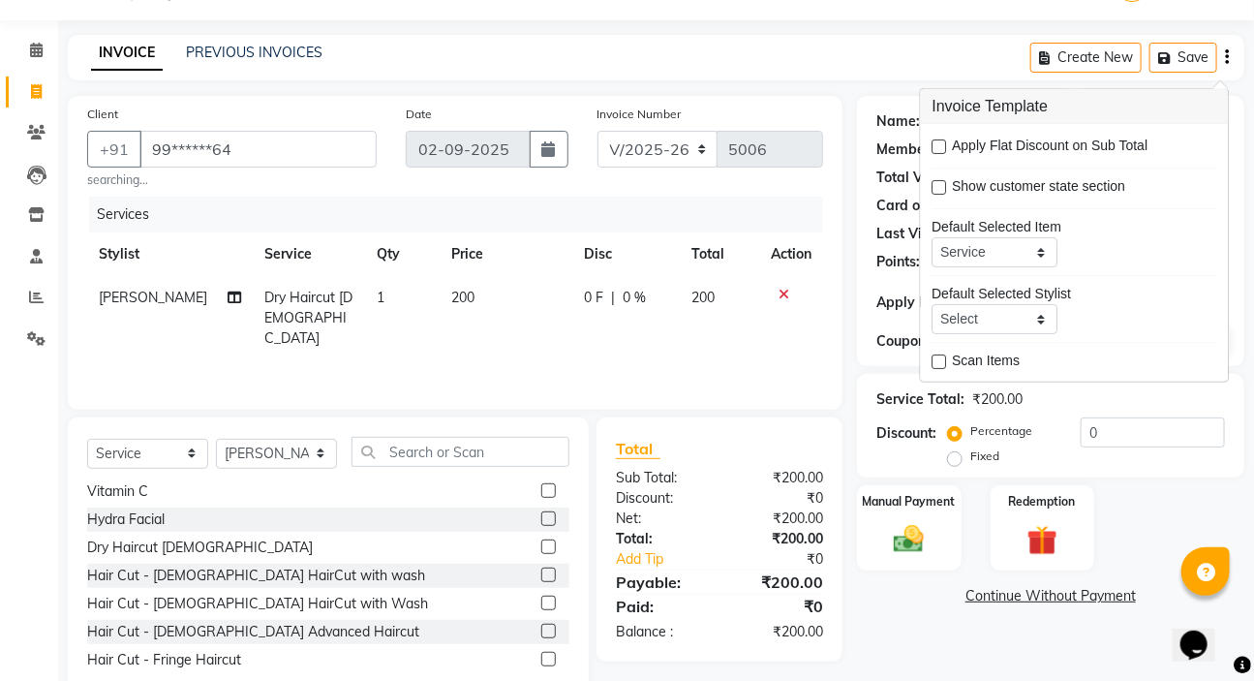
scroll to position [102, 0]
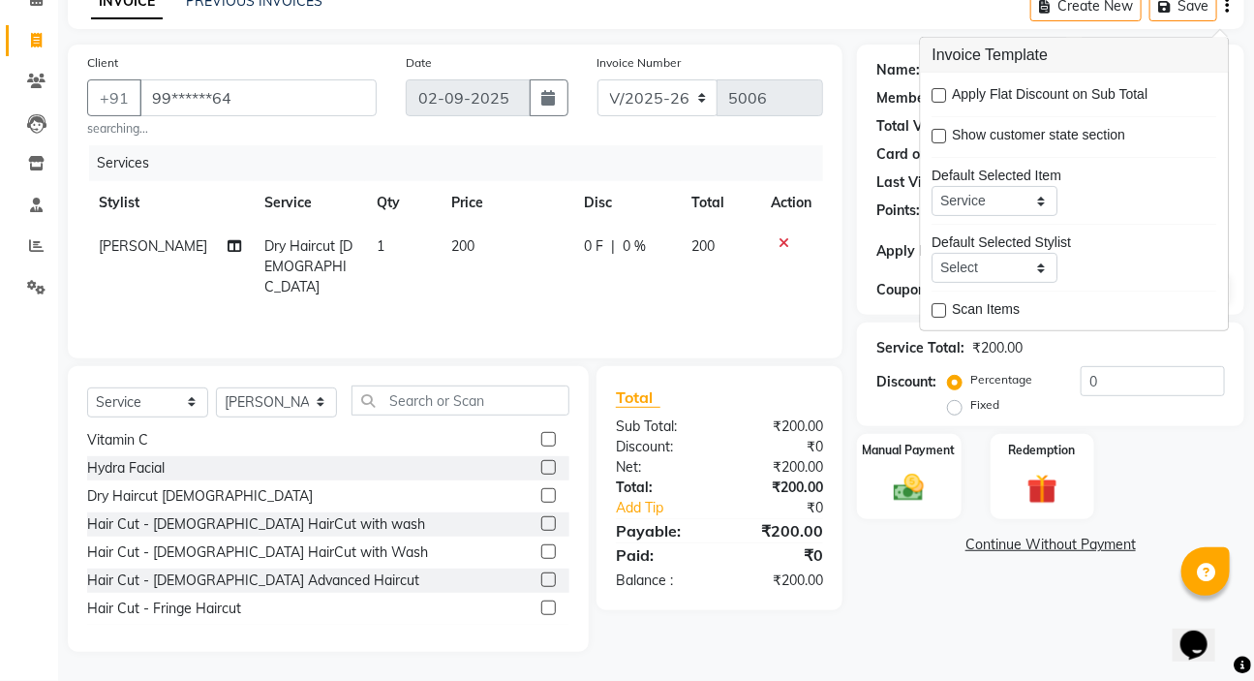
click at [898, 653] on main "INVOICE PREVIOUS INVOICES Create New Save Client +91 99******64 searching... Da…" at bounding box center [656, 332] width 1196 height 697
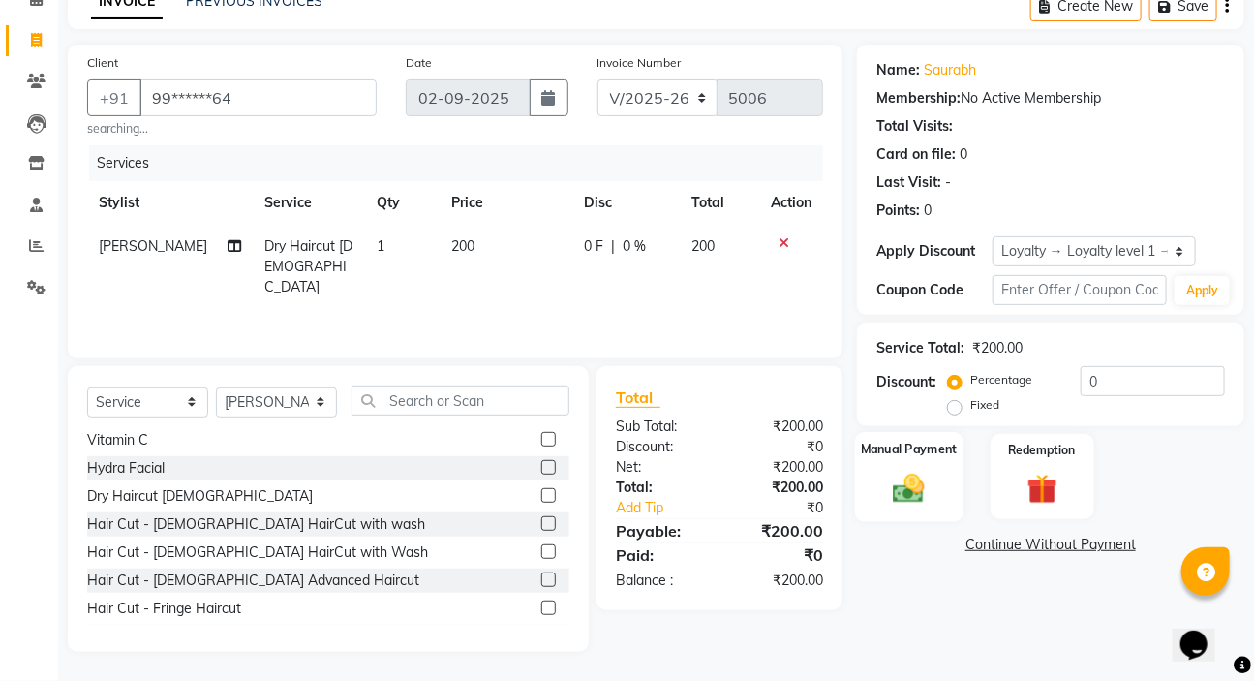
click at [907, 489] on img at bounding box center [908, 488] width 51 height 36
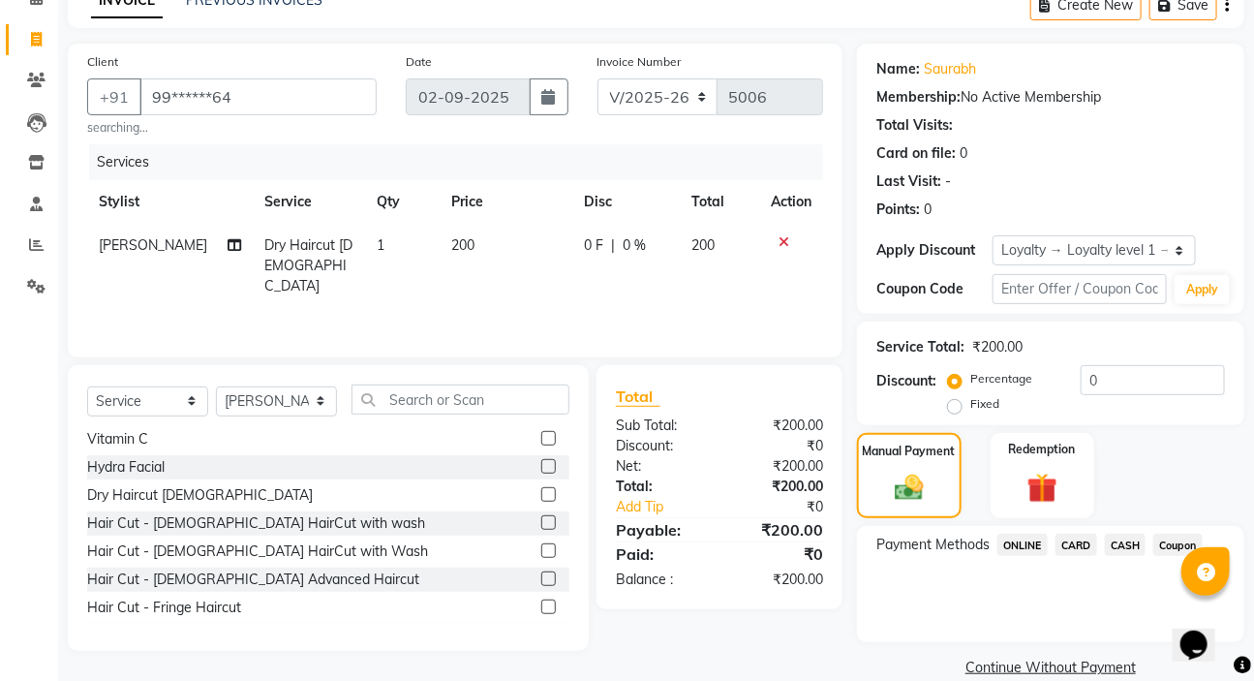
click at [1134, 545] on span "CASH" at bounding box center [1126, 545] width 42 height 22
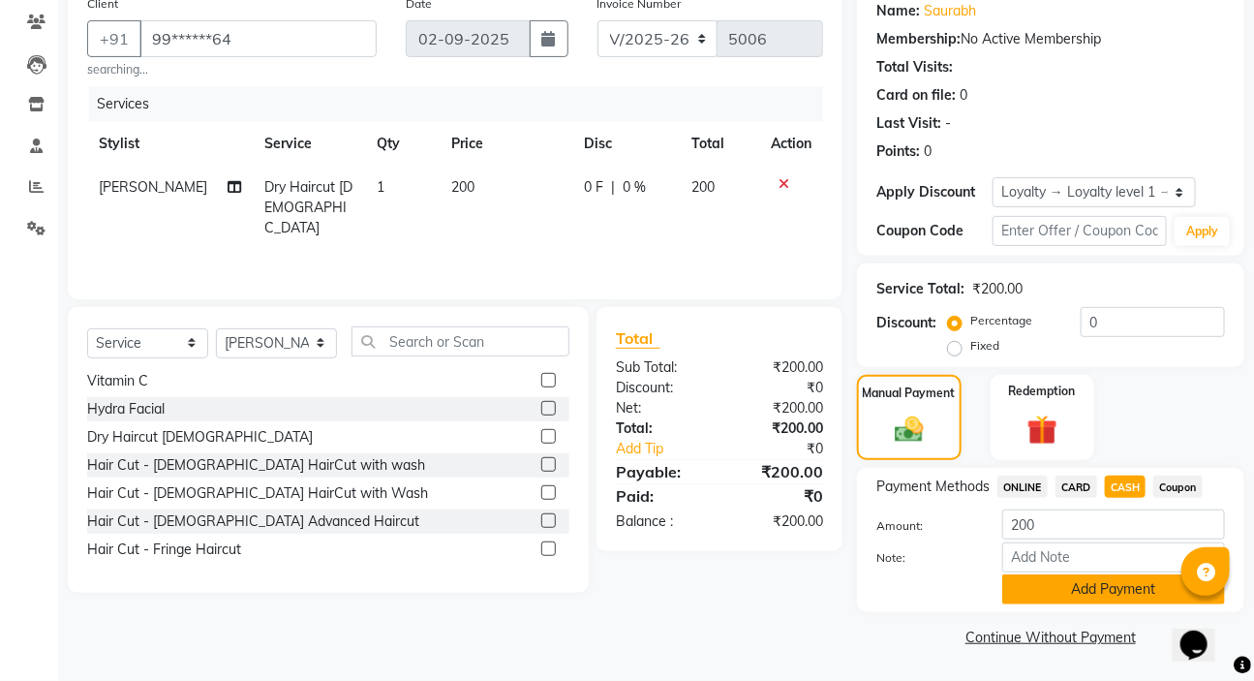
click at [1125, 593] on button "Add Payment" at bounding box center [1113, 589] width 223 height 30
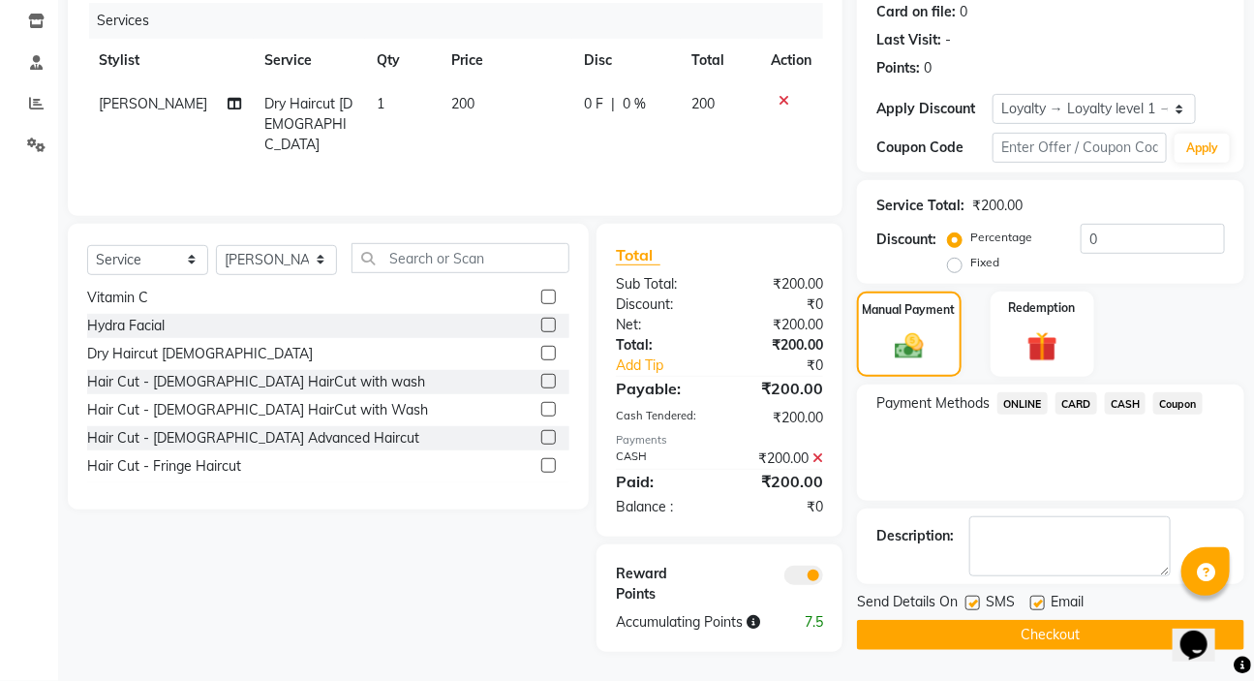
scroll to position [263, 0]
click at [1114, 620] on button "Checkout" at bounding box center [1050, 635] width 387 height 30
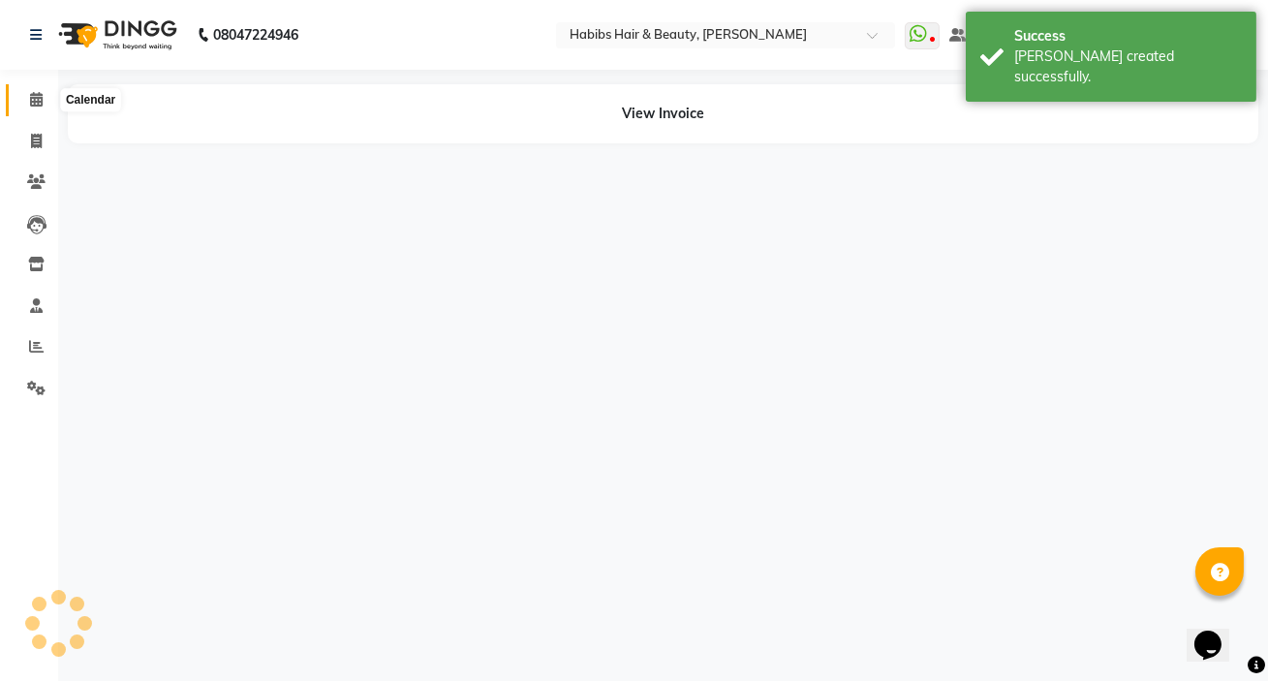
click at [39, 94] on icon at bounding box center [36, 99] width 13 height 15
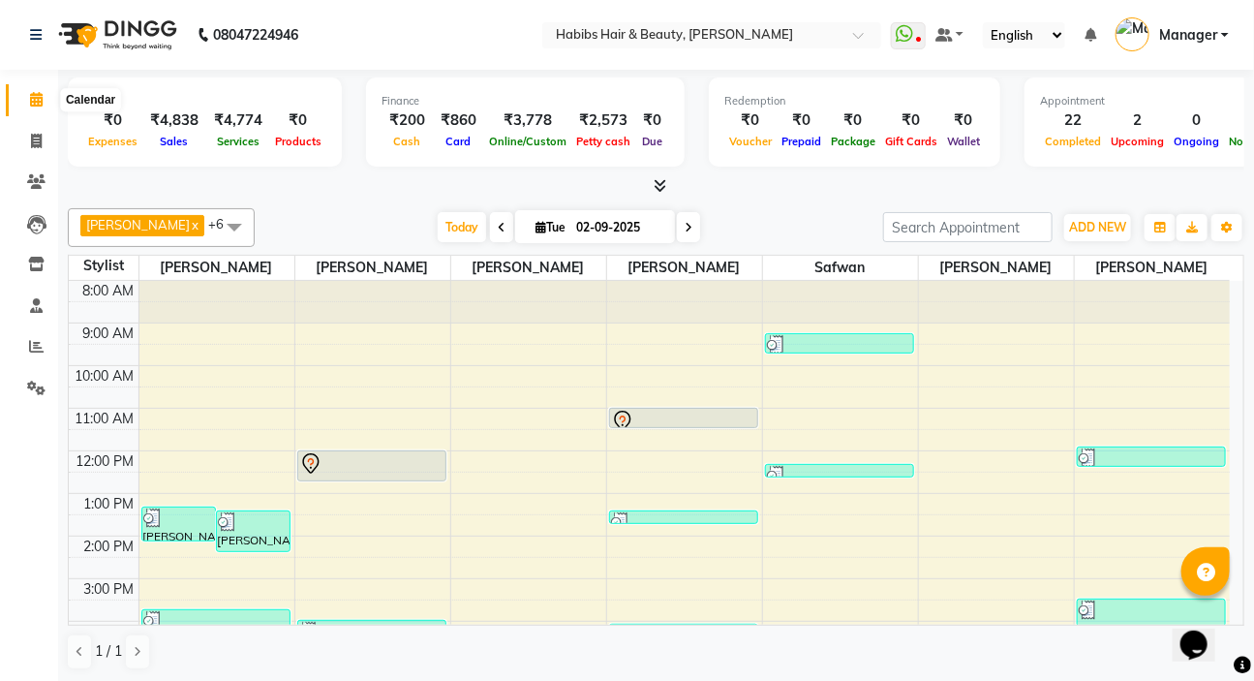
click at [27, 99] on span at bounding box center [36, 100] width 34 height 22
click at [33, 103] on icon at bounding box center [36, 99] width 13 height 15
click at [31, 136] on icon at bounding box center [36, 141] width 11 height 15
select select "service"
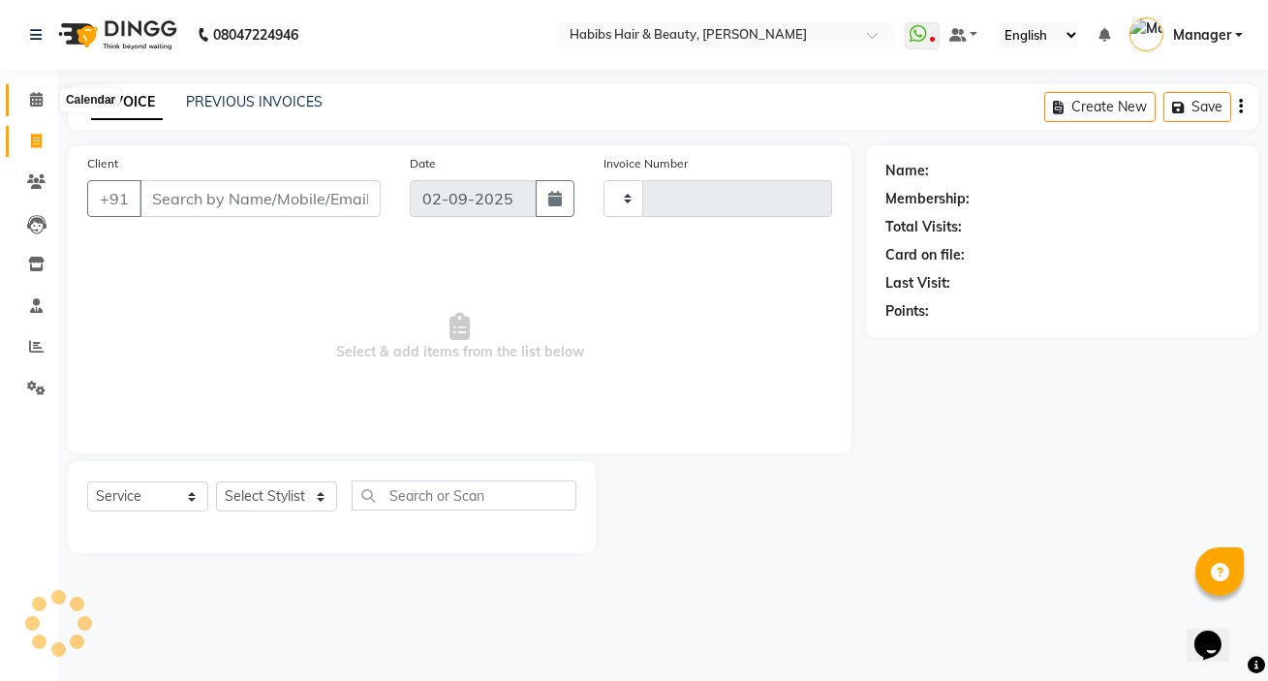
click at [33, 93] on icon at bounding box center [36, 99] width 13 height 15
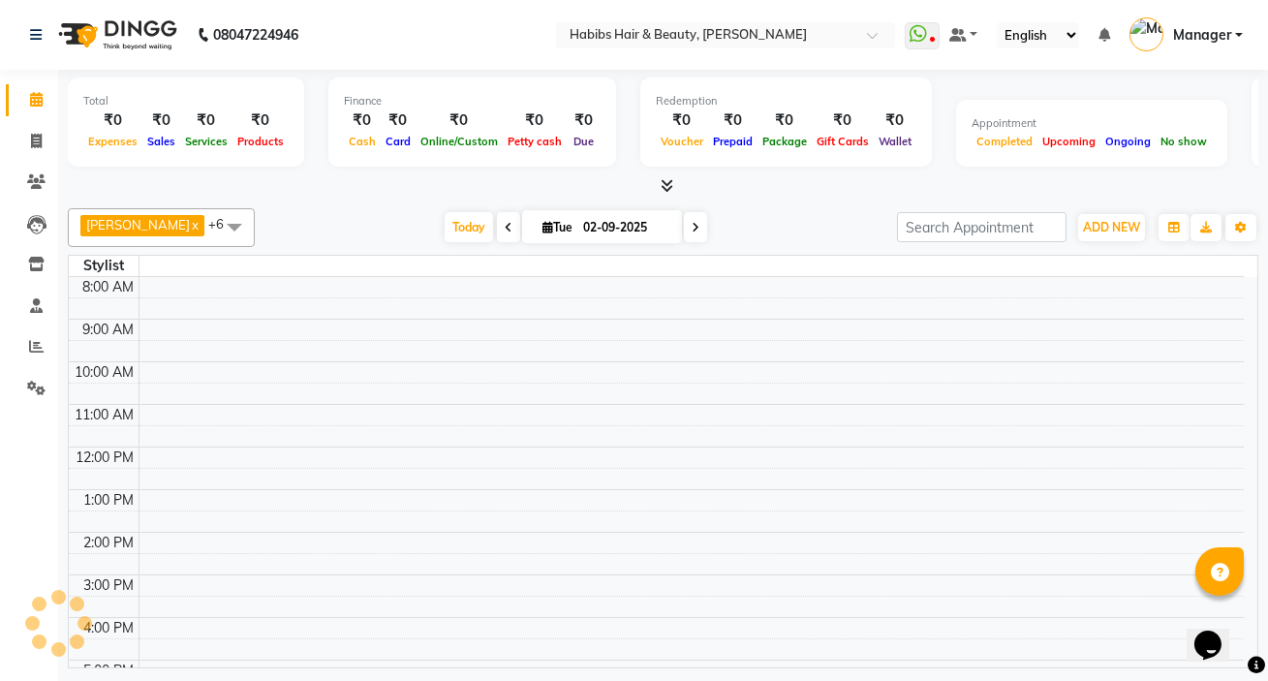
click at [684, 230] on span at bounding box center [695, 227] width 23 height 30
type input "[DATE]"
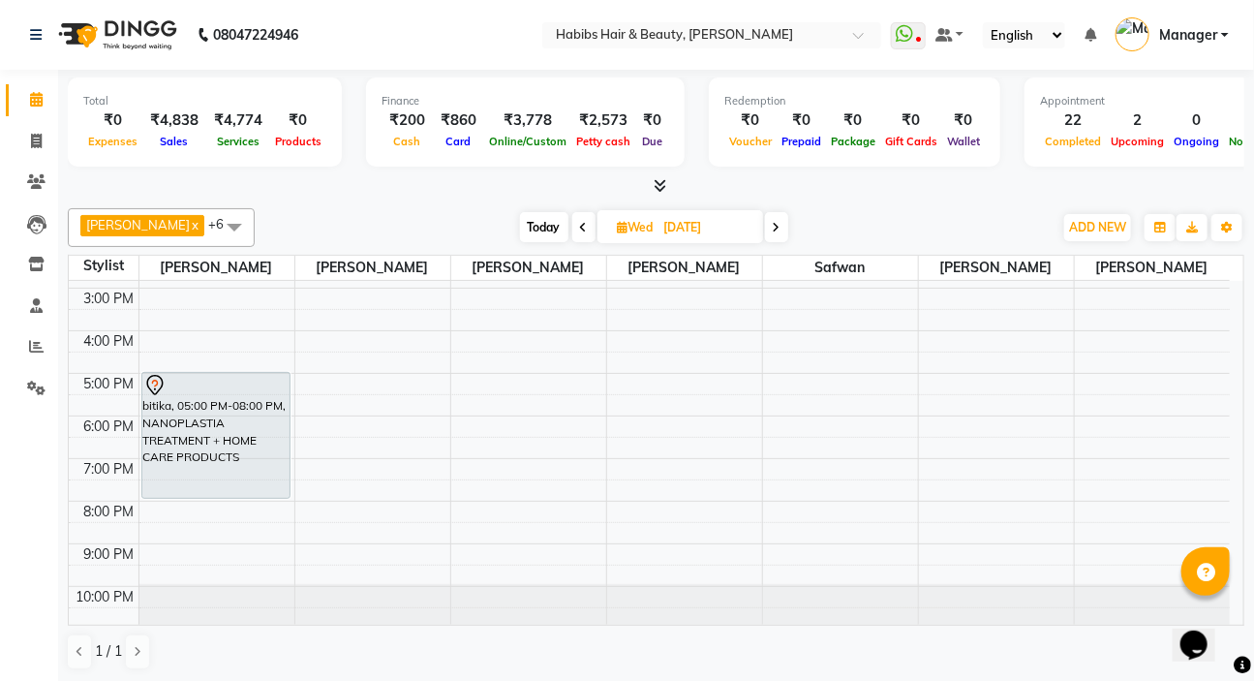
click at [655, 509] on div "8:00 AM 9:00 AM 10:00 AM 11:00 AM 12:00 PM 1:00 PM 2:00 PM 3:00 PM 4:00 PM 5:00…" at bounding box center [649, 309] width 1161 height 638
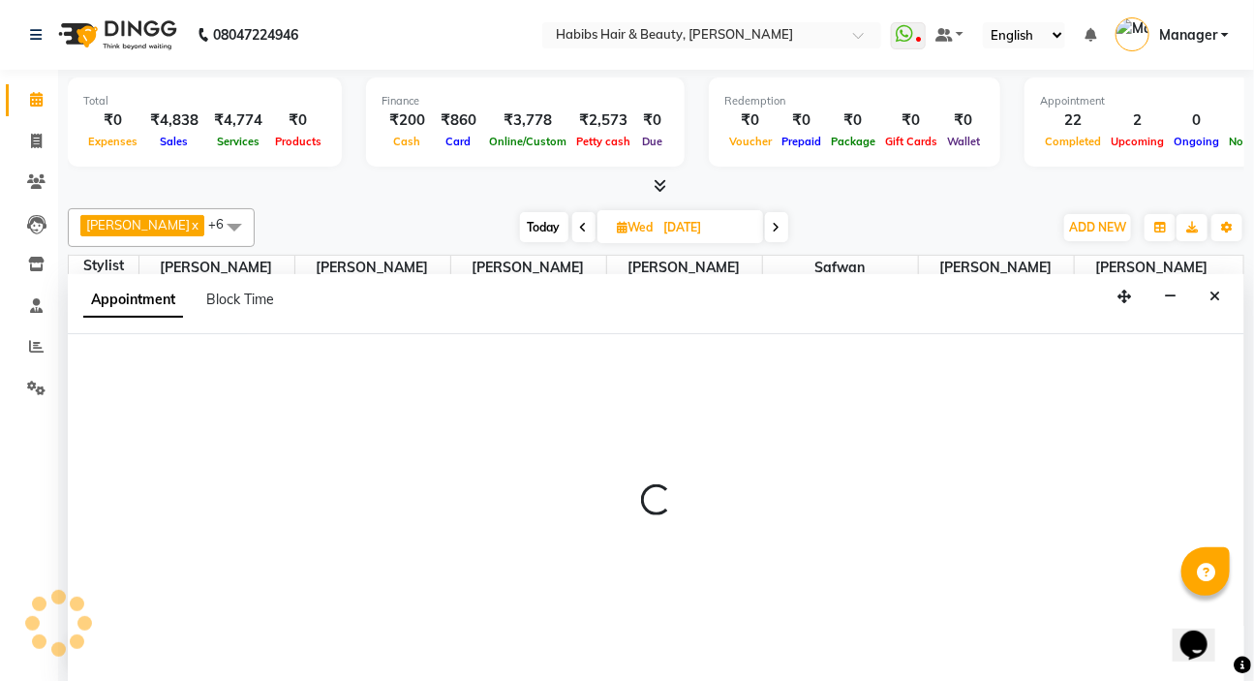
select select "65252"
select select "tentative"
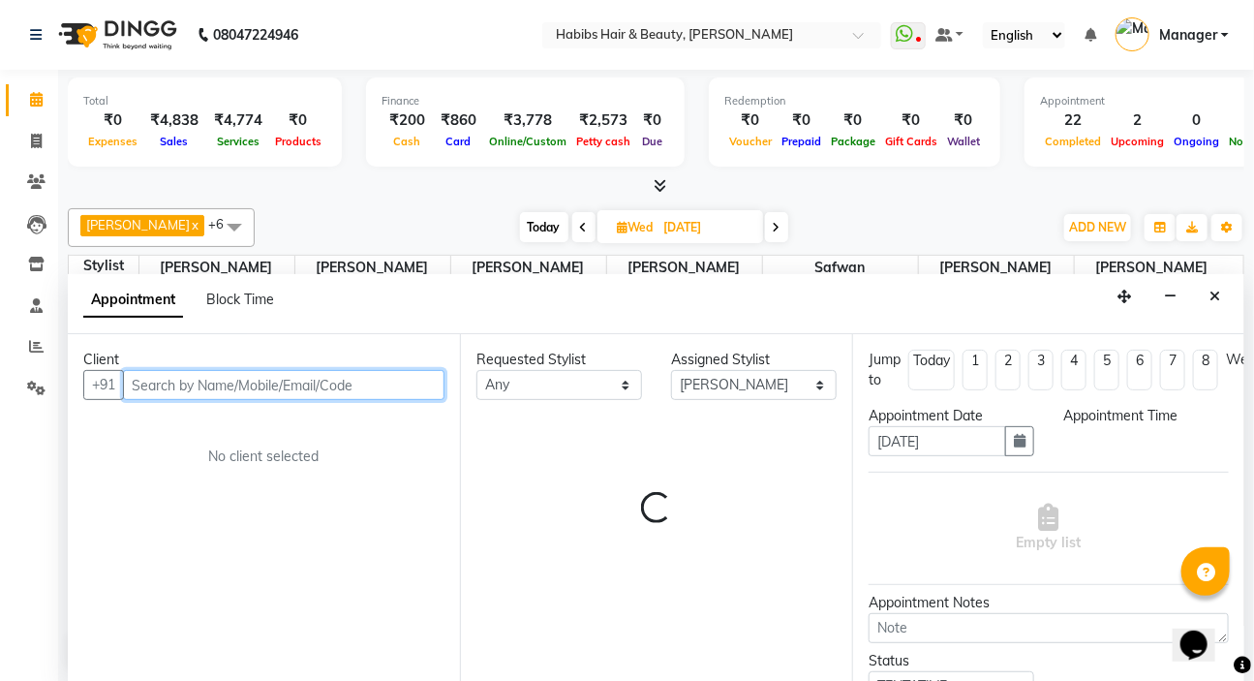
select select "1200"
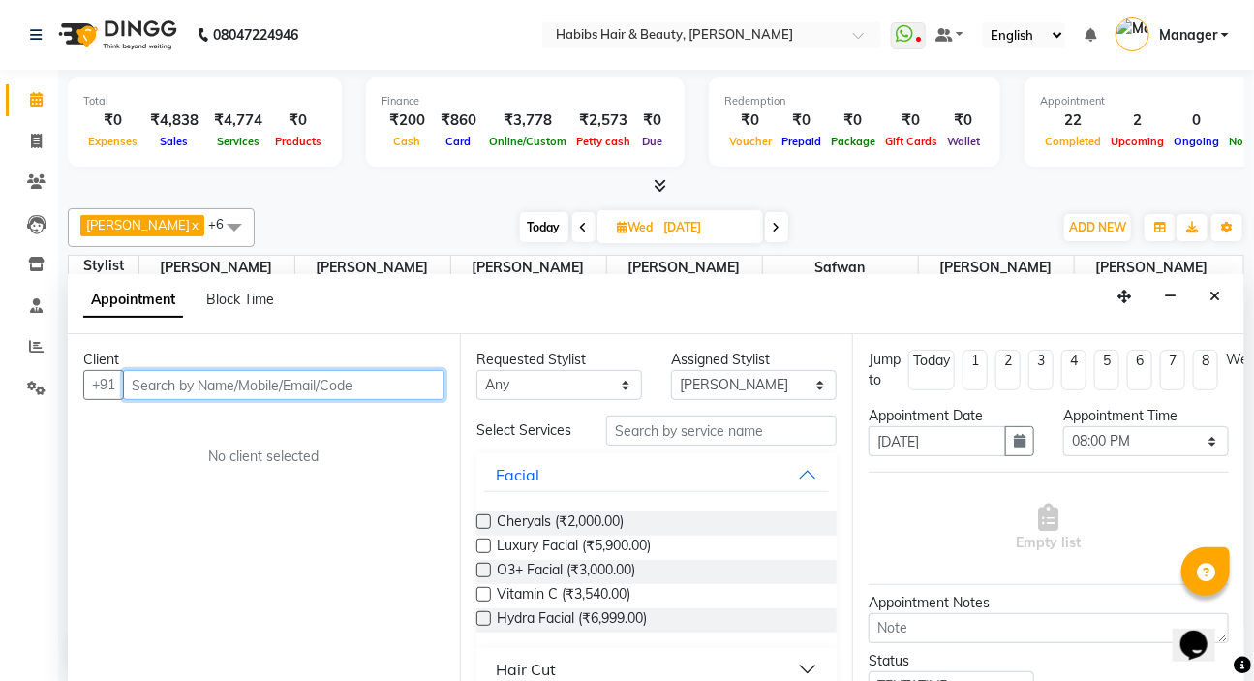
click at [204, 373] on input "text" at bounding box center [284, 385] width 322 height 30
type input "800589057"
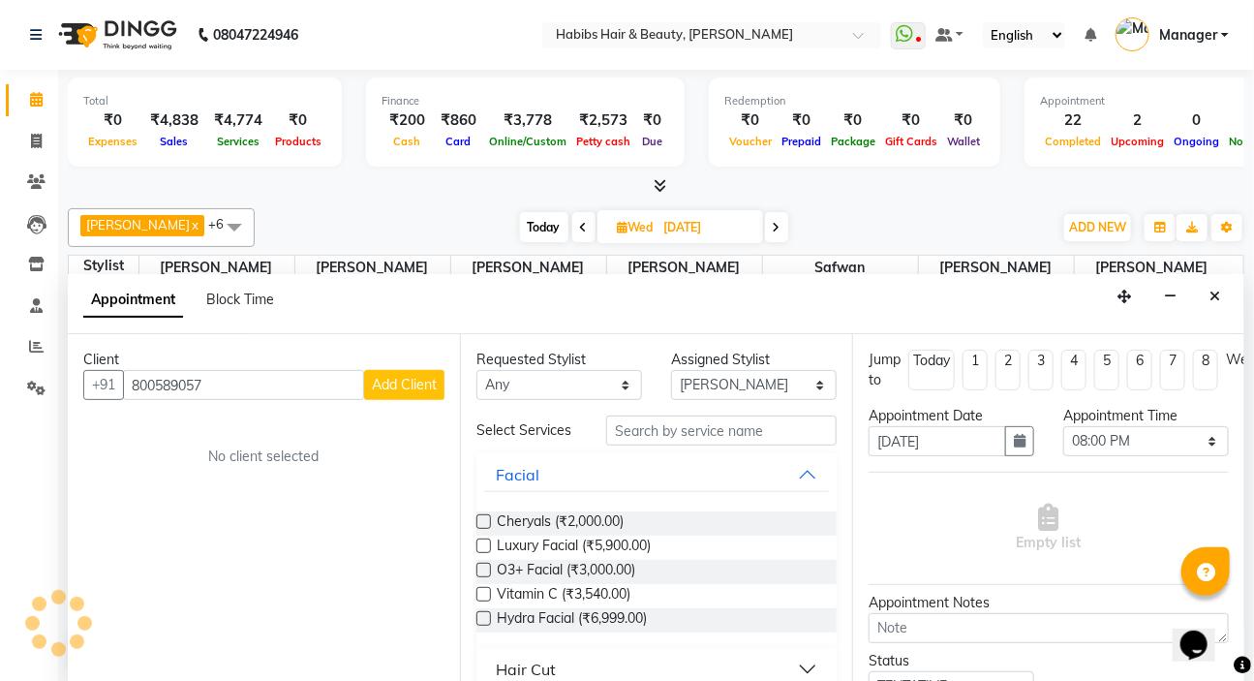
click at [385, 389] on span "Add Client" at bounding box center [404, 384] width 65 height 17
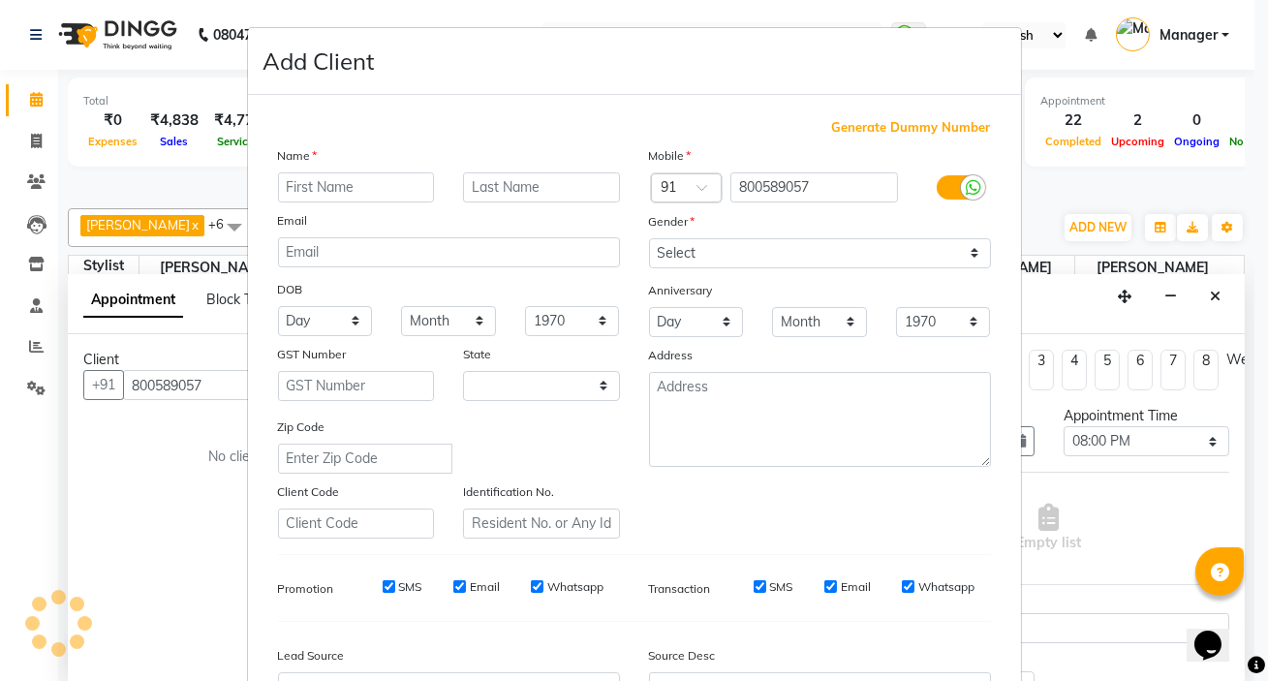
select select "22"
click at [308, 188] on input "text" at bounding box center [356, 187] width 157 height 30
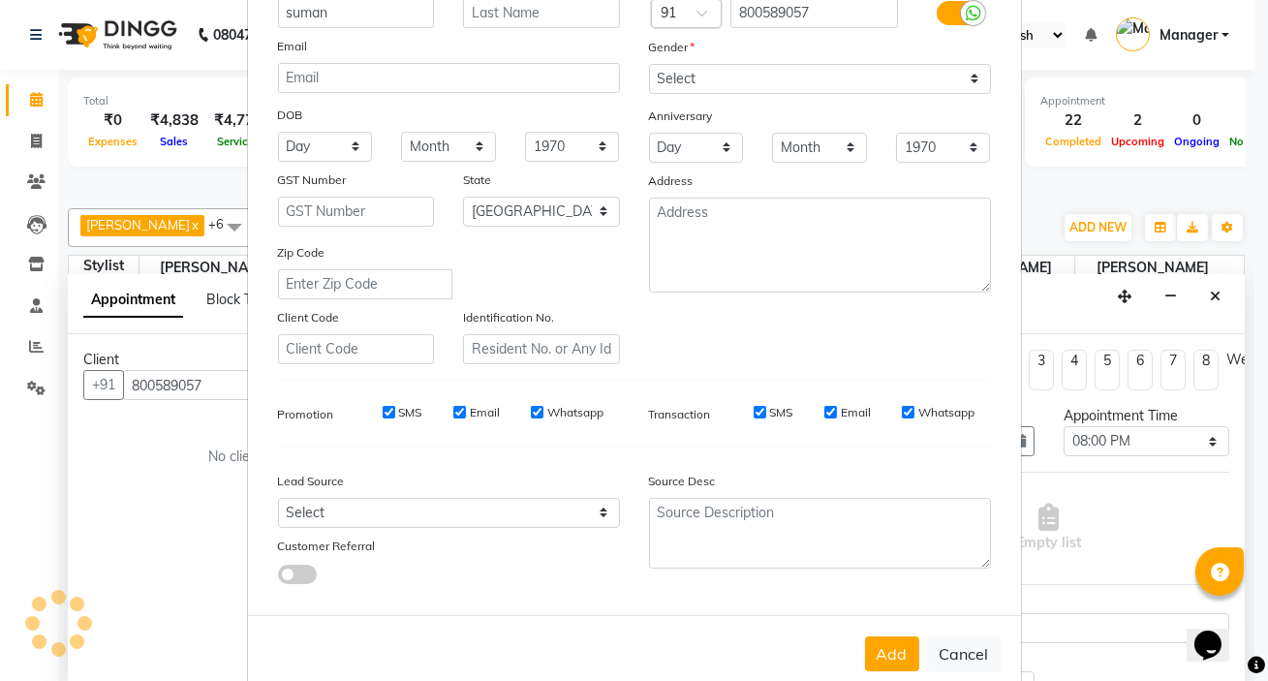
scroll to position [175, 0]
type input "suman"
click at [738, 74] on select "Select [DEMOGRAPHIC_DATA] [DEMOGRAPHIC_DATA] Other Prefer Not To Say" at bounding box center [820, 78] width 342 height 30
select select "[DEMOGRAPHIC_DATA]"
click at [649, 63] on select "Select [DEMOGRAPHIC_DATA] [DEMOGRAPHIC_DATA] Other Prefer Not To Say" at bounding box center [820, 78] width 342 height 30
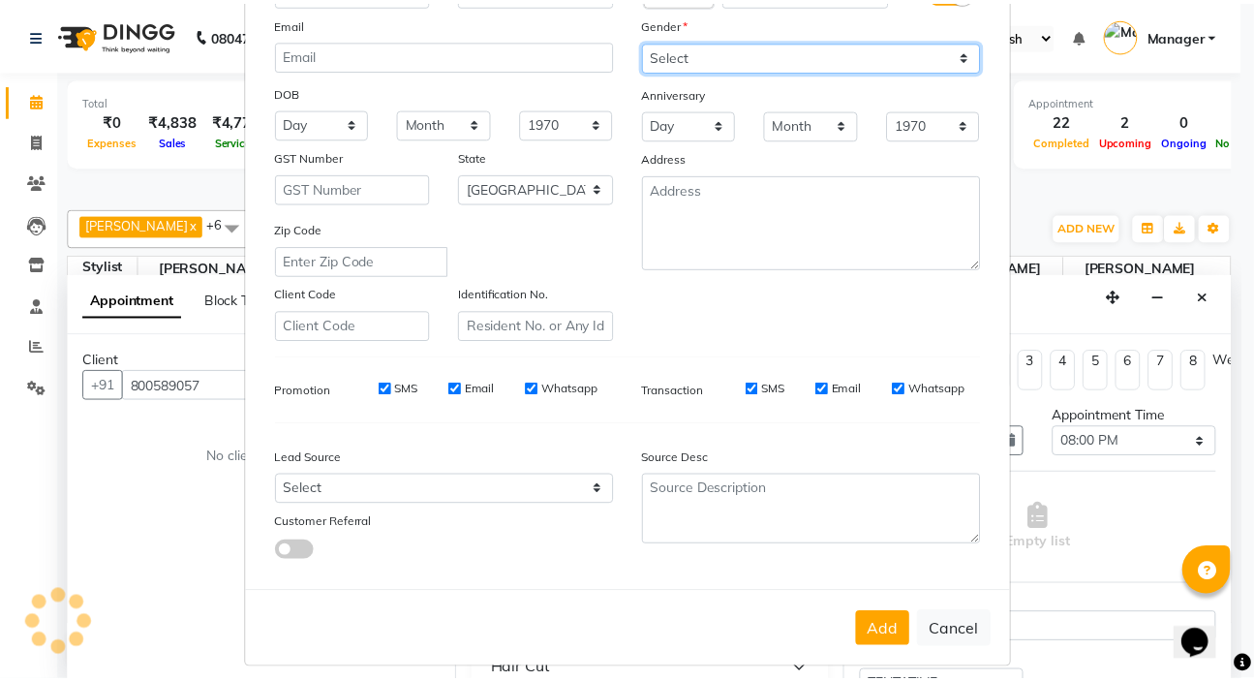
scroll to position [219, 0]
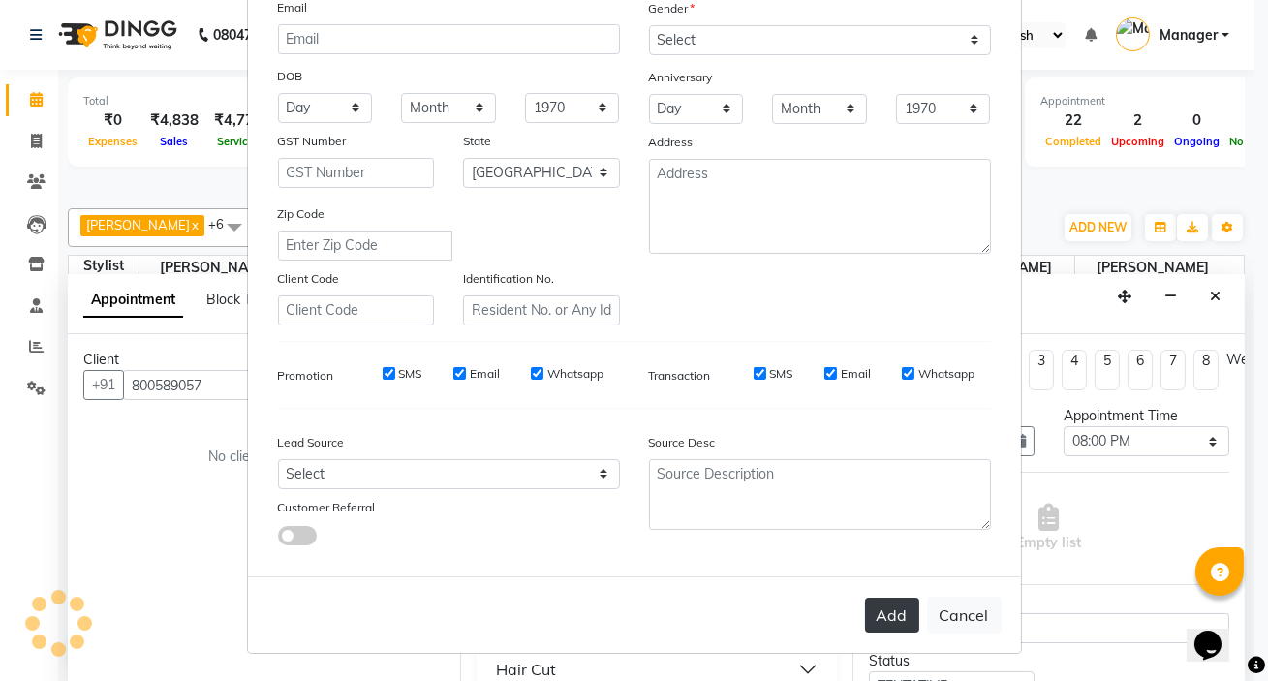
click at [889, 626] on button "Add" at bounding box center [892, 615] width 54 height 35
type input "80*****57"
select select
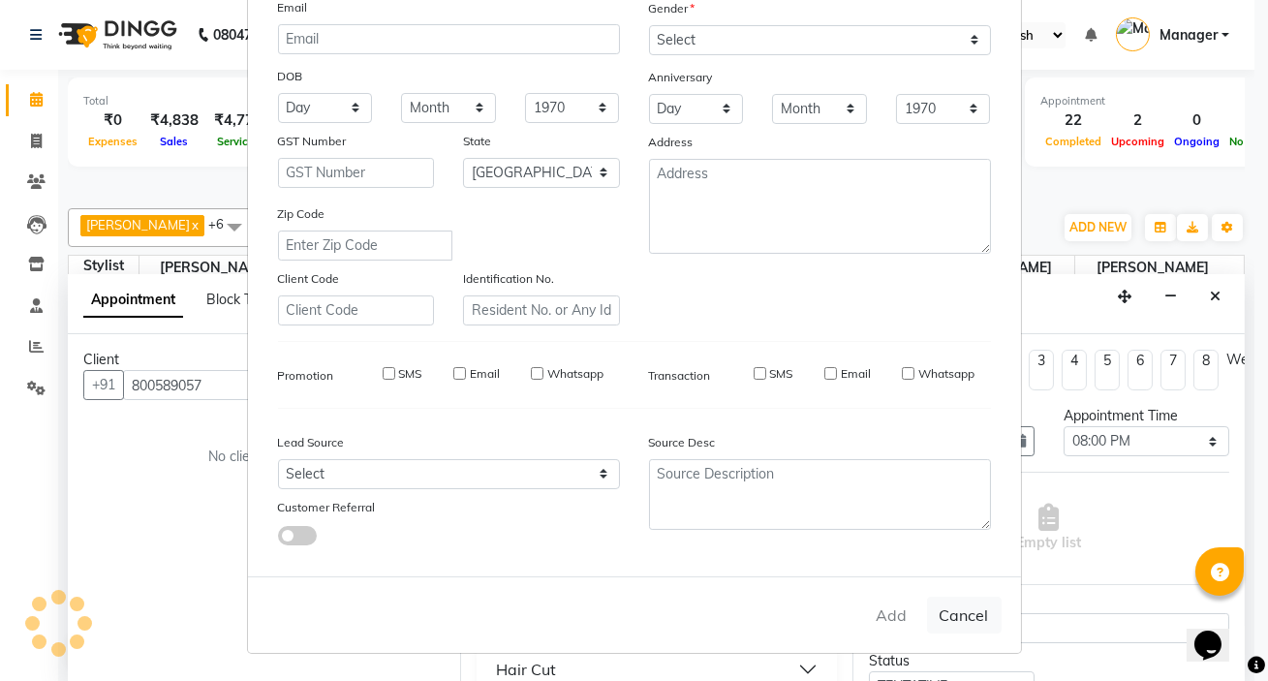
select select "null"
select select
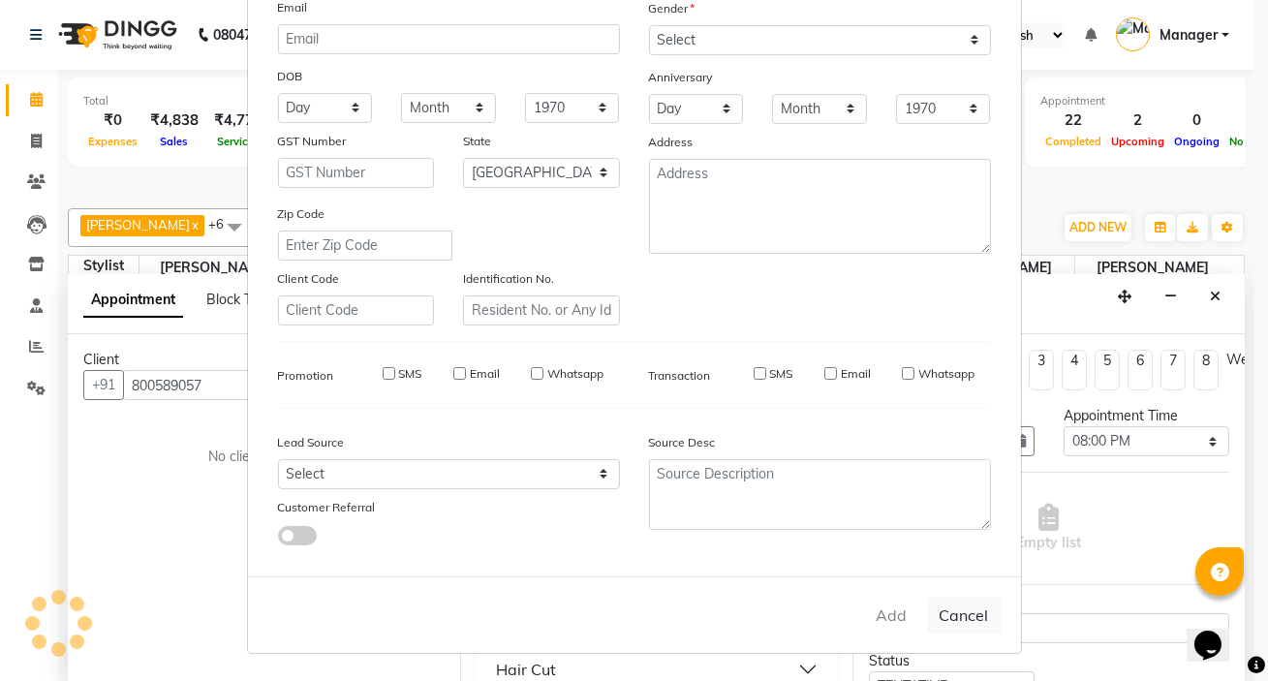
checkbox input "false"
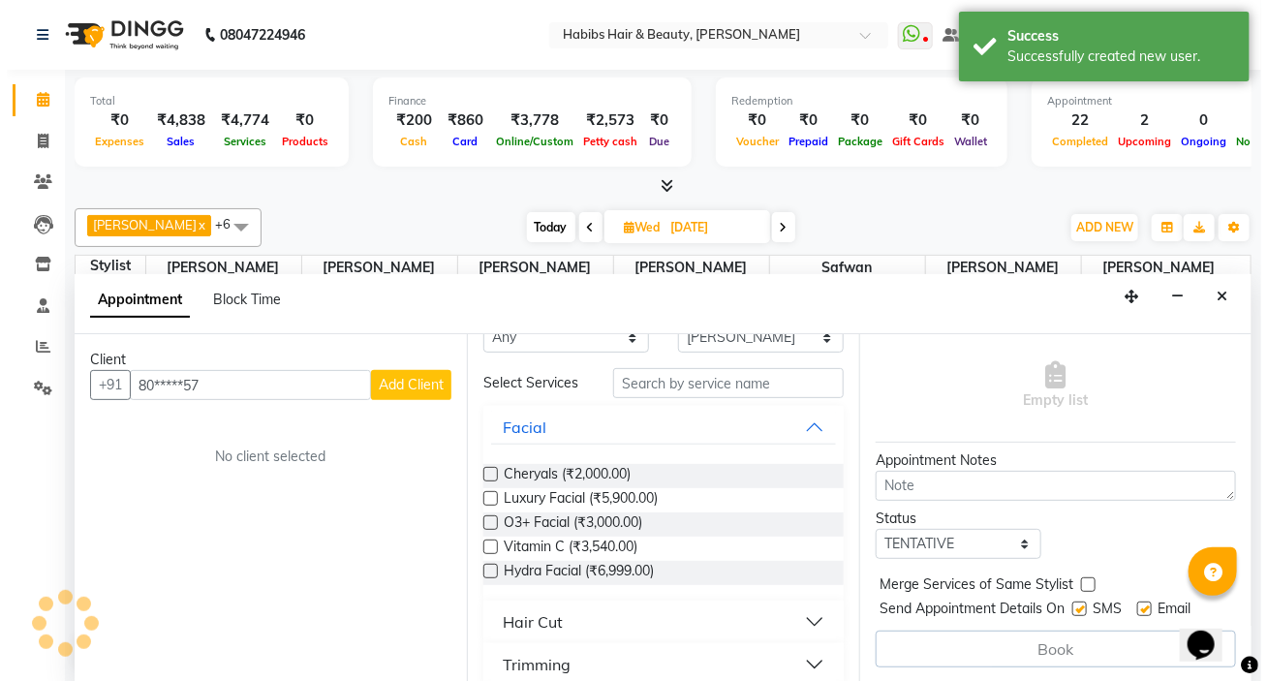
scroll to position [87, 0]
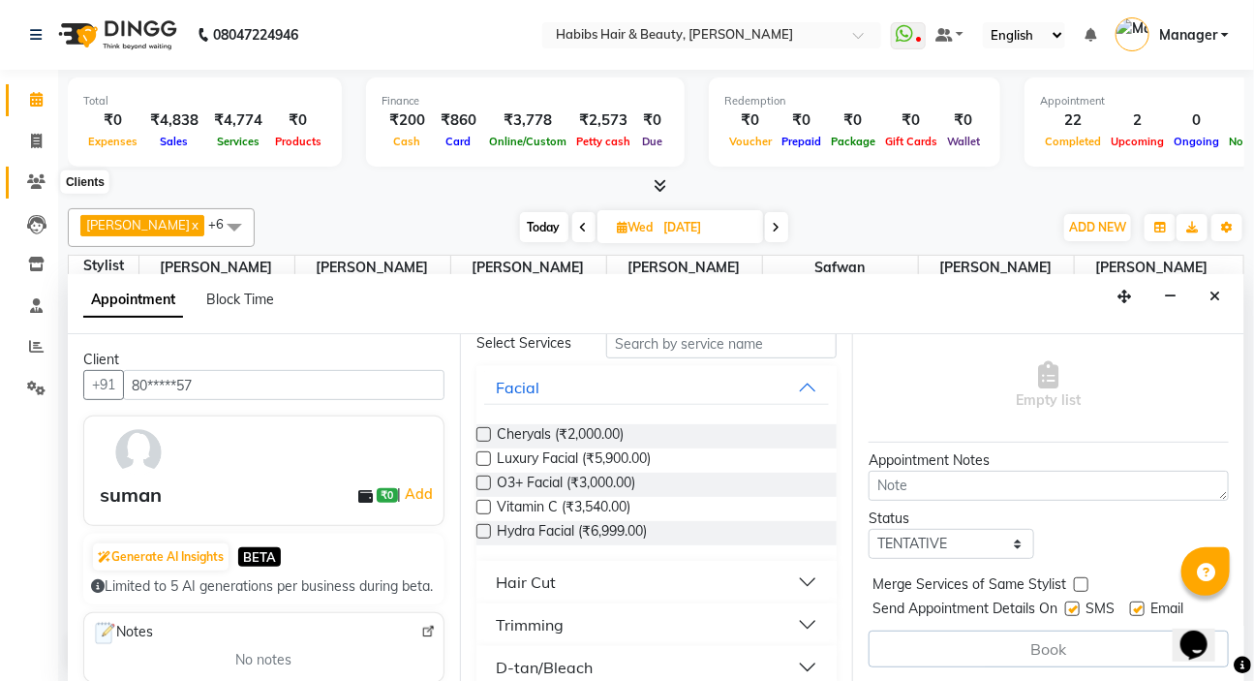
click at [36, 189] on icon at bounding box center [36, 181] width 18 height 15
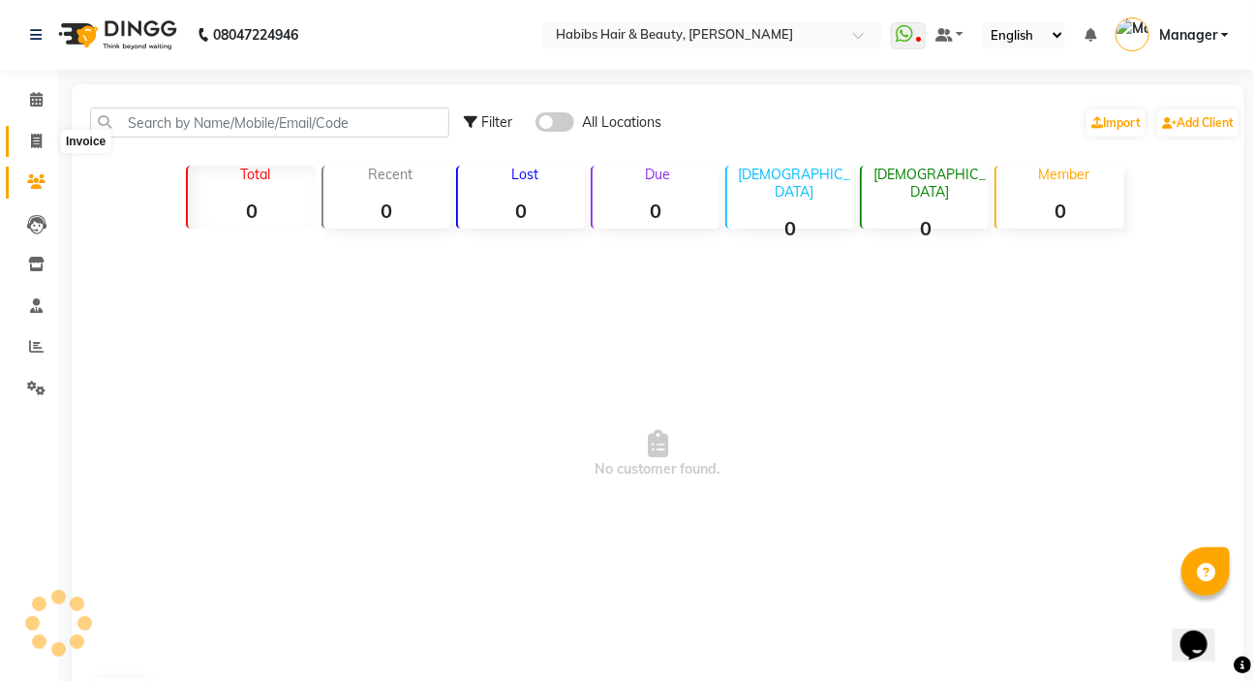
click at [31, 140] on icon at bounding box center [36, 141] width 11 height 15
select select "service"
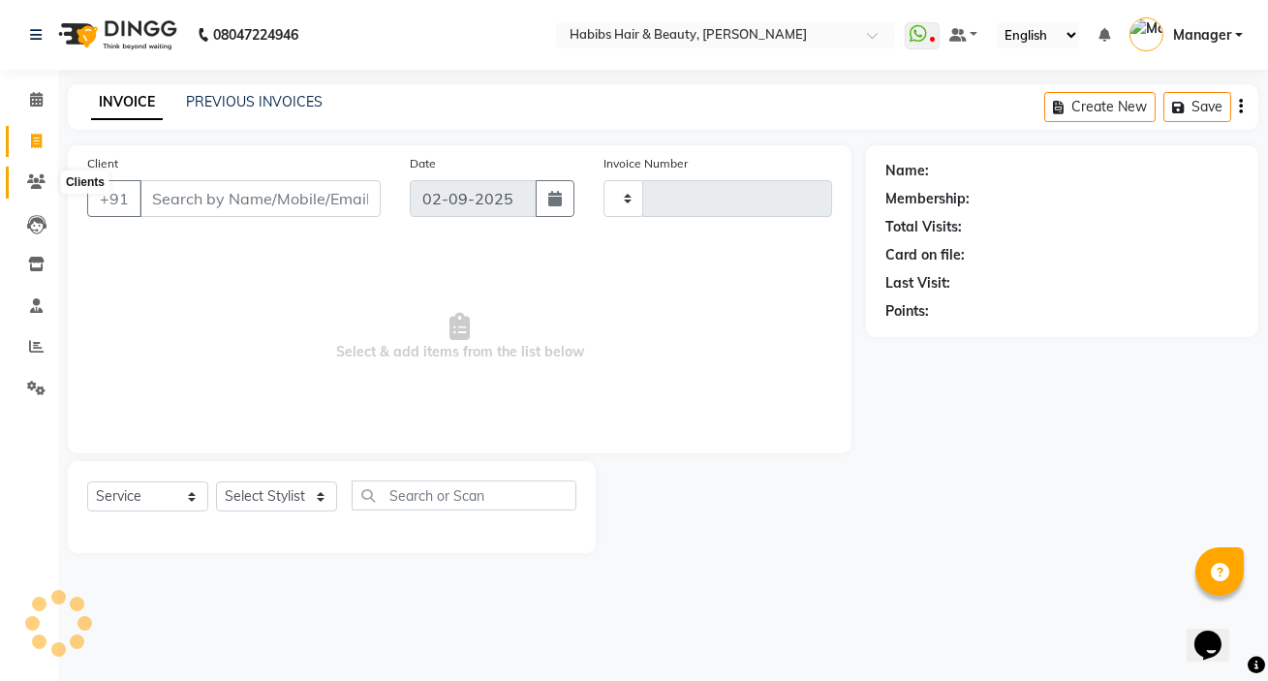
type input "5007"
select select "6465"
click at [32, 148] on span at bounding box center [36, 142] width 34 height 22
select select "service"
click at [32, 99] on icon at bounding box center [36, 99] width 13 height 15
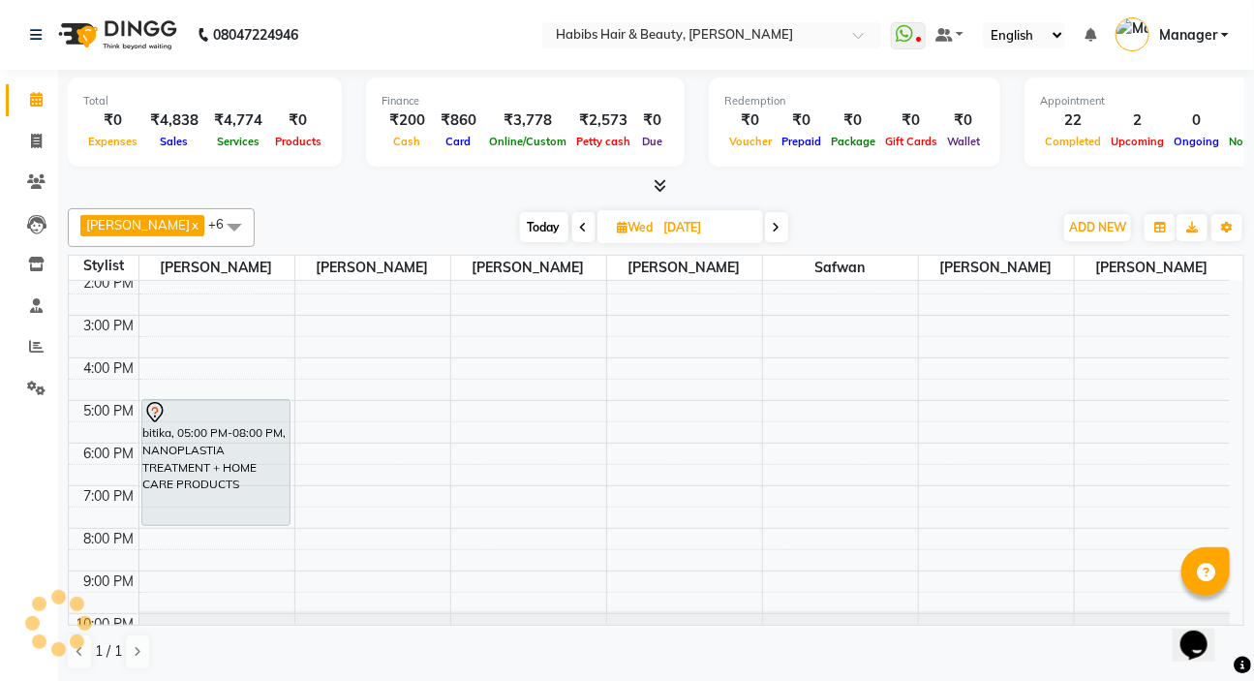
scroll to position [291, 0]
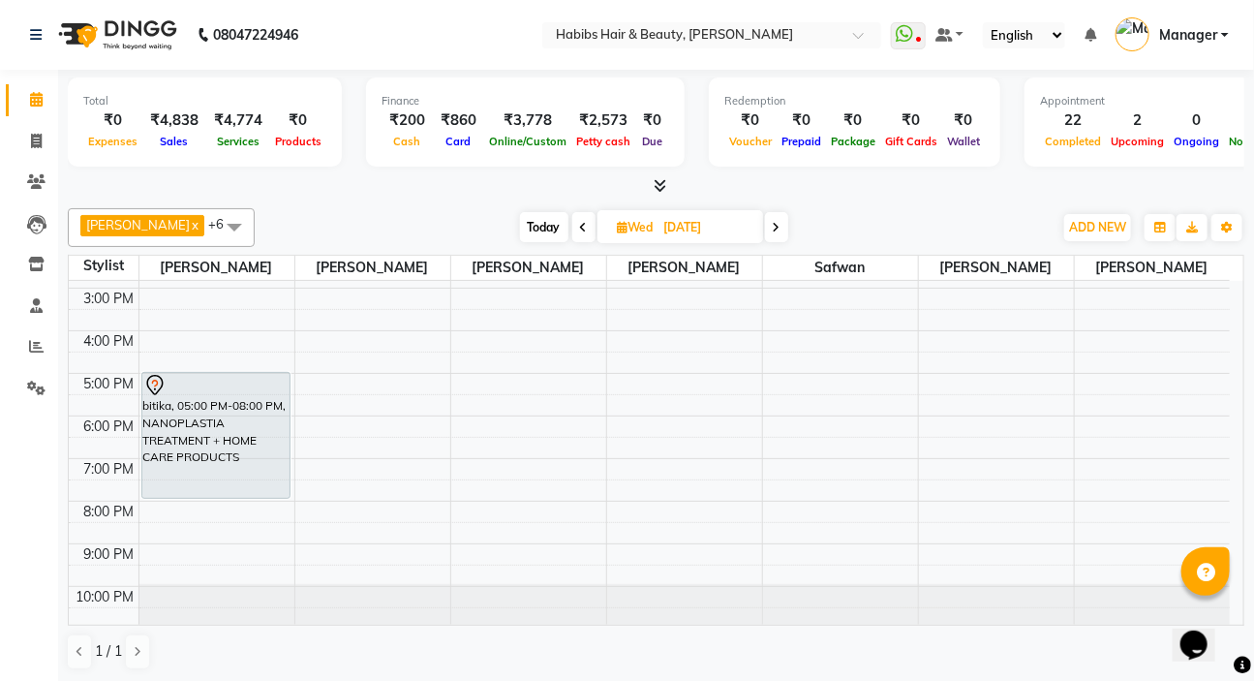
click at [641, 503] on div "8:00 AM 9:00 AM 10:00 AM 11:00 AM 12:00 PM 1:00 PM 2:00 PM 3:00 PM 4:00 PM 5:00…" at bounding box center [649, 309] width 1161 height 638
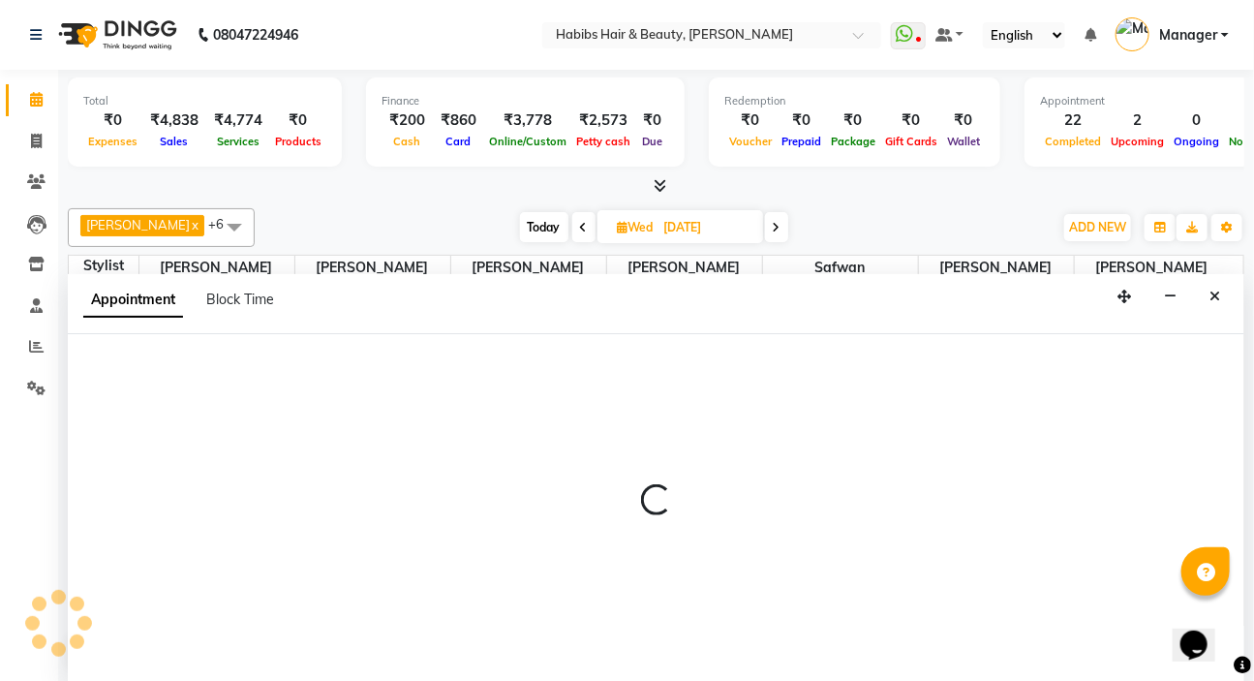
select select "65252"
select select "tentative"
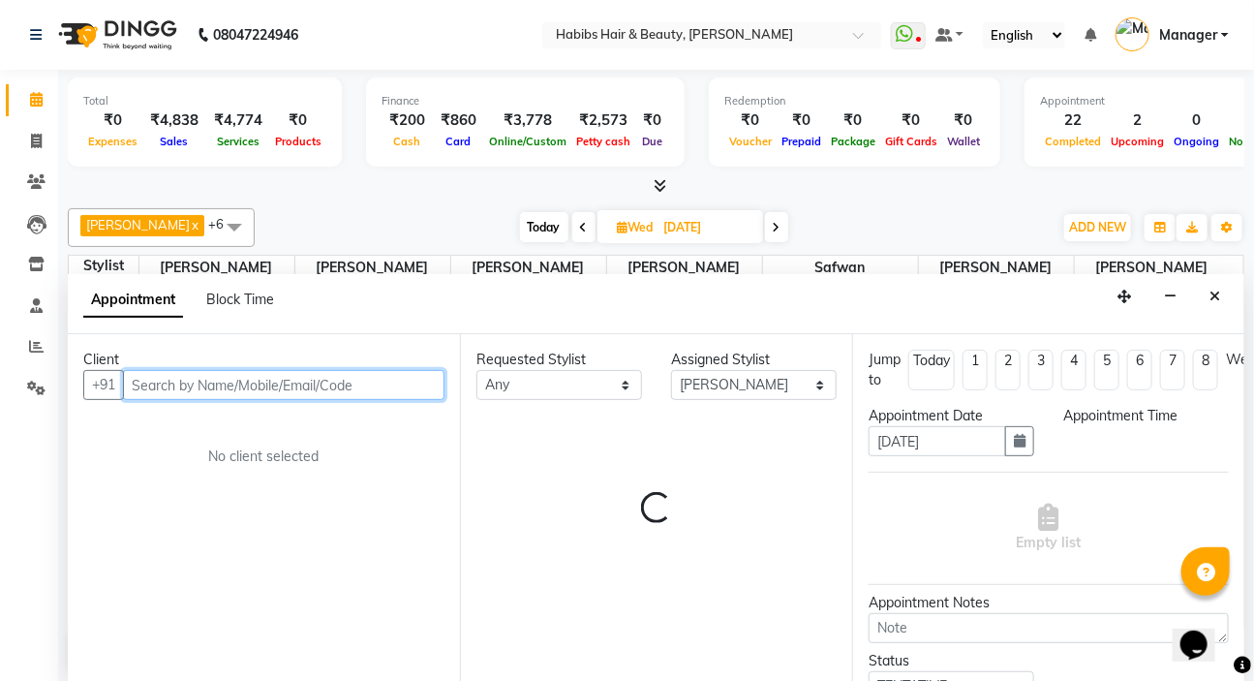
select select "1200"
click at [274, 374] on input "text" at bounding box center [284, 385] width 322 height 30
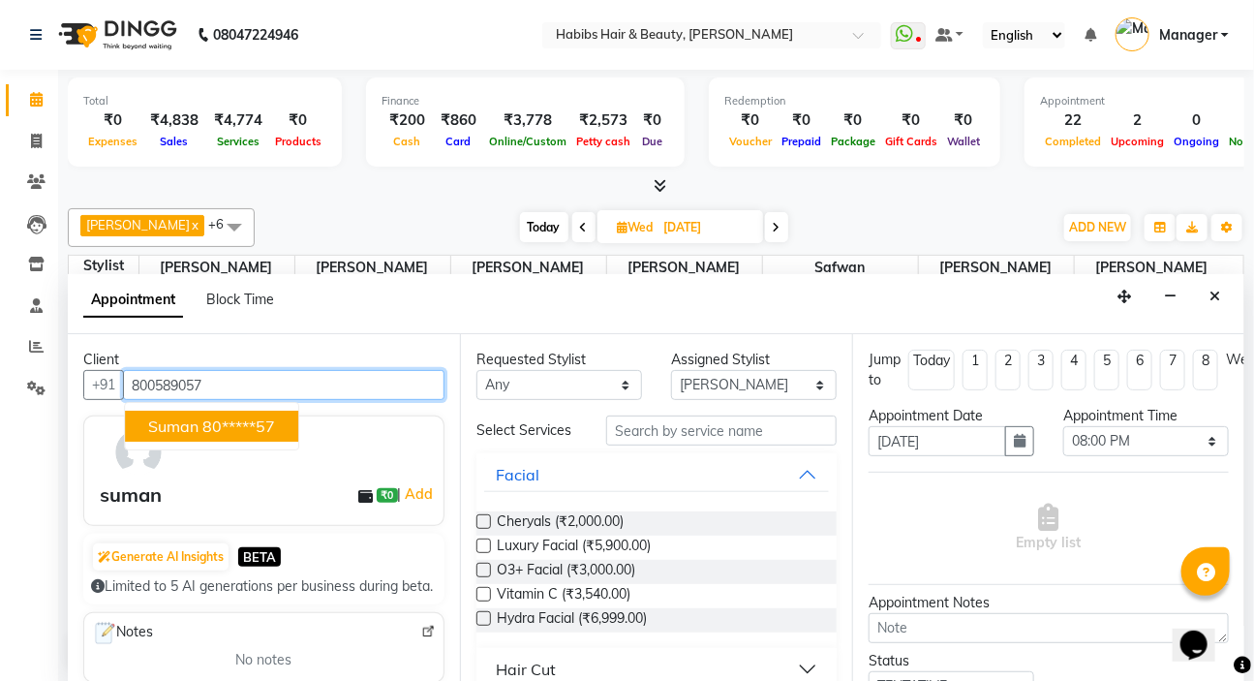
click at [195, 431] on span "suman" at bounding box center [173, 425] width 50 height 19
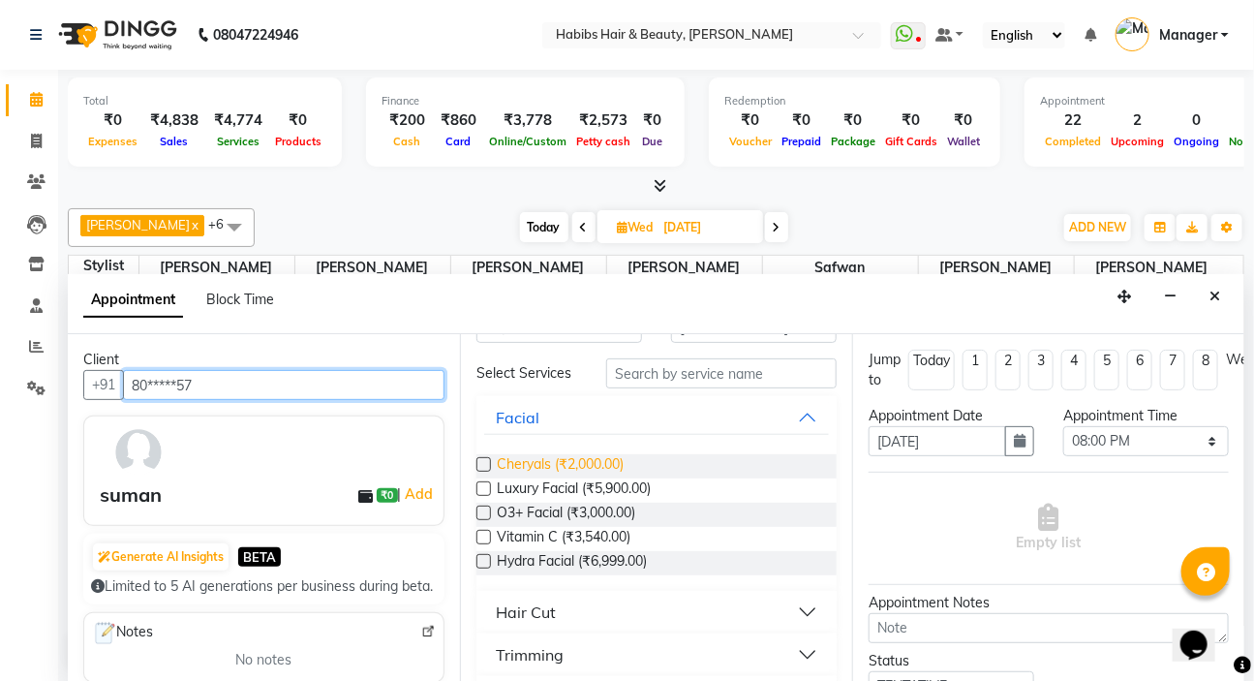
scroll to position [87, 0]
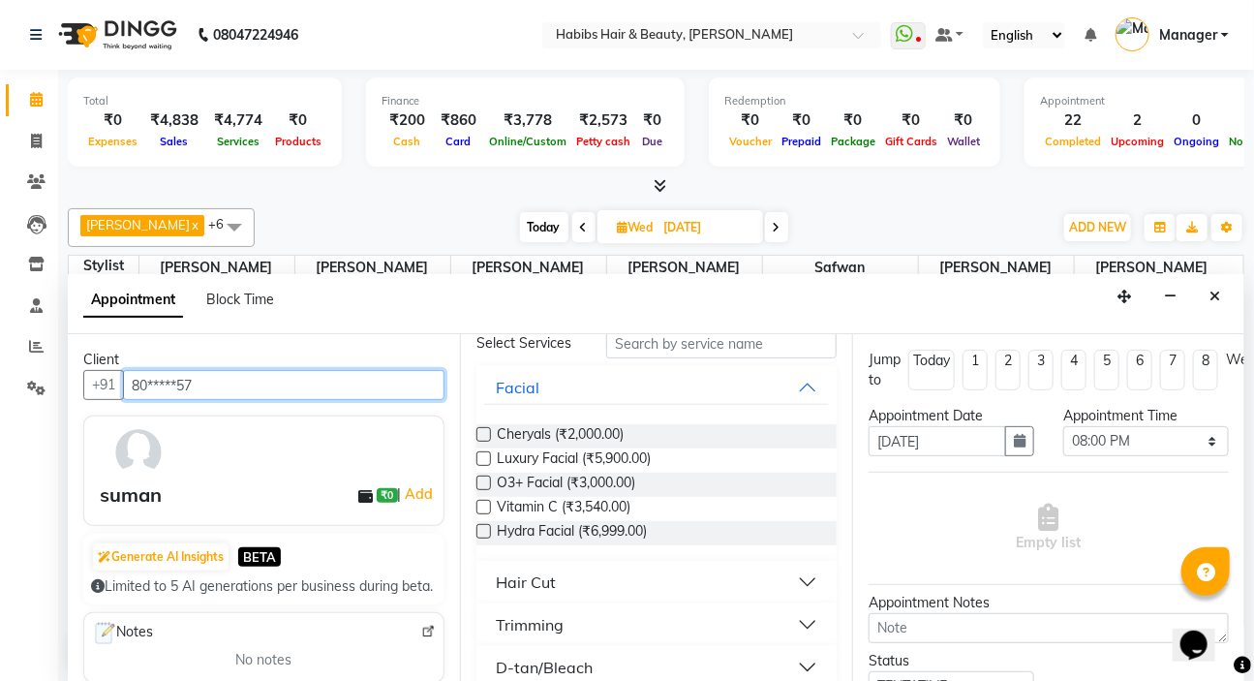
type input "80*****57"
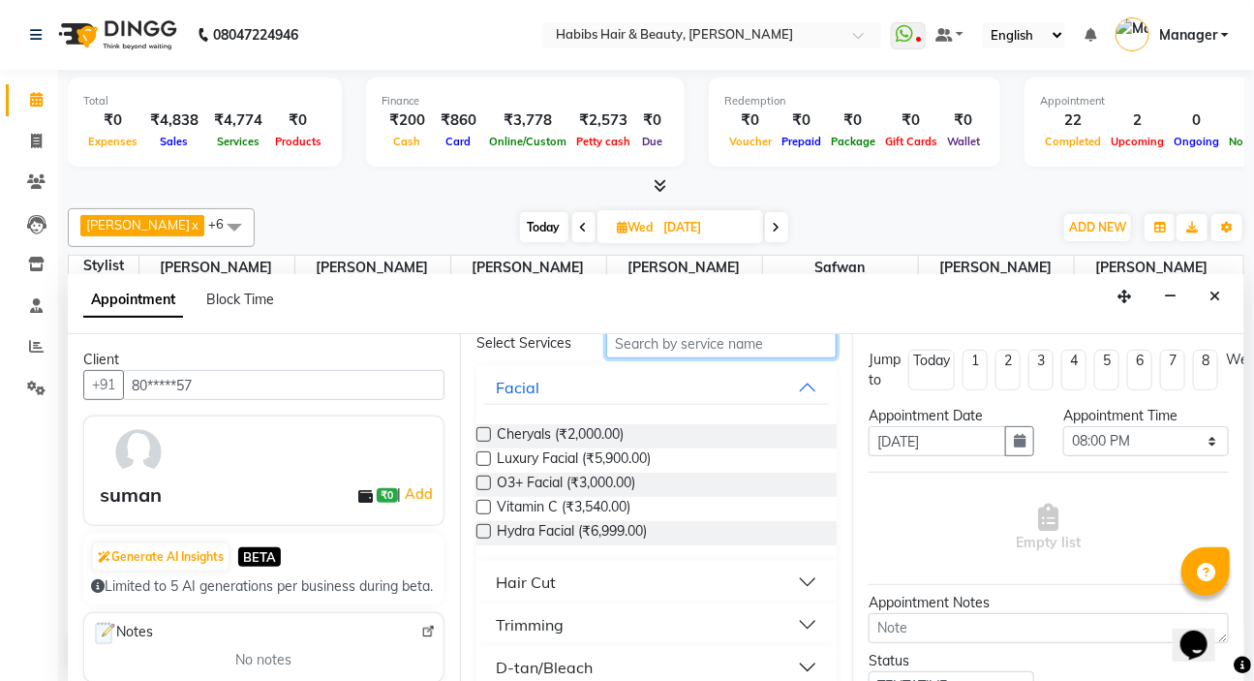
click at [641, 345] on input "text" at bounding box center [721, 343] width 231 height 30
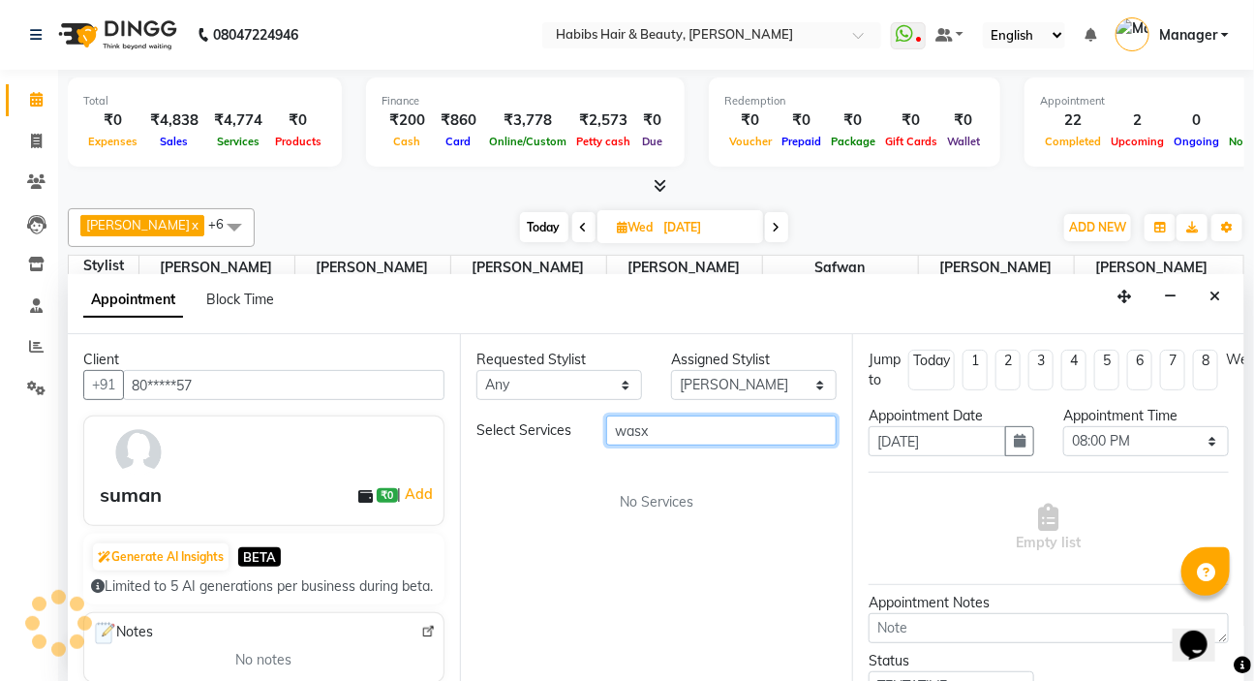
scroll to position [0, 0]
click at [688, 432] on input "wasx" at bounding box center [721, 431] width 231 height 30
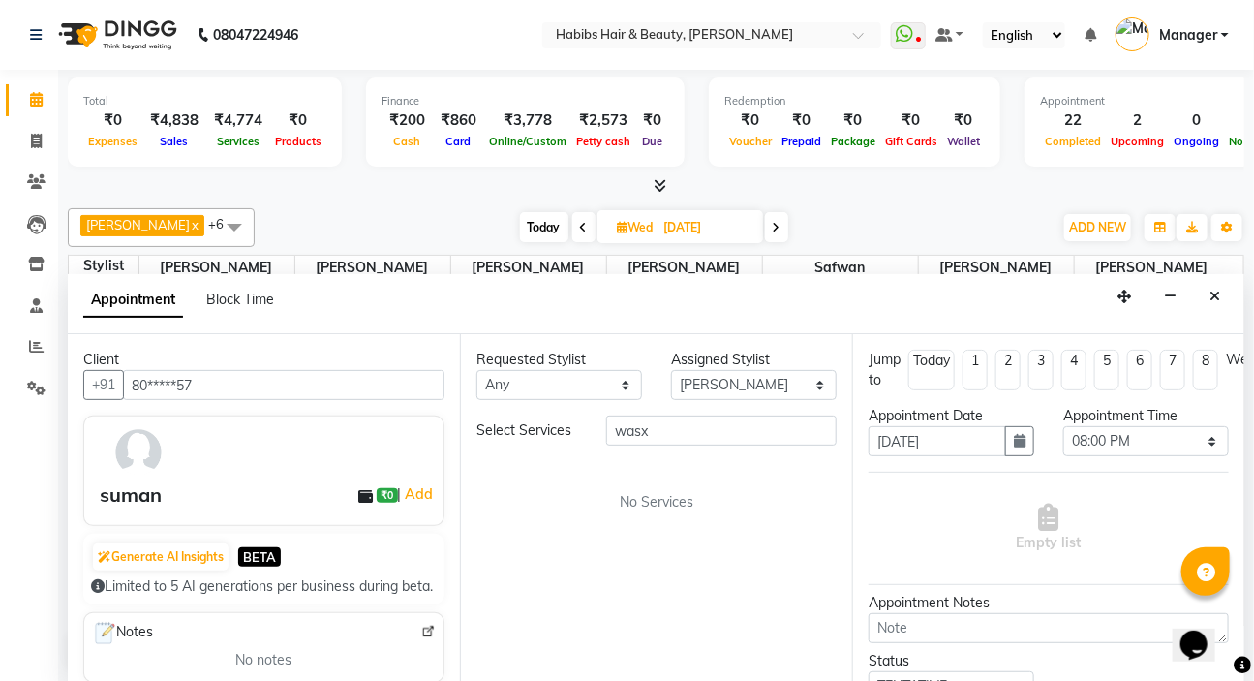
click at [684, 509] on span "No Services" at bounding box center [657, 502] width 74 height 20
click at [706, 435] on input "wasx" at bounding box center [721, 431] width 231 height 30
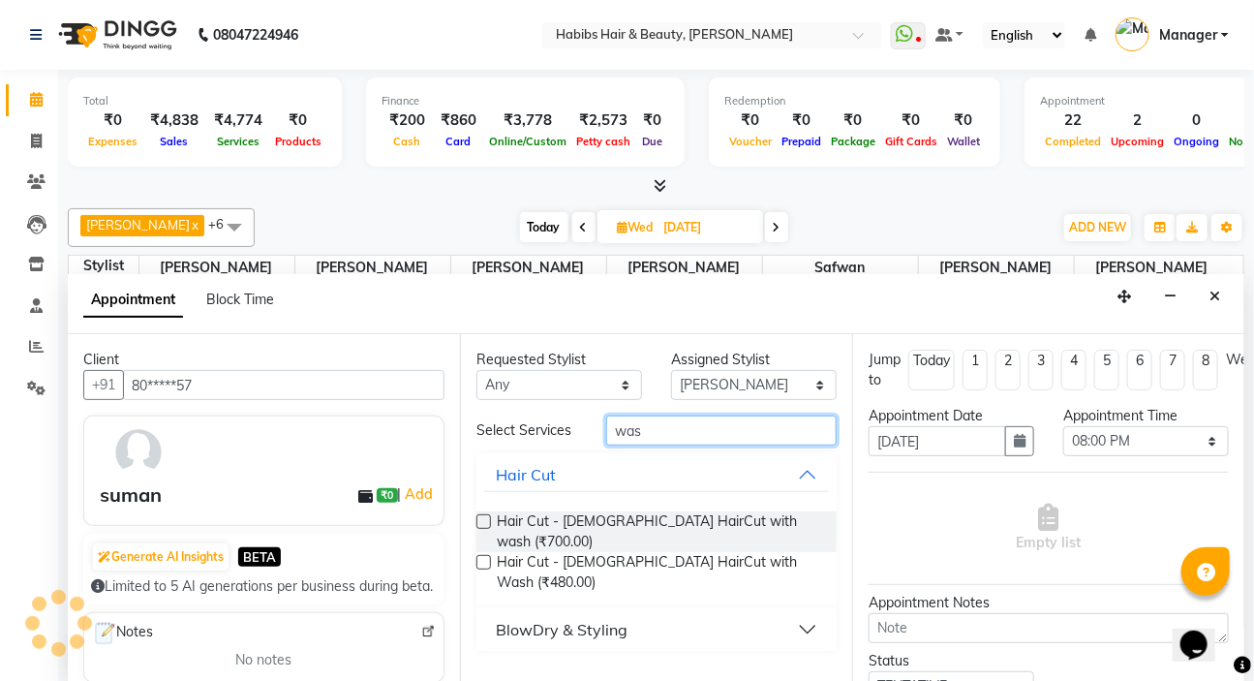
click at [671, 432] on input "was" at bounding box center [721, 431] width 231 height 30
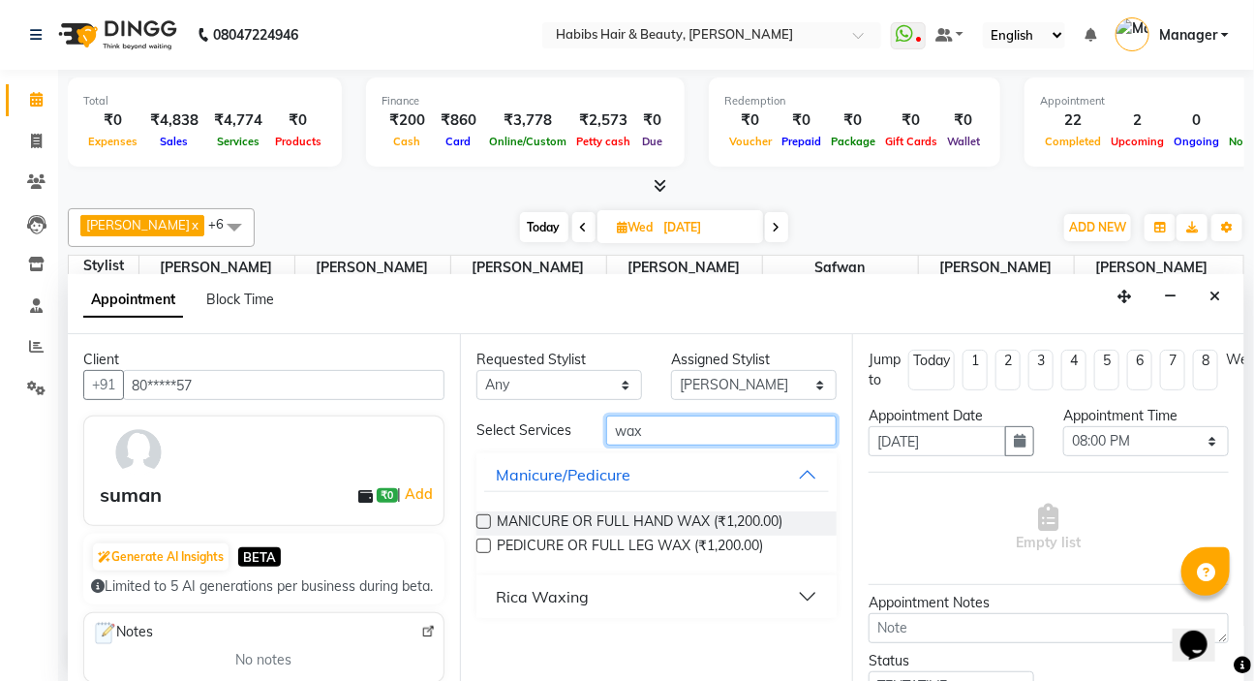
type input "wax"
click at [809, 598] on button "Rica Waxing" at bounding box center [656, 596] width 345 height 35
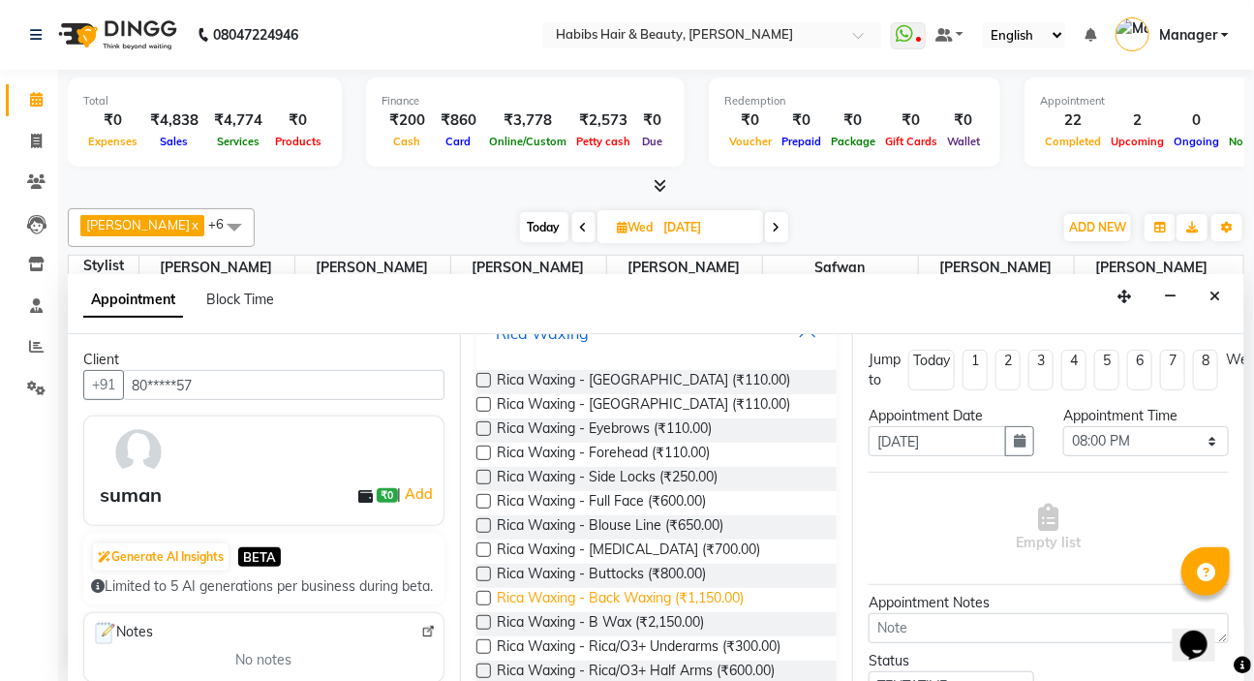
scroll to position [352, 0]
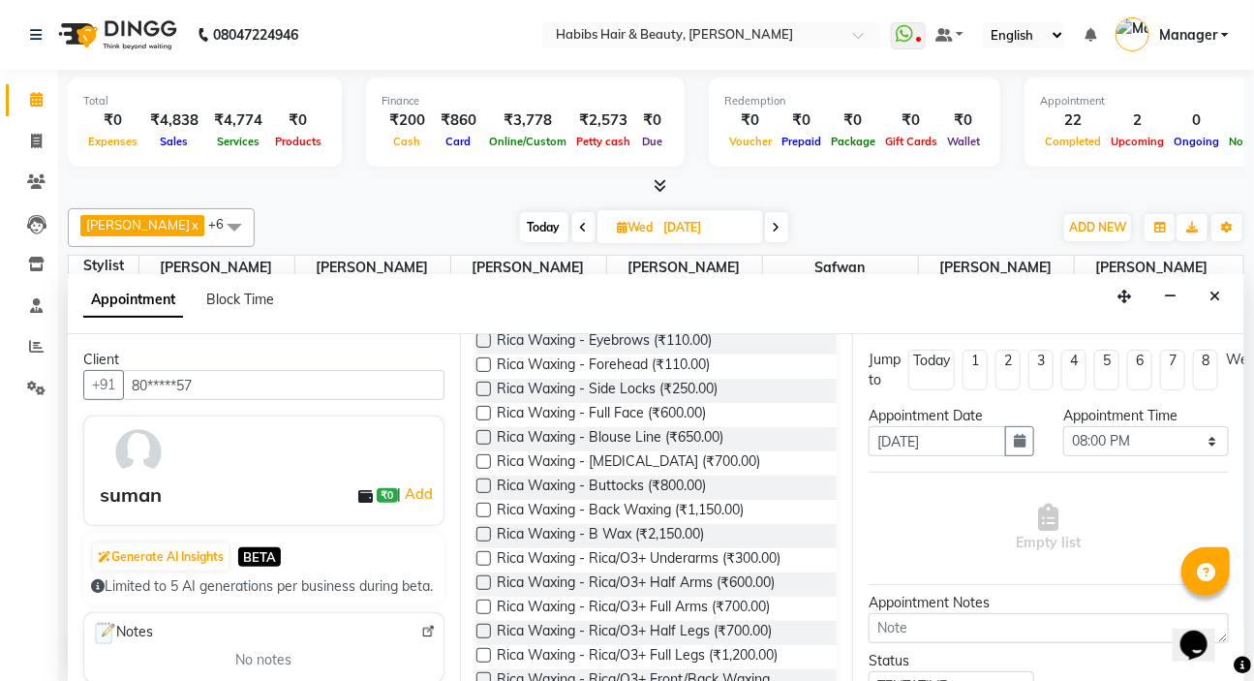
click at [482, 584] on label at bounding box center [484, 582] width 15 height 15
click at [482, 584] on input "checkbox" at bounding box center [483, 584] width 13 height 13
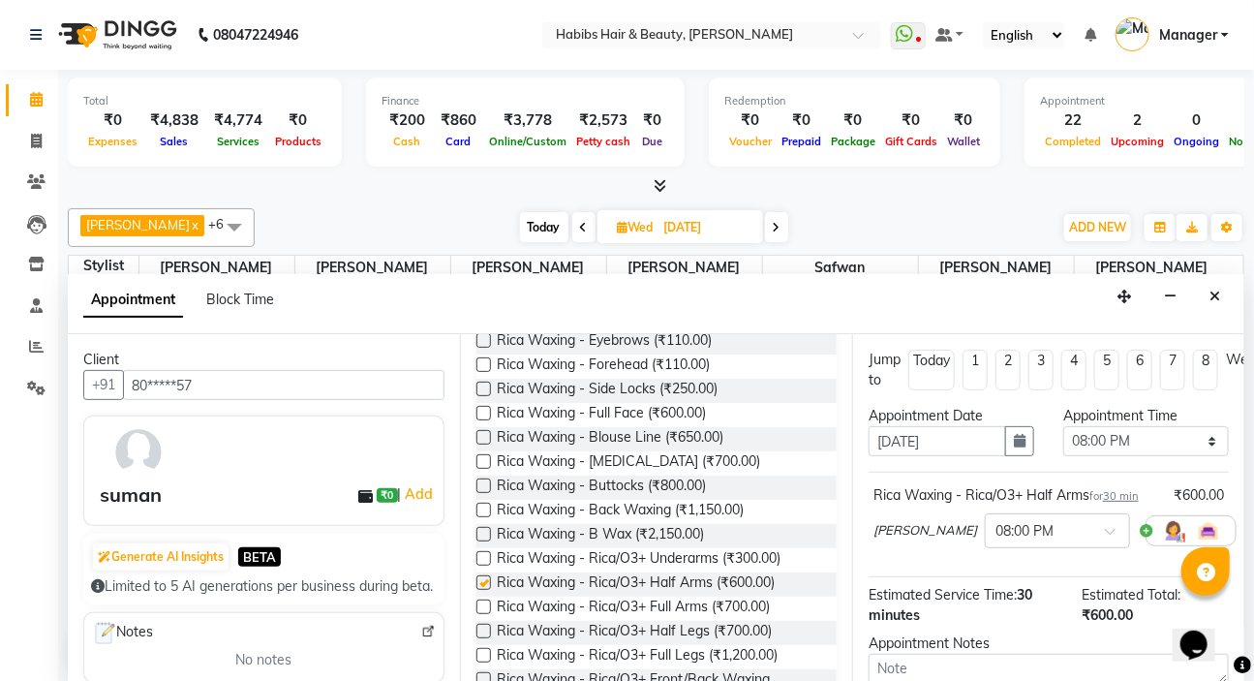
checkbox input "false"
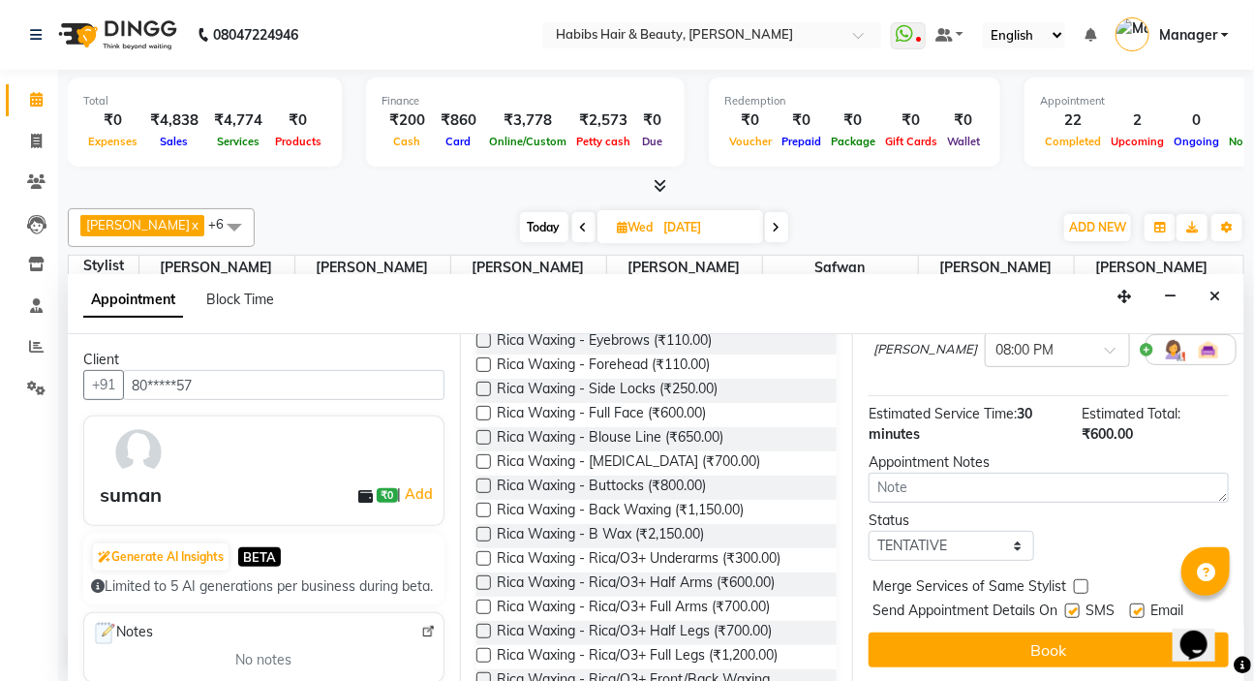
scroll to position [197, 0]
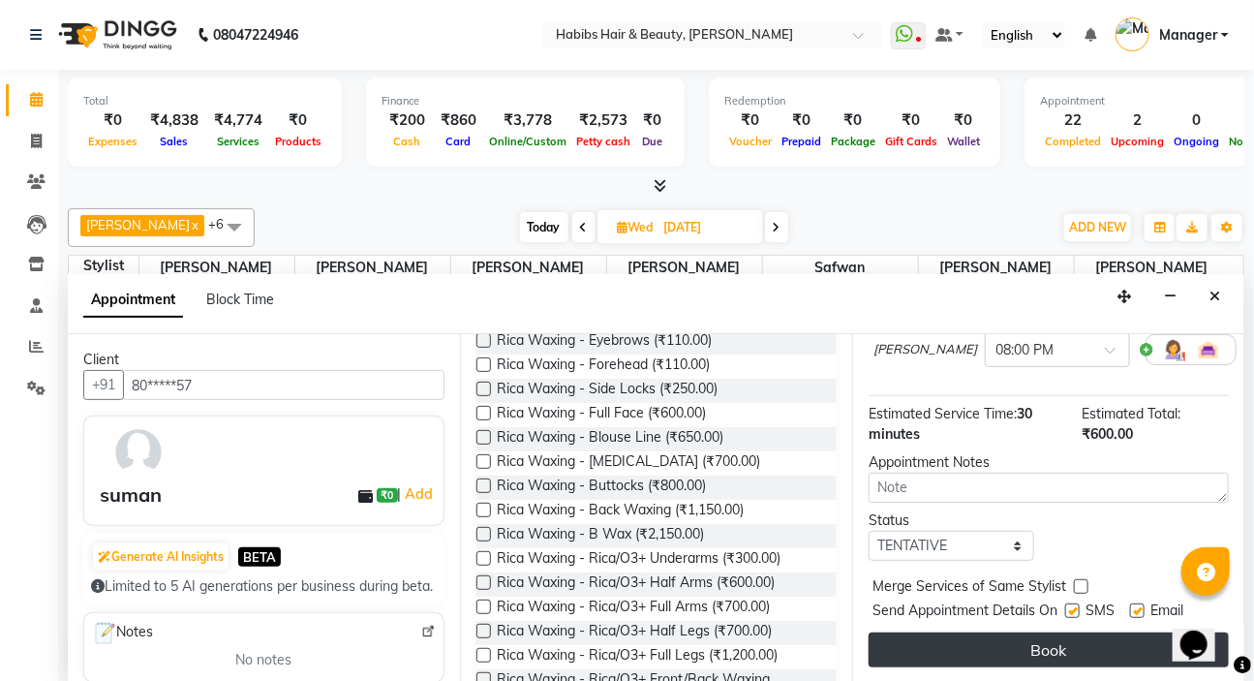
click at [1045, 638] on button "Book" at bounding box center [1049, 649] width 360 height 35
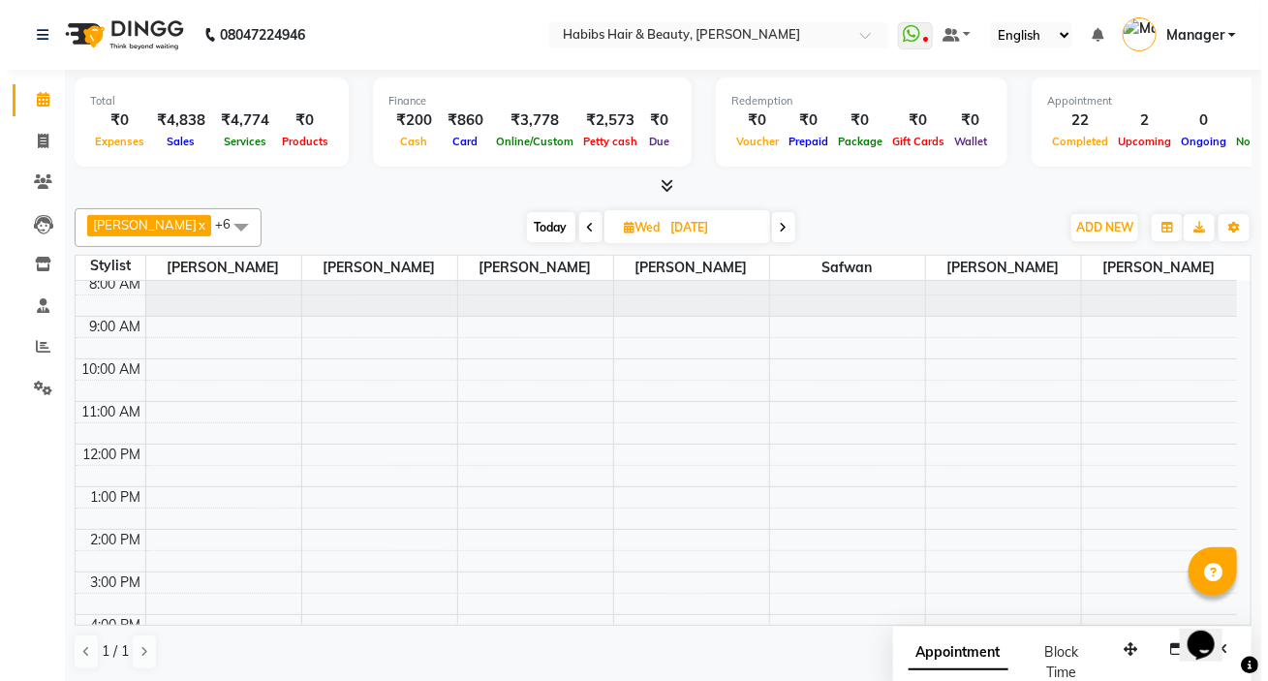
scroll to position [0, 0]
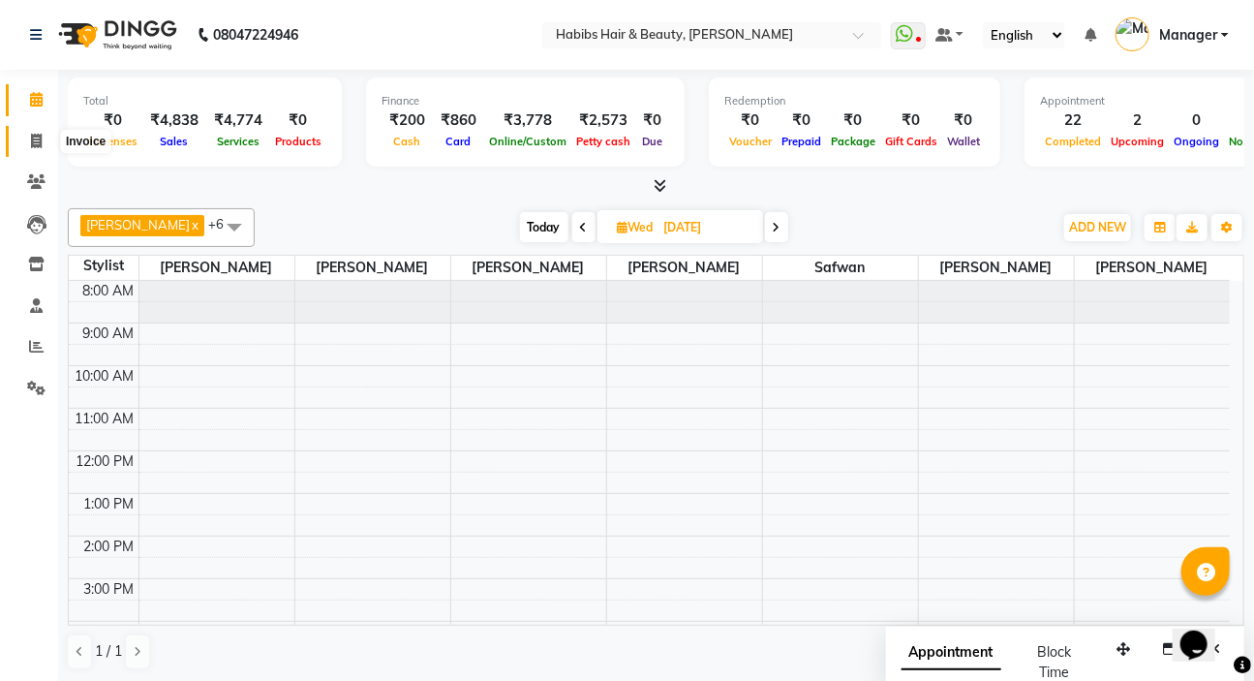
click at [32, 144] on icon at bounding box center [36, 141] width 11 height 15
select select "service"
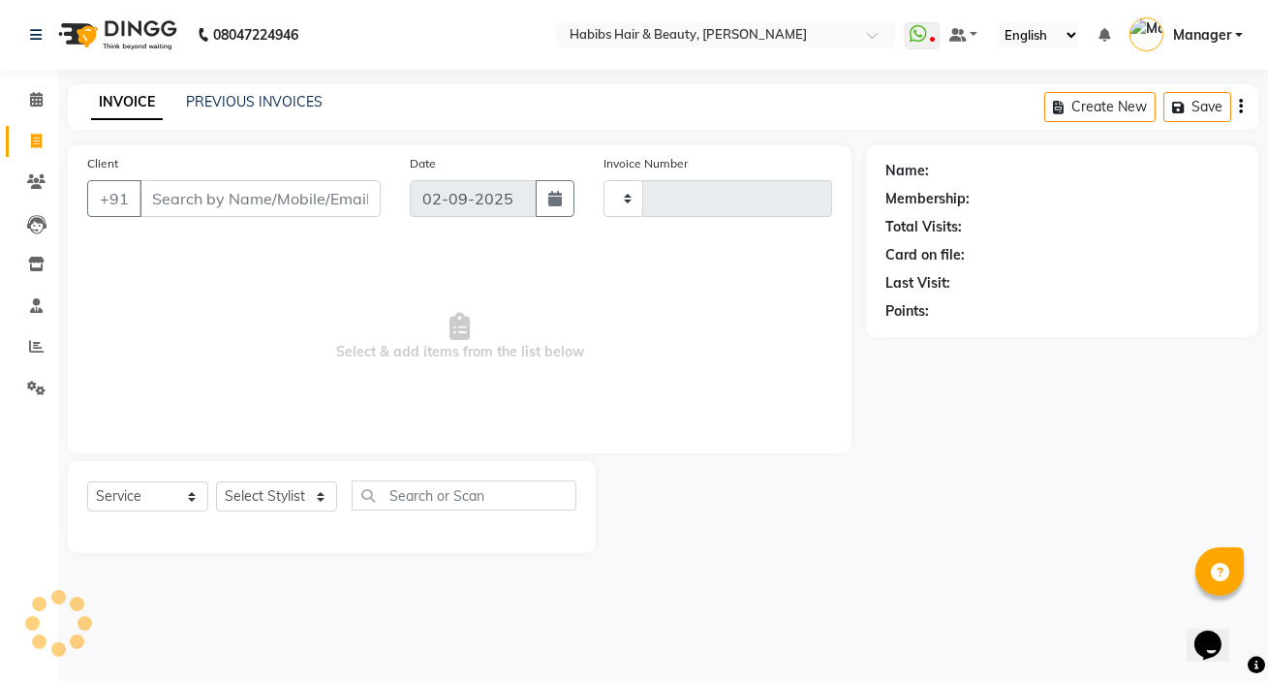
type input "5007"
select select "6465"
click at [205, 200] on input "Client" at bounding box center [259, 198] width 241 height 37
click at [30, 176] on icon at bounding box center [36, 181] width 18 height 15
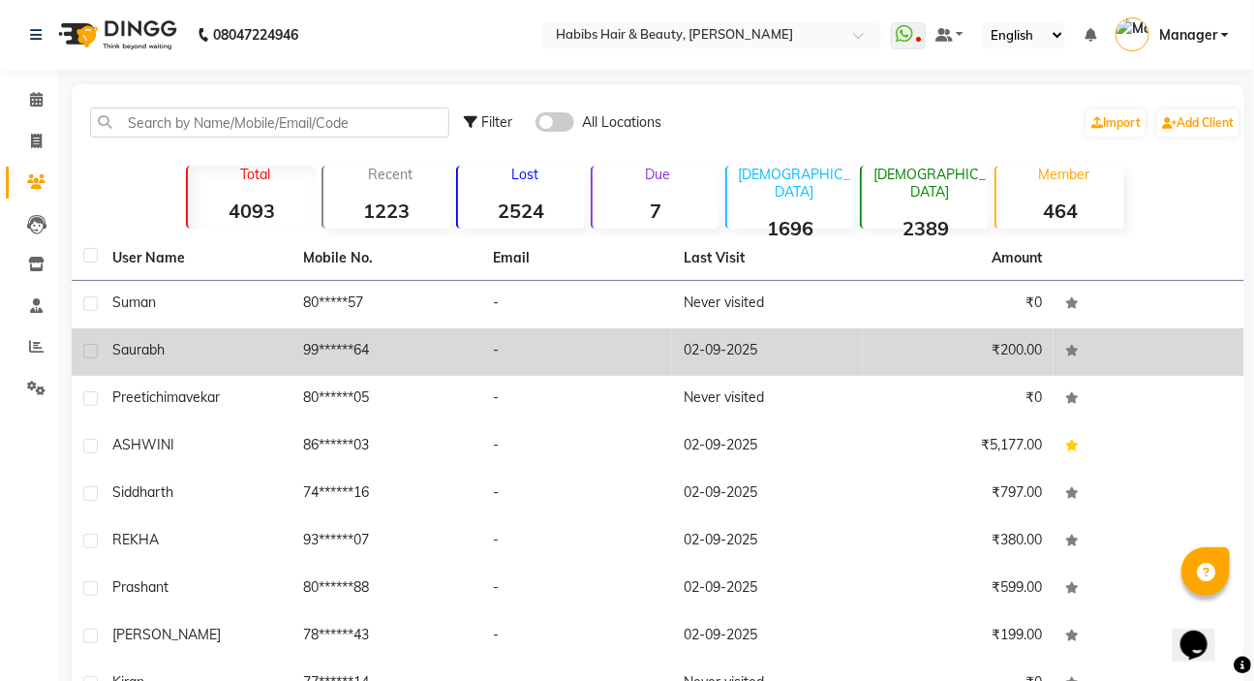
click at [574, 351] on td "-" at bounding box center [577, 351] width 191 height 47
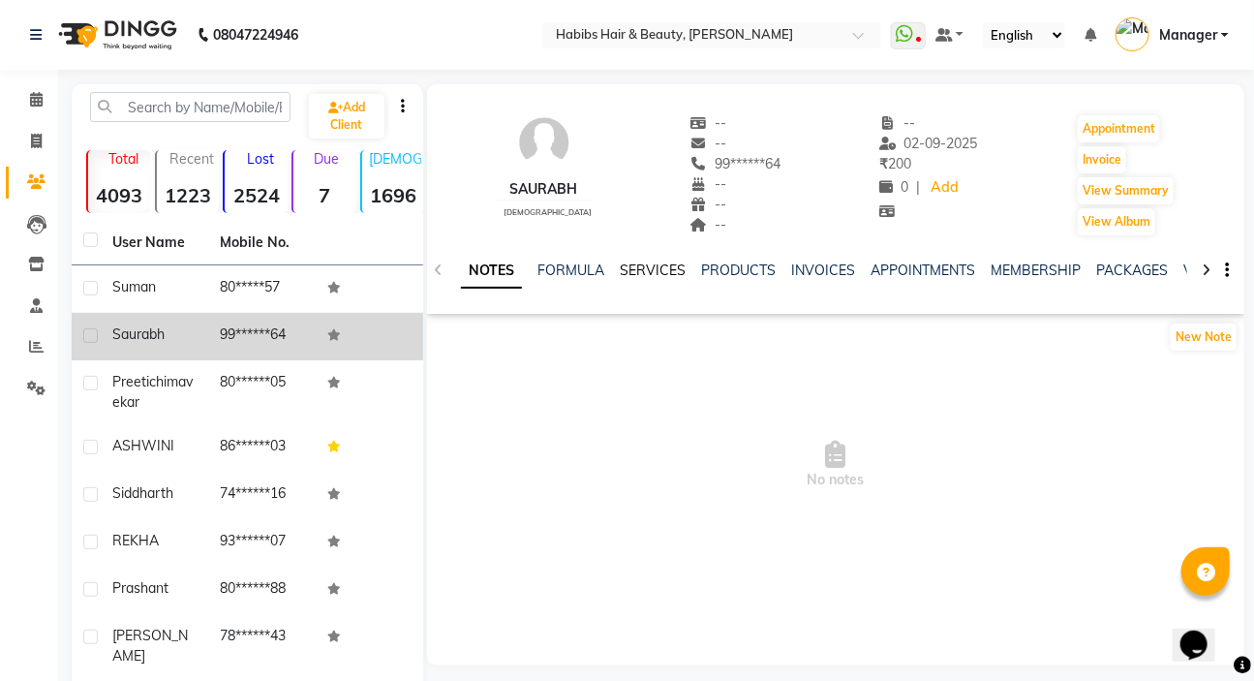
click at [645, 266] on link "SERVICES" at bounding box center [653, 270] width 66 height 17
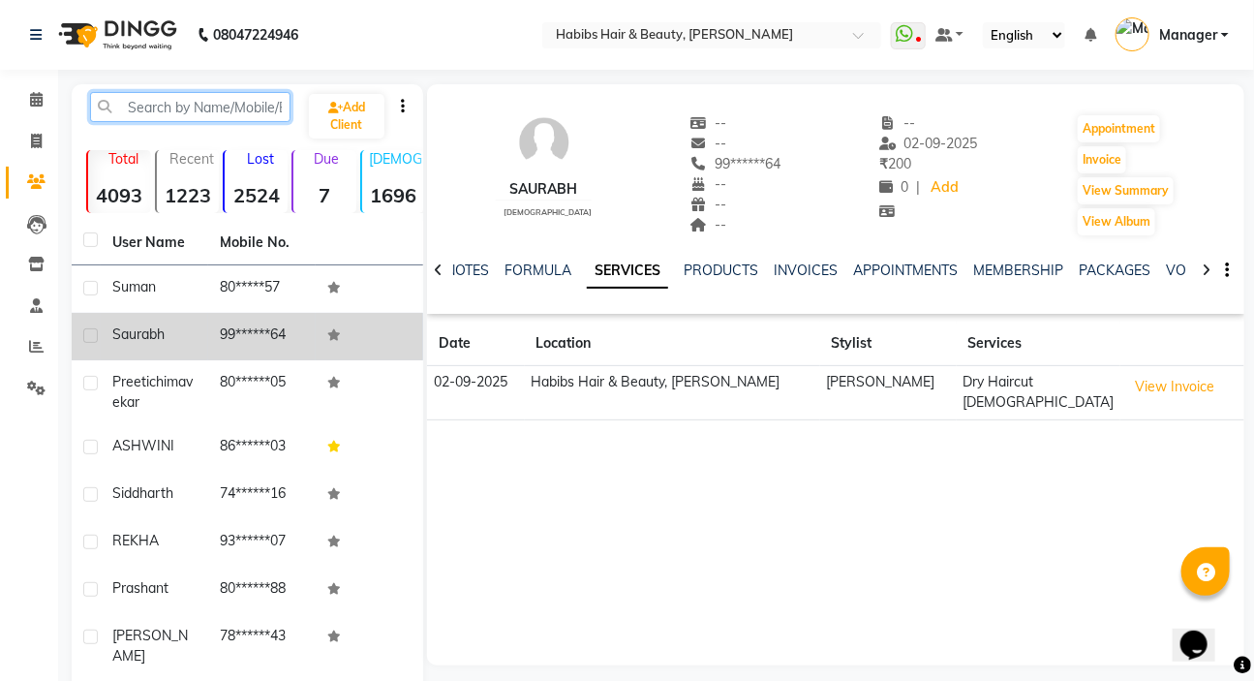
click at [157, 108] on input "text" at bounding box center [190, 107] width 200 height 30
click at [157, 106] on input "text" at bounding box center [190, 107] width 200 height 30
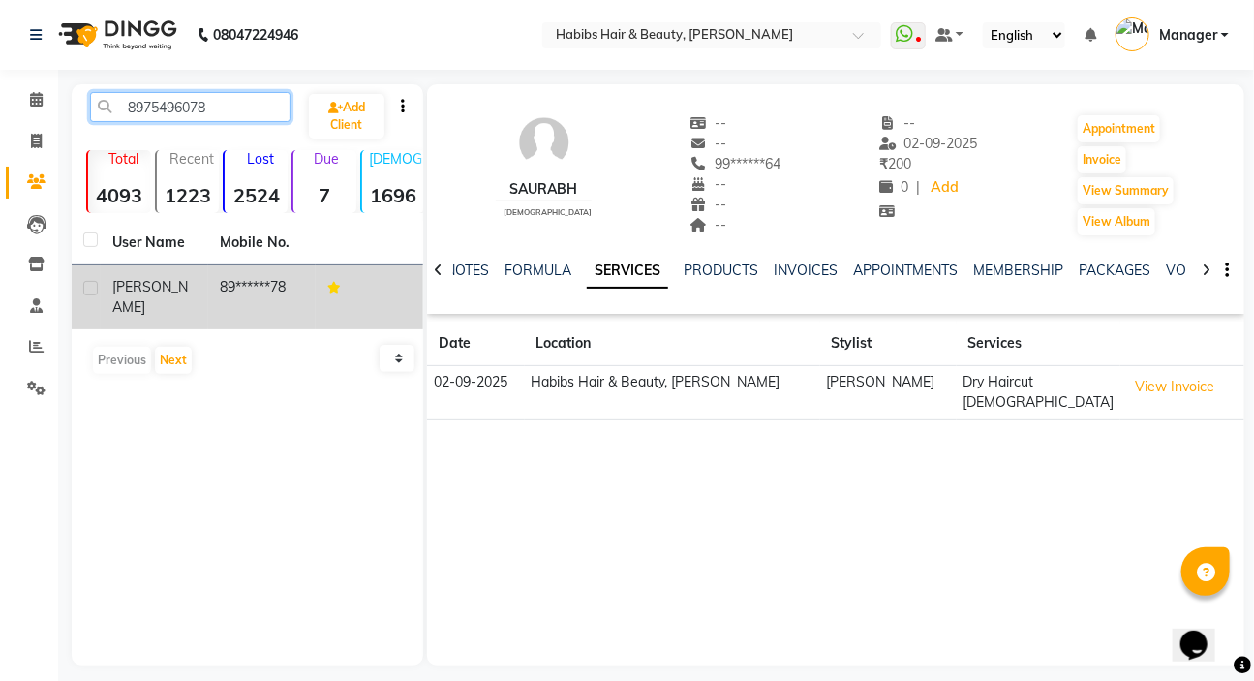
type input "8975496078"
click at [202, 286] on td "[PERSON_NAME]" at bounding box center [155, 297] width 108 height 64
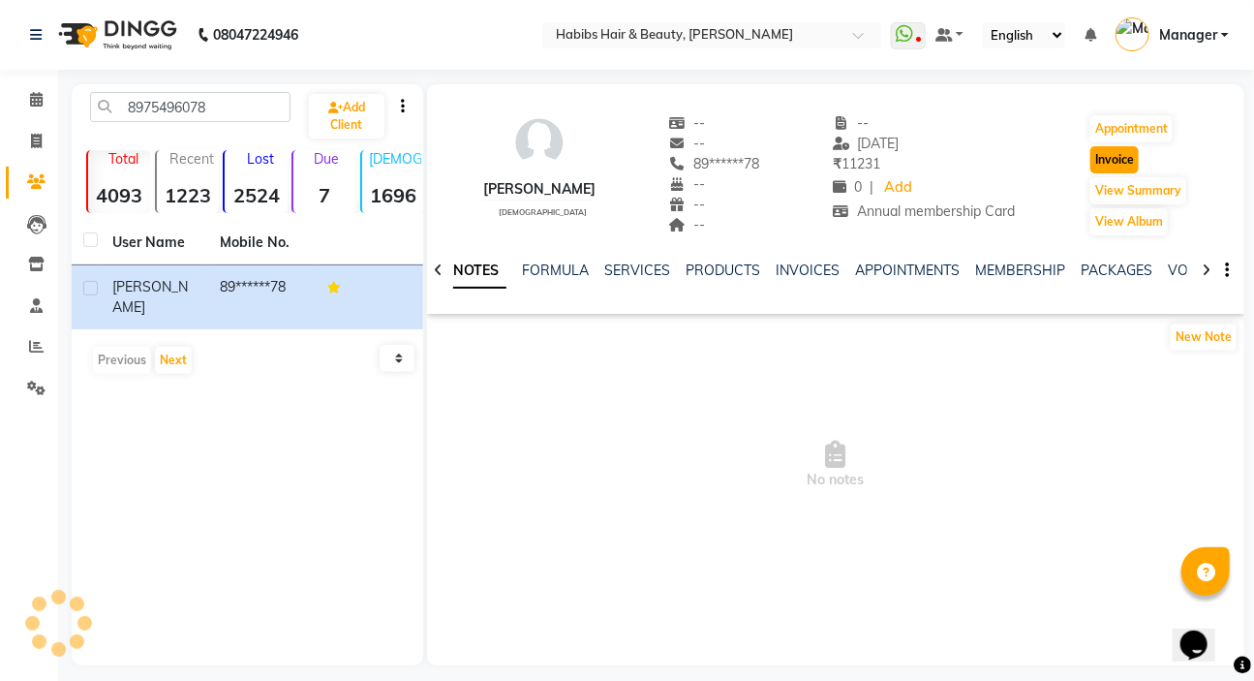
click at [1118, 152] on button "Invoice" at bounding box center [1115, 159] width 48 height 27
select select "service"
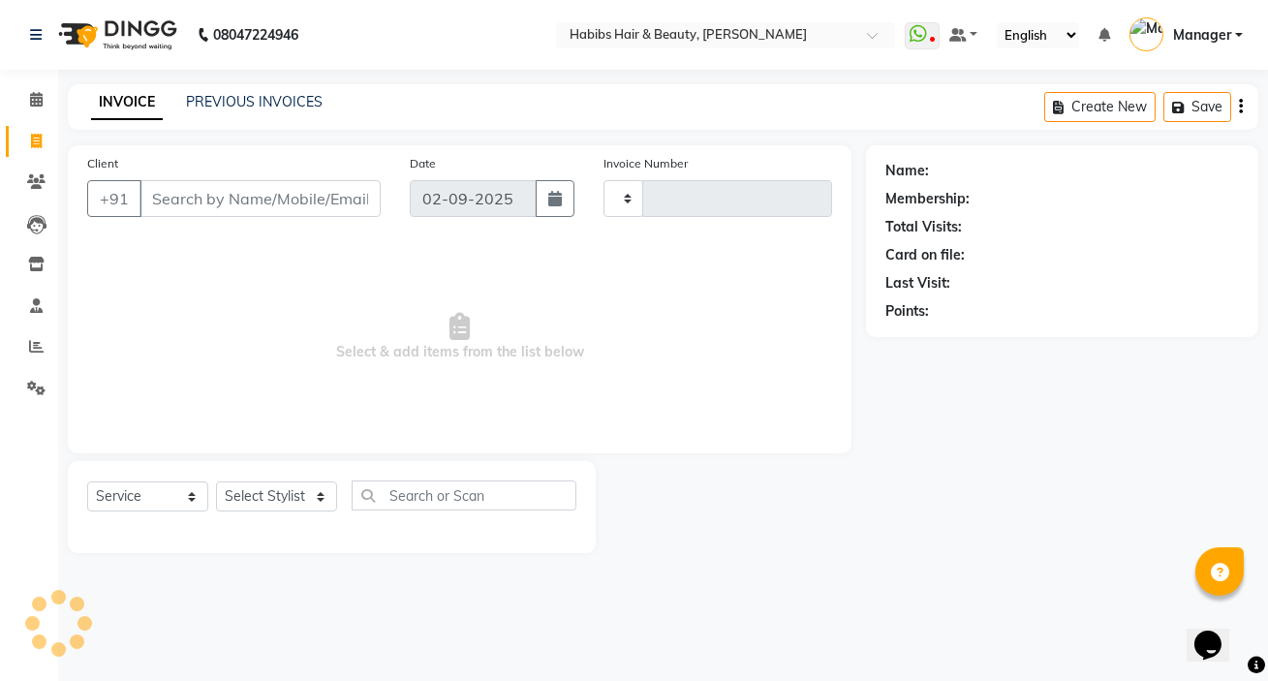
type input "5007"
select select "6465"
type input "89******78"
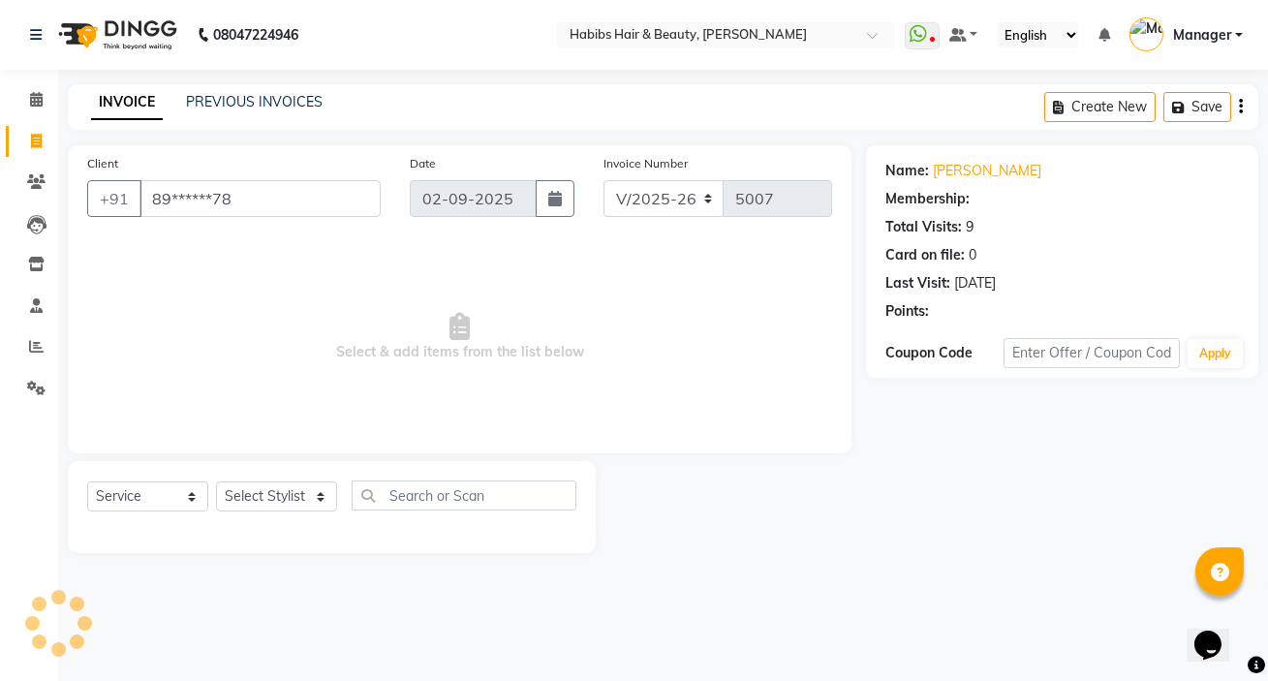
select select "2: Object"
